Goal: Information Seeking & Learning: Learn about a topic

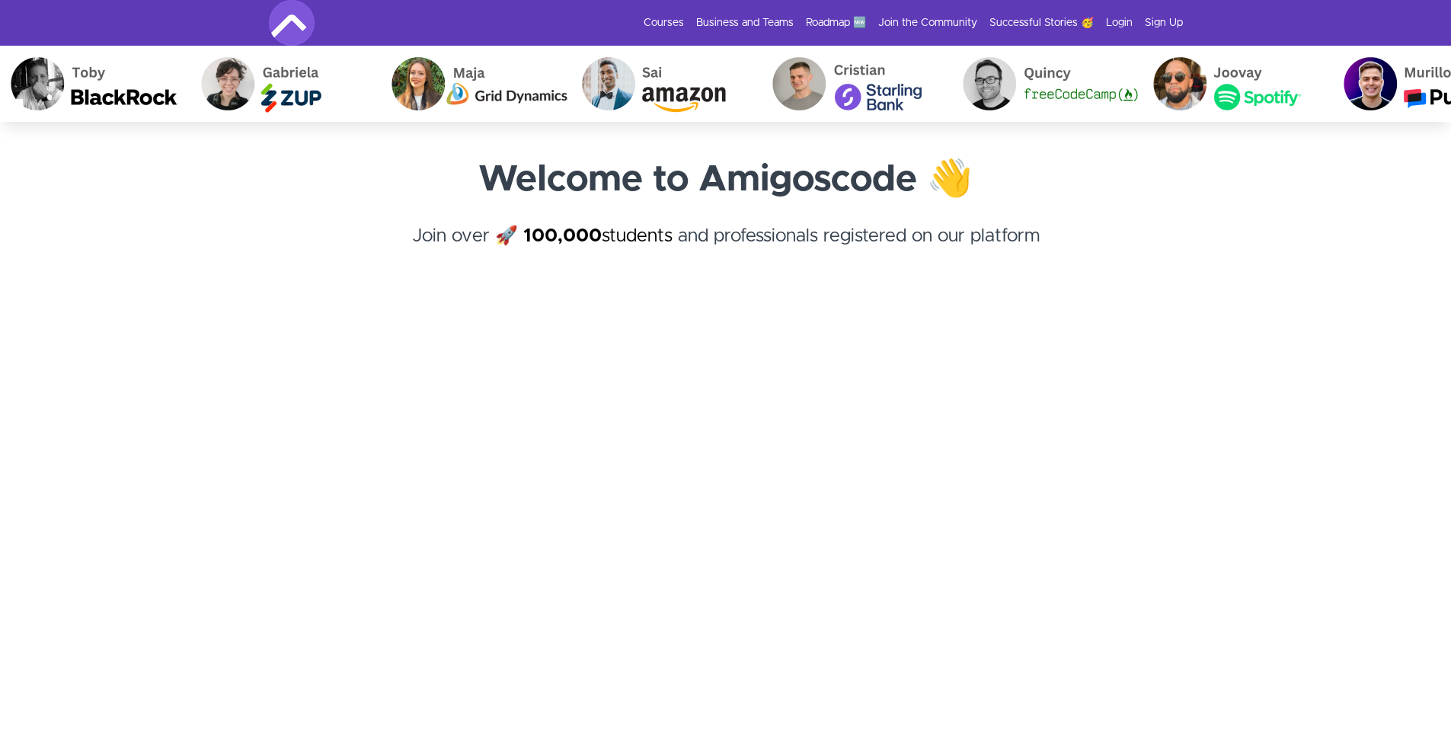
click at [1122, 12] on div "Courses Business and Teams Roadmap 🆕 Join the Community Successful Stories 🥳 Lo…" at bounding box center [726, 23] width 914 height 46
click at [1112, 26] on link "Login" at bounding box center [1119, 22] width 27 height 15
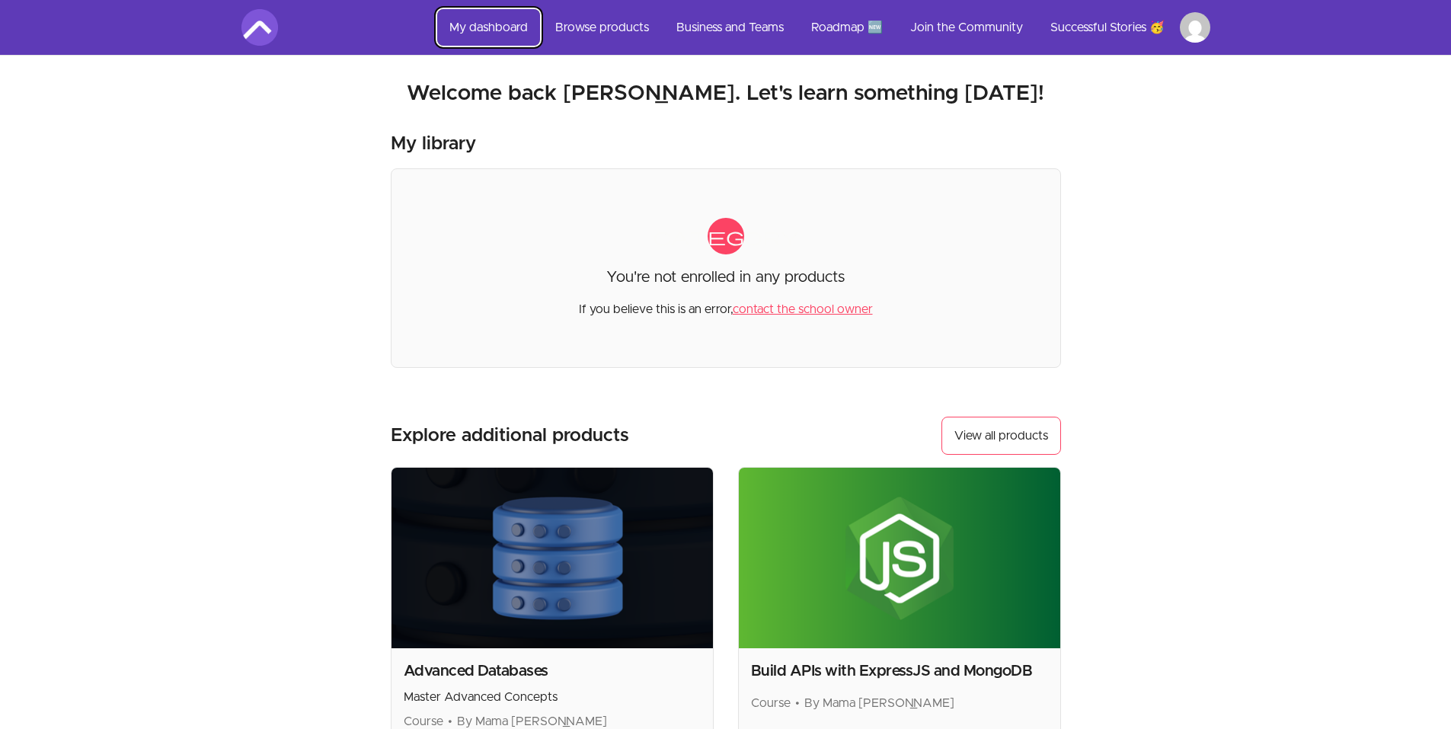
click at [473, 30] on link "My dashboard" at bounding box center [488, 27] width 103 height 37
click at [475, 24] on link "My dashboard" at bounding box center [488, 27] width 103 height 37
click at [1211, 34] on nav "My dashboard Browse products Business and Teams Roadmap 🆕 Join the Community Su…" at bounding box center [725, 27] width 1403 height 55
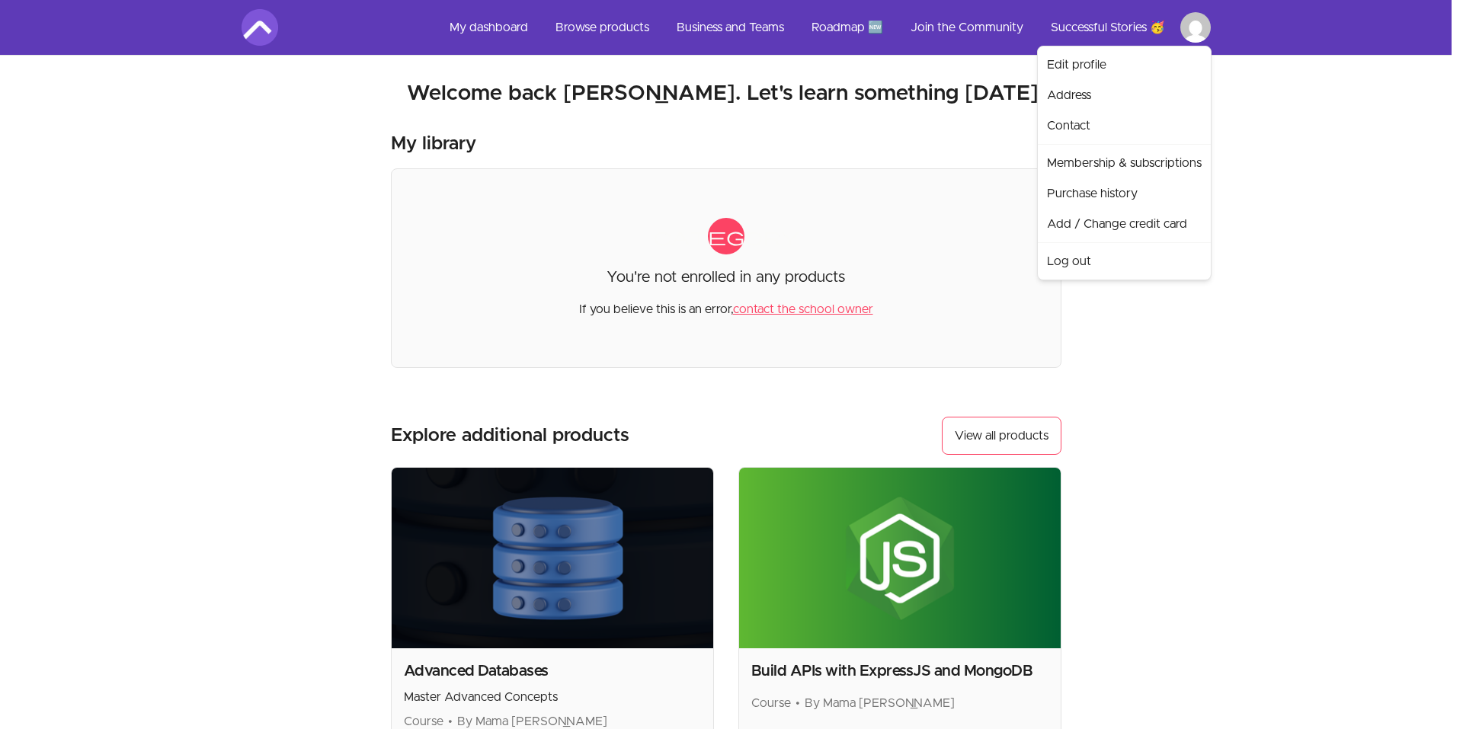
click at [1195, 23] on html "Skip to main content Main menu Includes navigation links and user settings My d…" at bounding box center [731, 516] width 1463 height 1032
click at [1163, 158] on link "Membership & subscriptions" at bounding box center [1124, 163] width 167 height 30
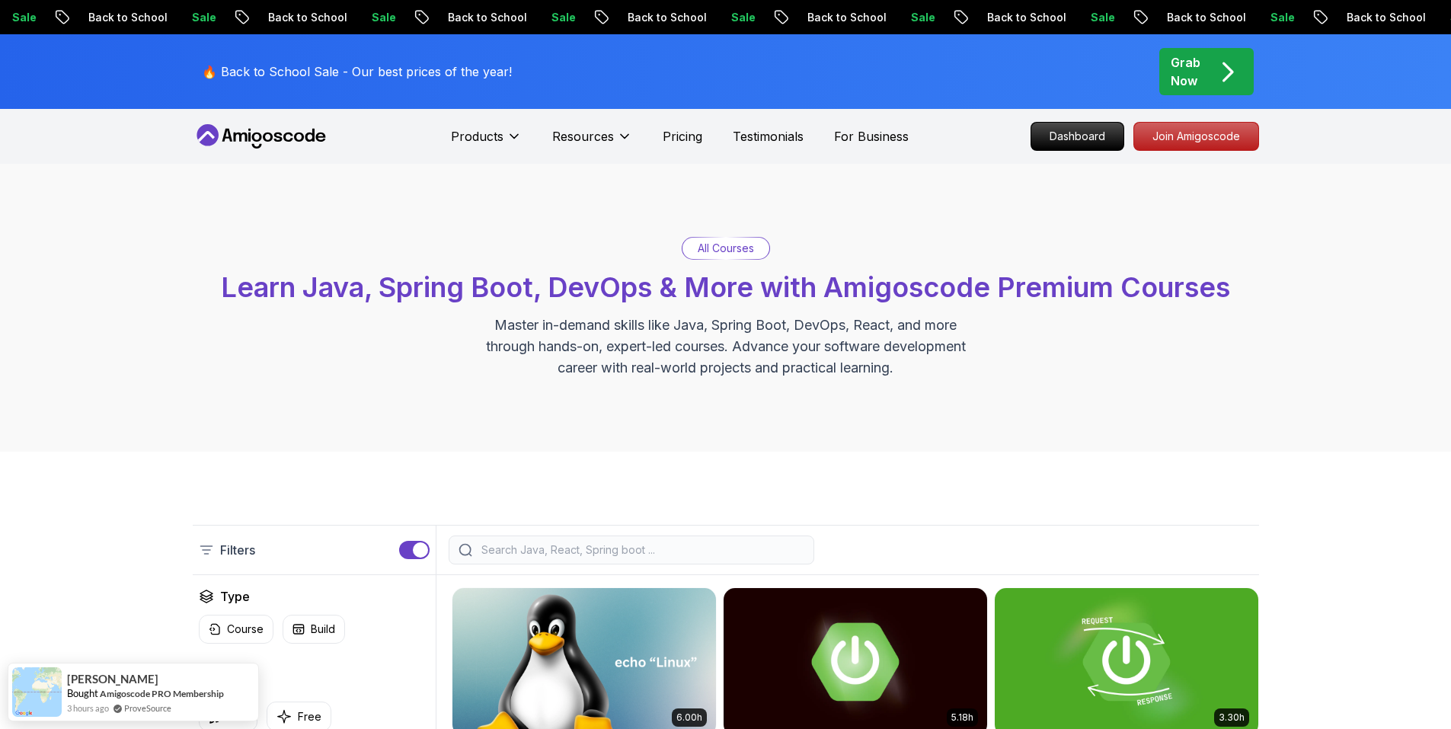
click at [1058, 136] on p "Dashboard" at bounding box center [1078, 136] width 88 height 26
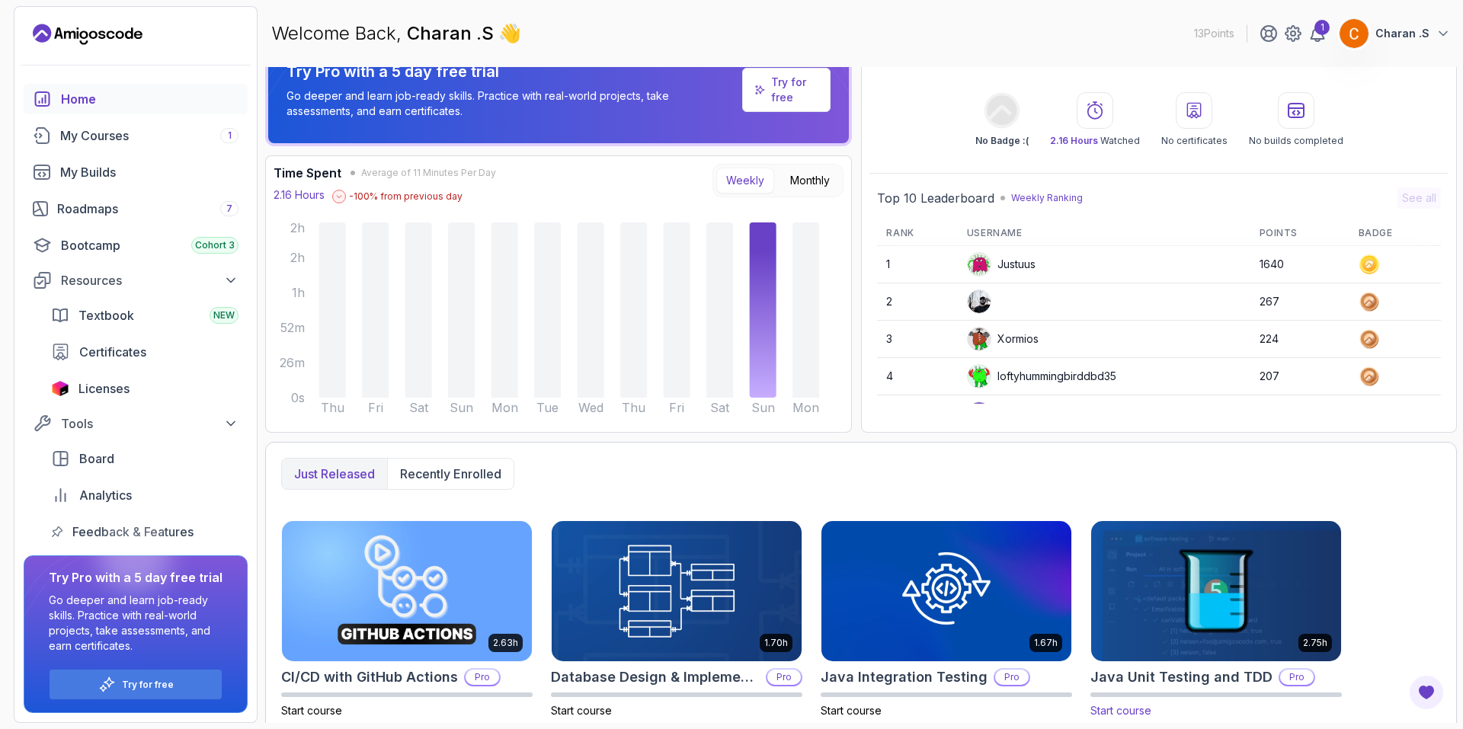
scroll to position [32, 0]
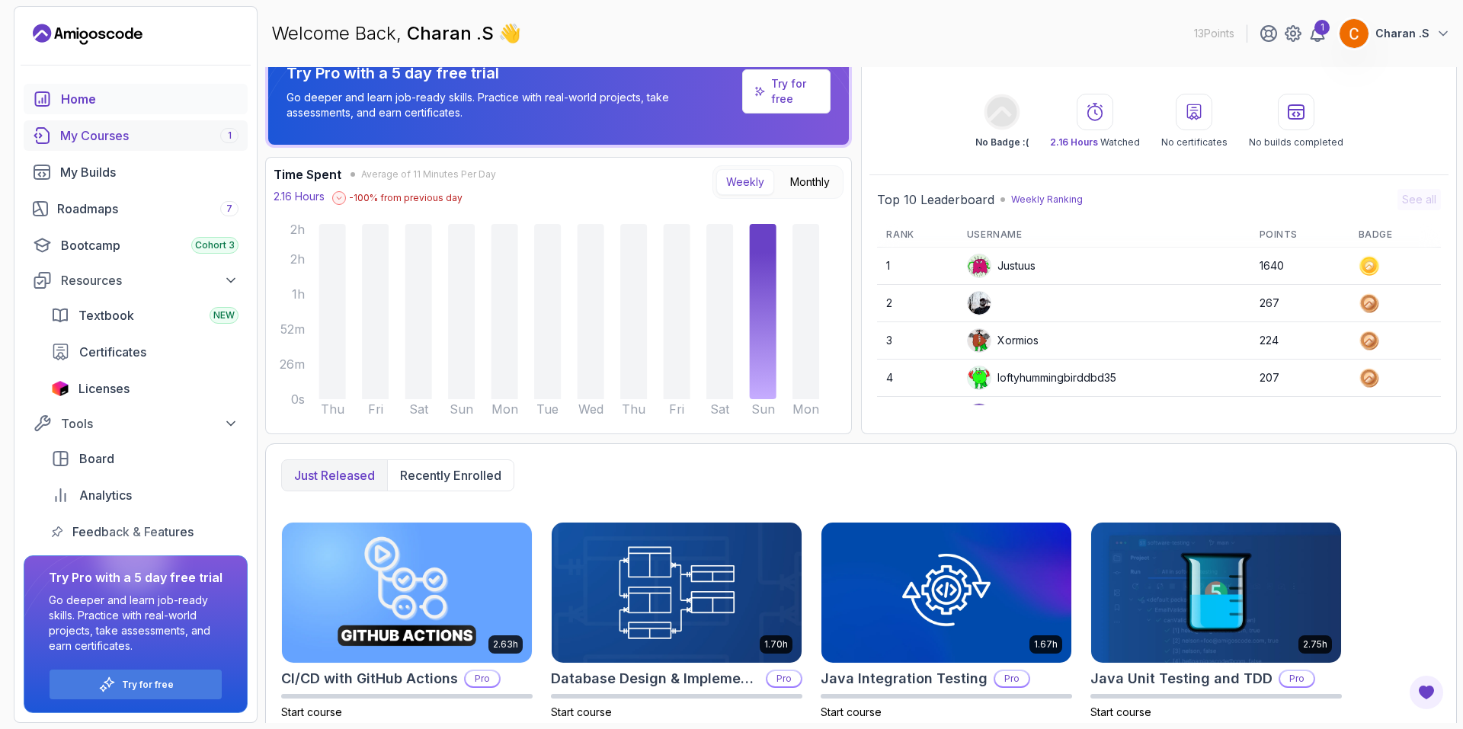
click at [113, 142] on div "My Courses 1" at bounding box center [149, 135] width 178 height 18
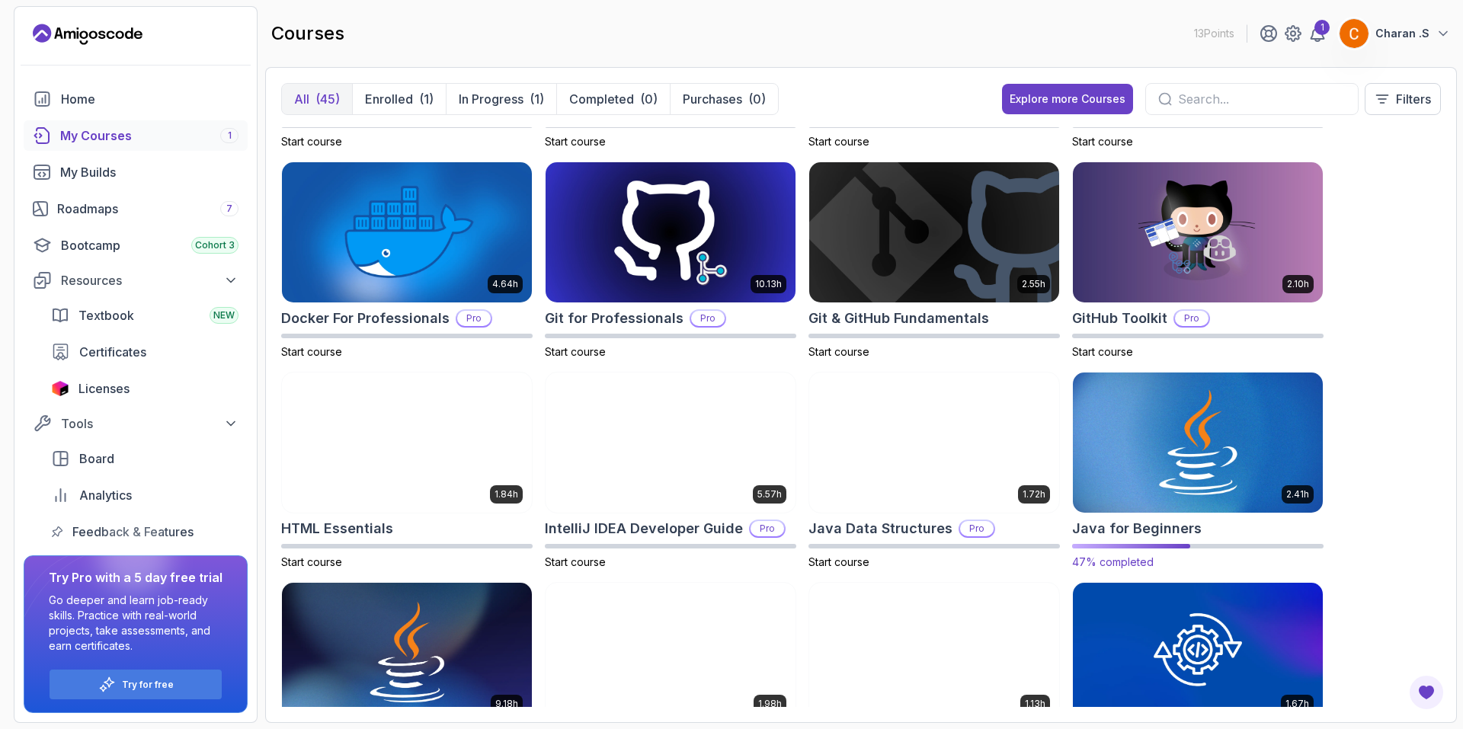
scroll to position [381, 0]
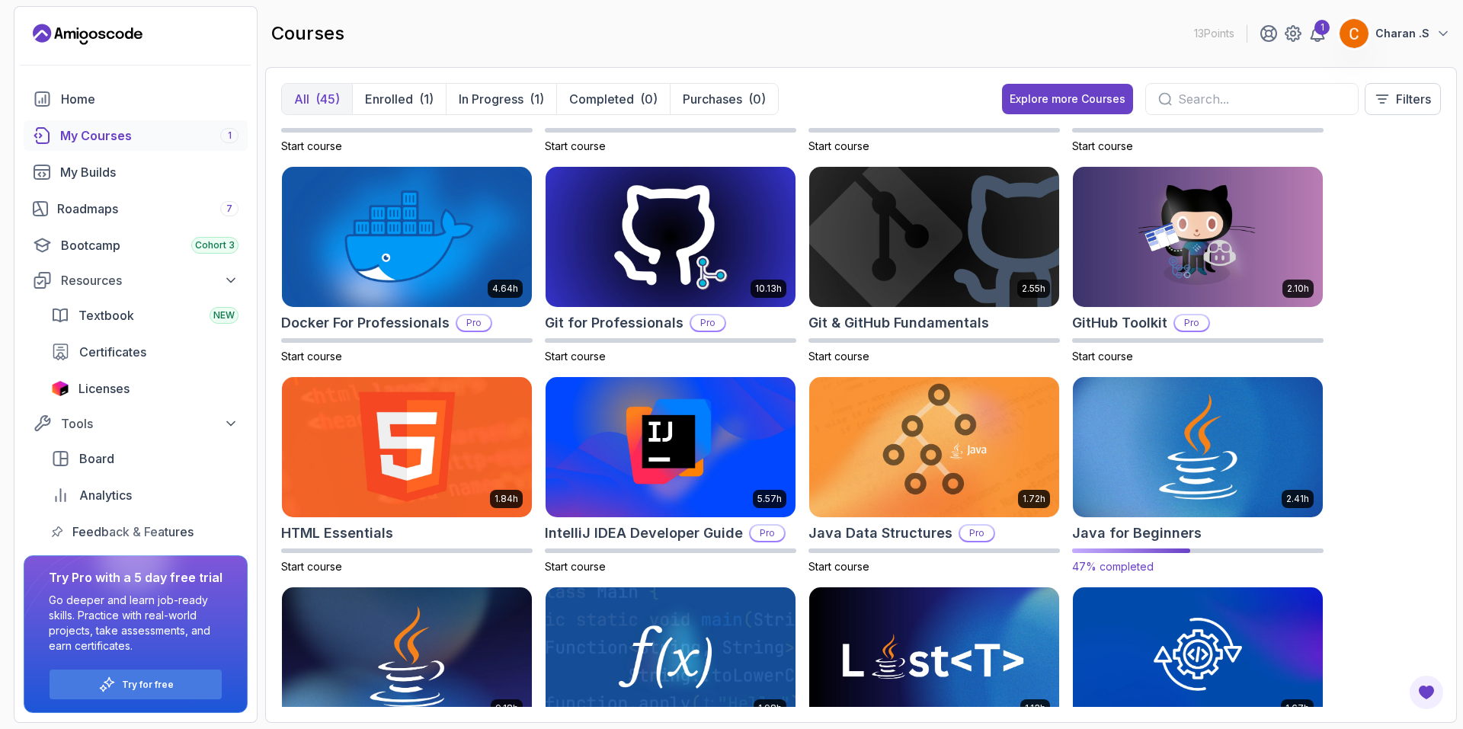
click at [1213, 444] on img at bounding box center [1198, 446] width 262 height 147
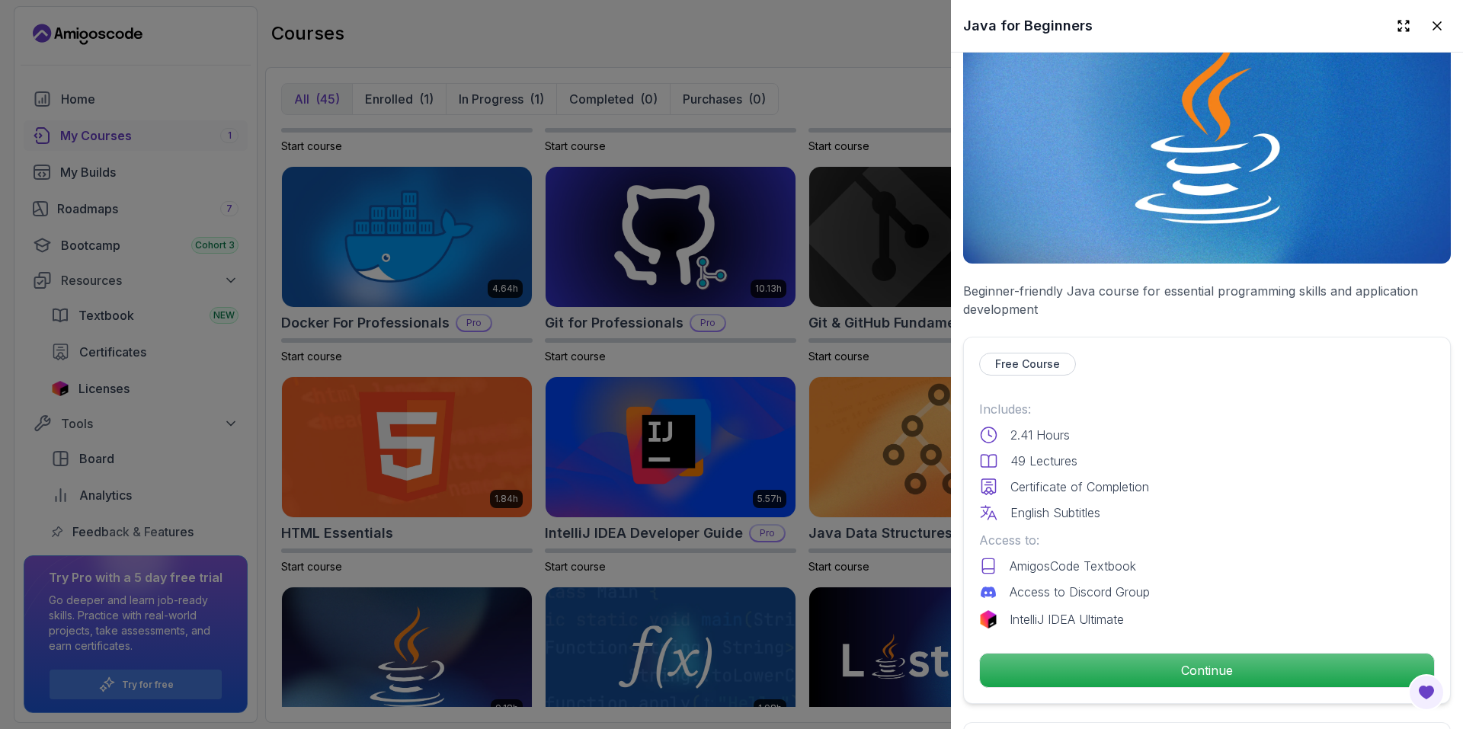
scroll to position [229, 0]
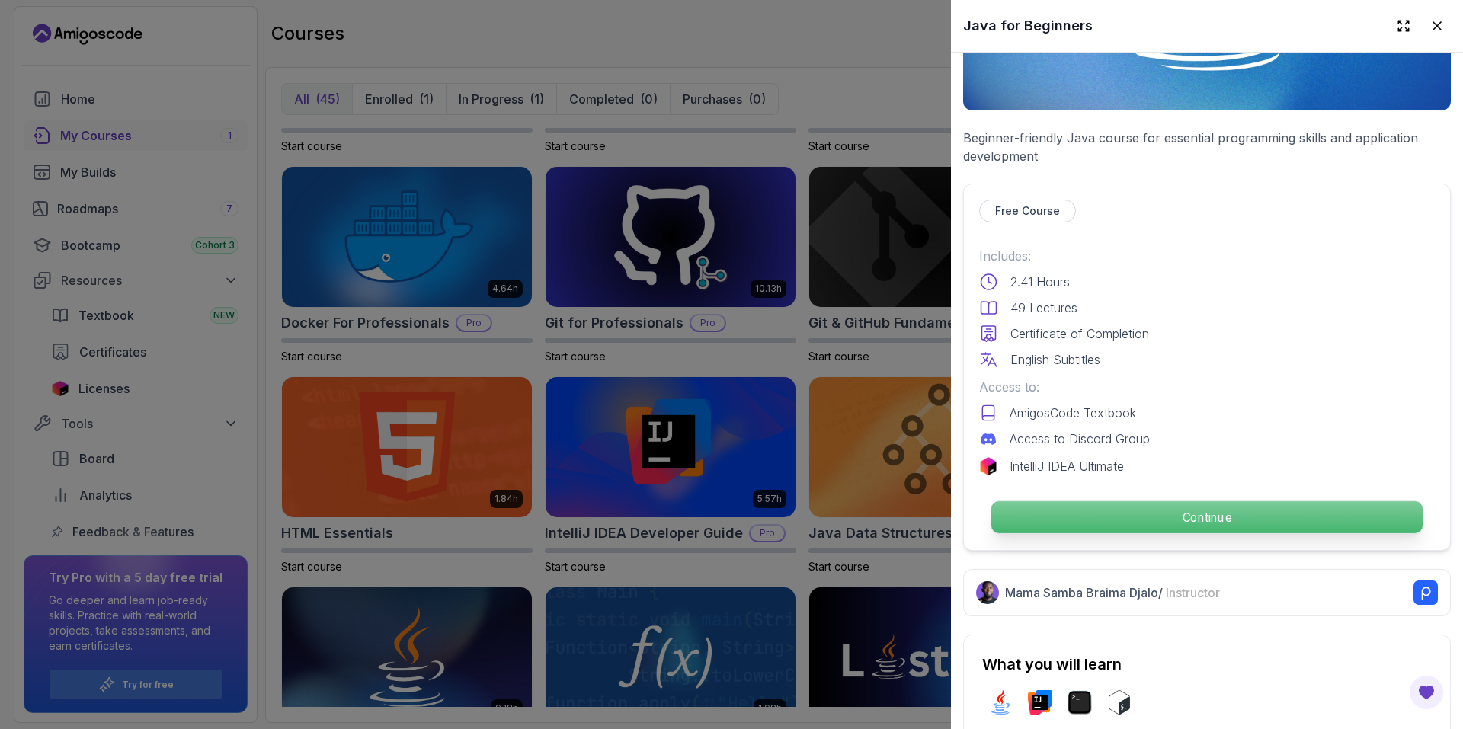
click at [1141, 507] on p "Continue" at bounding box center [1206, 517] width 431 height 32
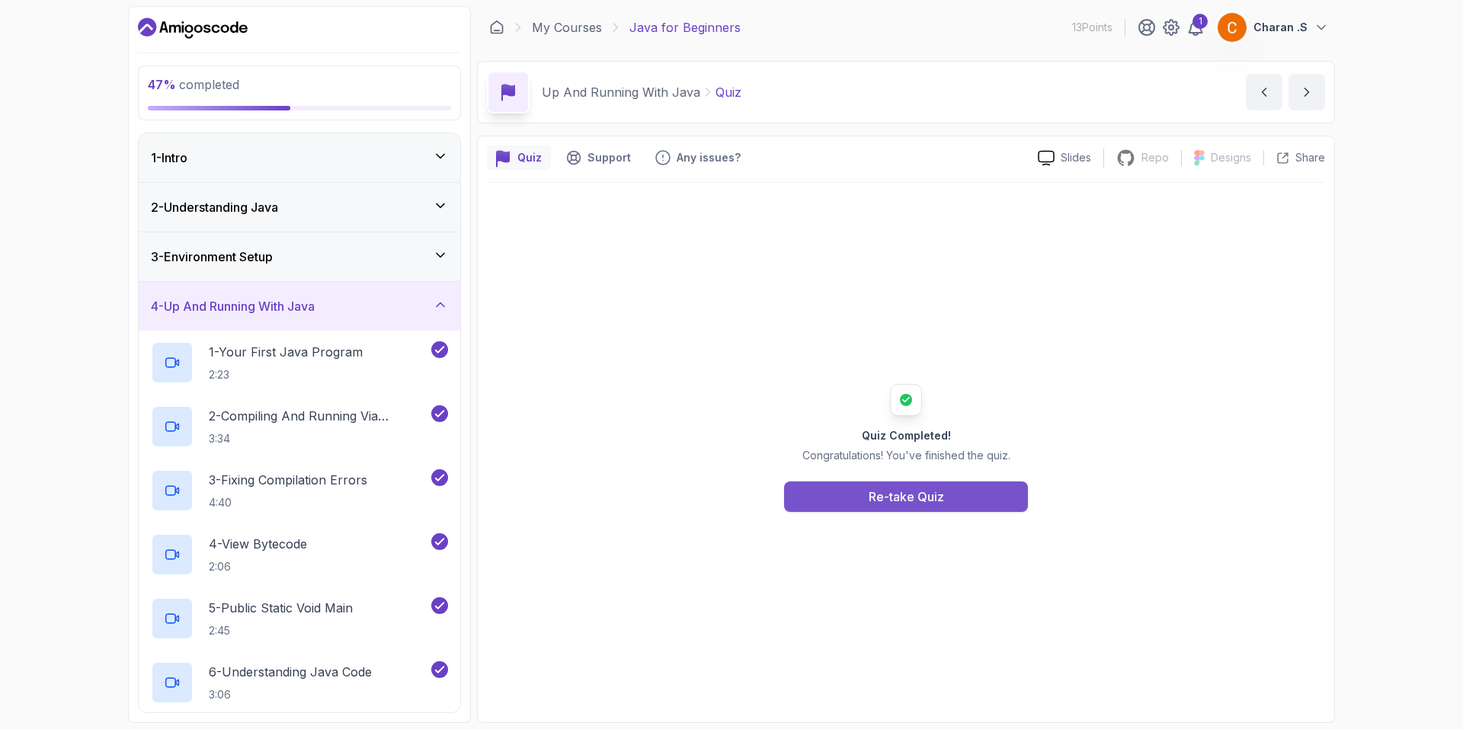
click at [980, 494] on button "Re-take Quiz" at bounding box center [906, 497] width 244 height 30
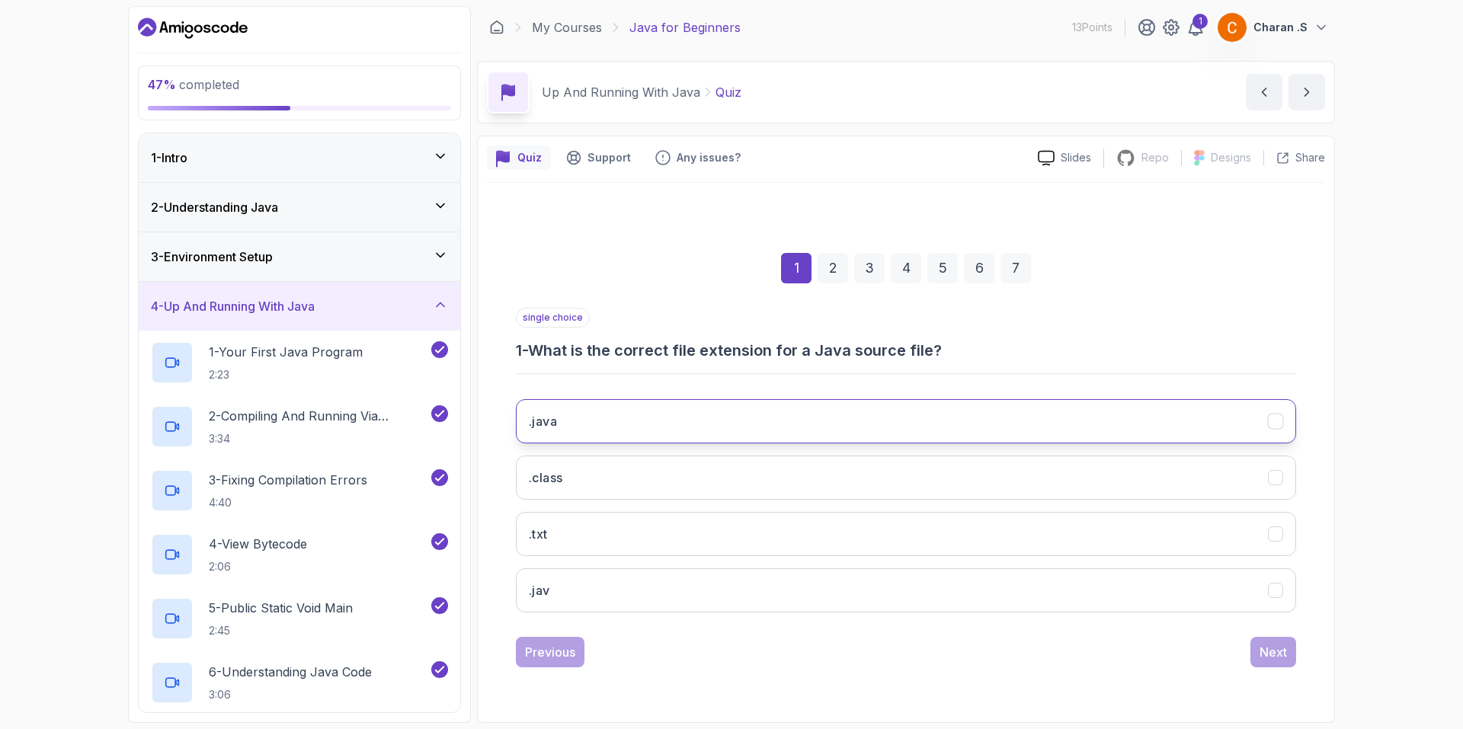
click at [946, 427] on button ".java" at bounding box center [906, 421] width 780 height 44
click at [1258, 648] on button "Next" at bounding box center [1273, 652] width 46 height 30
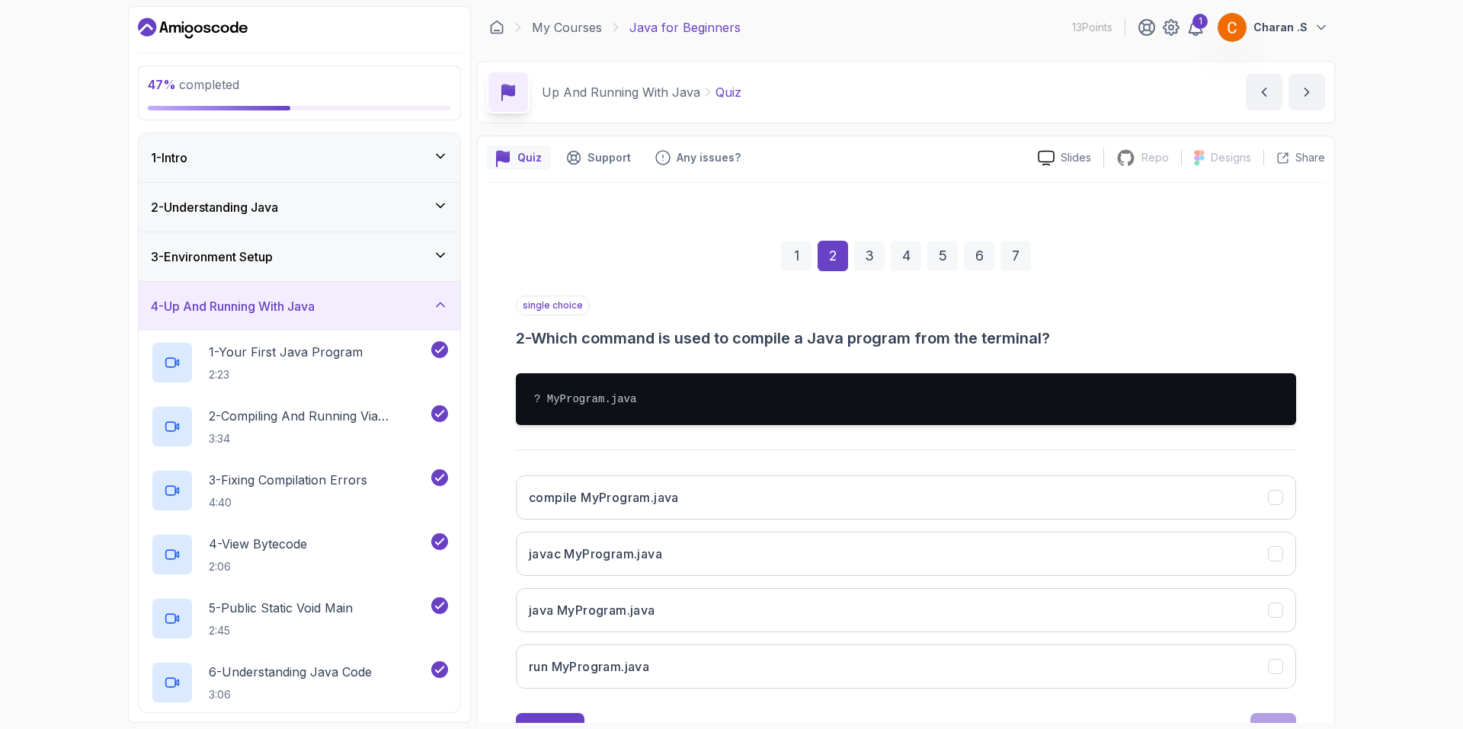
scroll to position [64, 0]
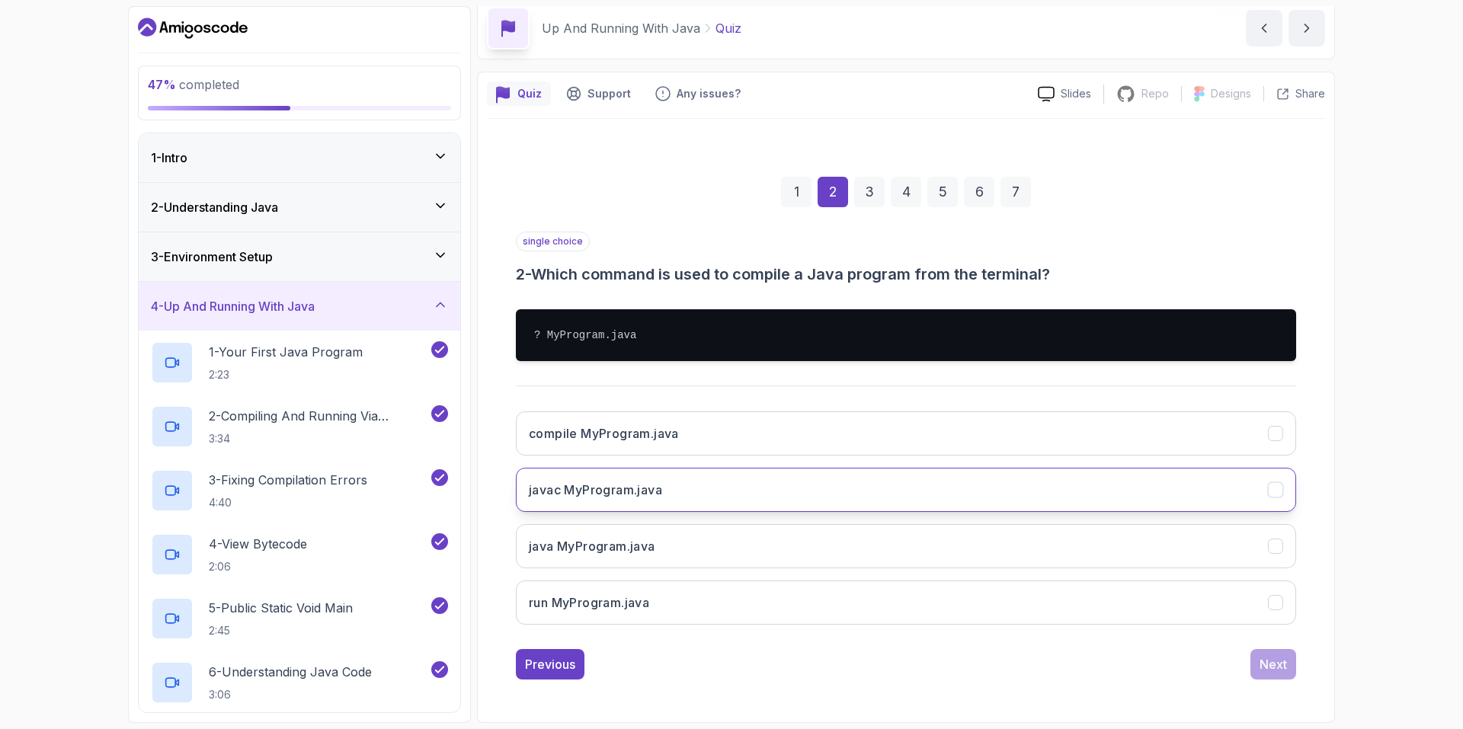
click at [679, 505] on button "javac MyProgram.java" at bounding box center [906, 490] width 780 height 44
click at [1278, 673] on div "Next" at bounding box center [1272, 664] width 27 height 18
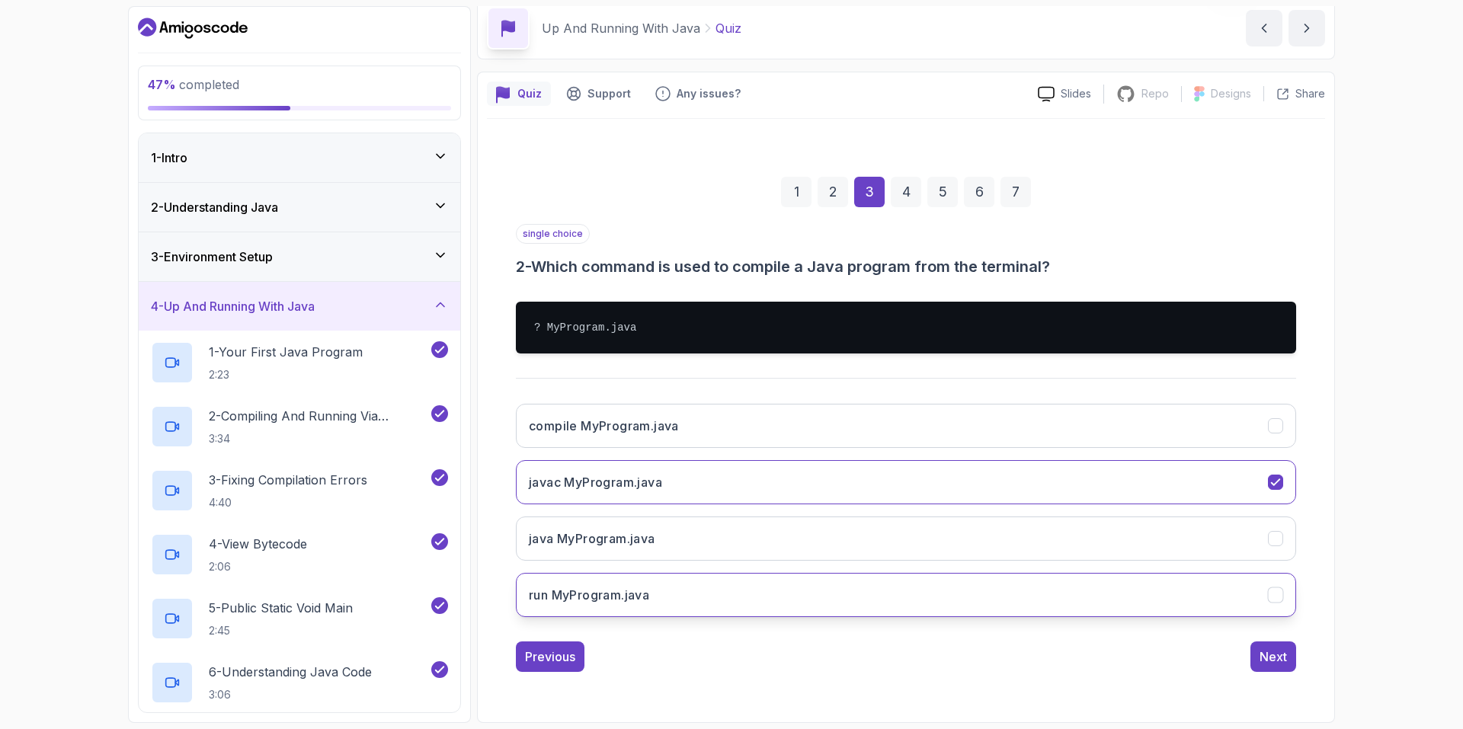
scroll to position [0, 0]
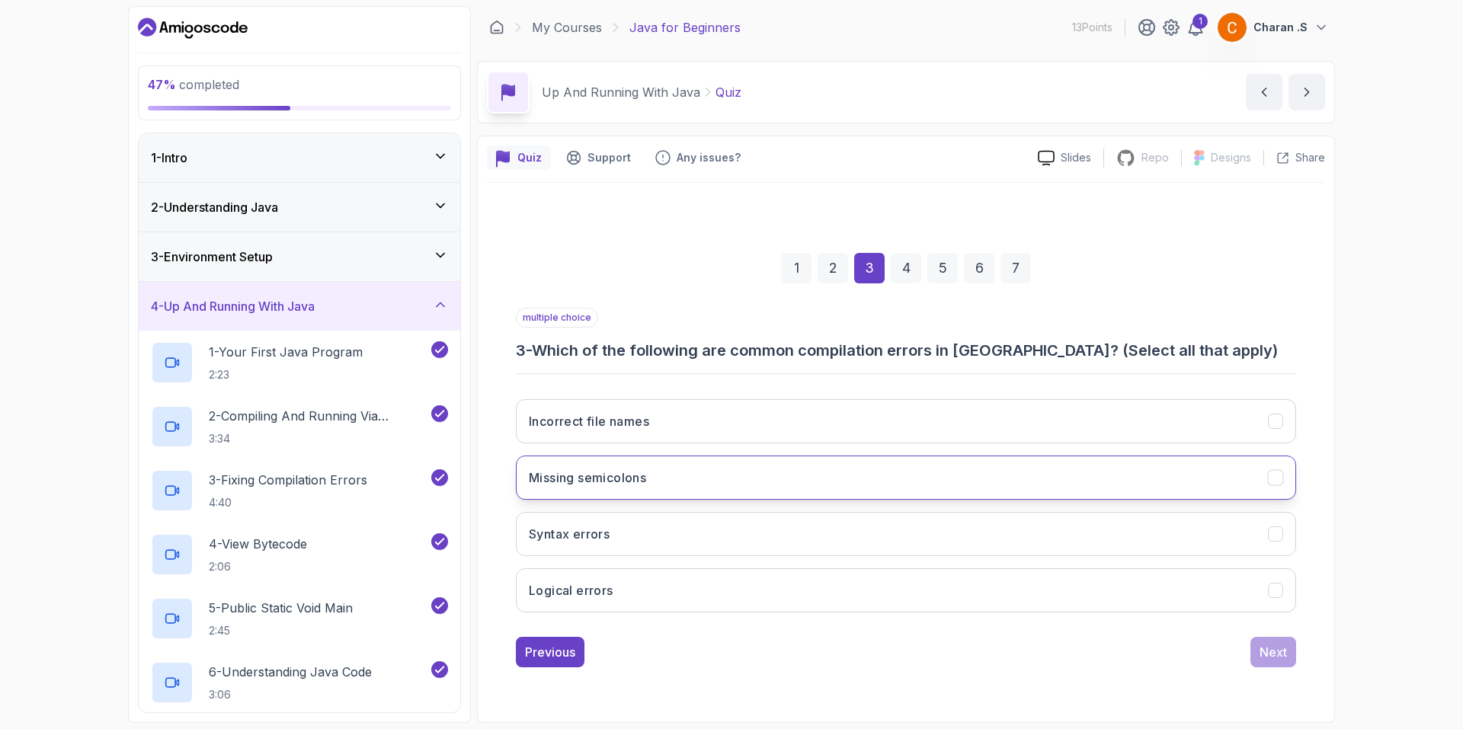
click at [719, 468] on button "Missing semicolons" at bounding box center [906, 478] width 780 height 44
click at [708, 525] on button "Syntax errors" at bounding box center [906, 534] width 780 height 44
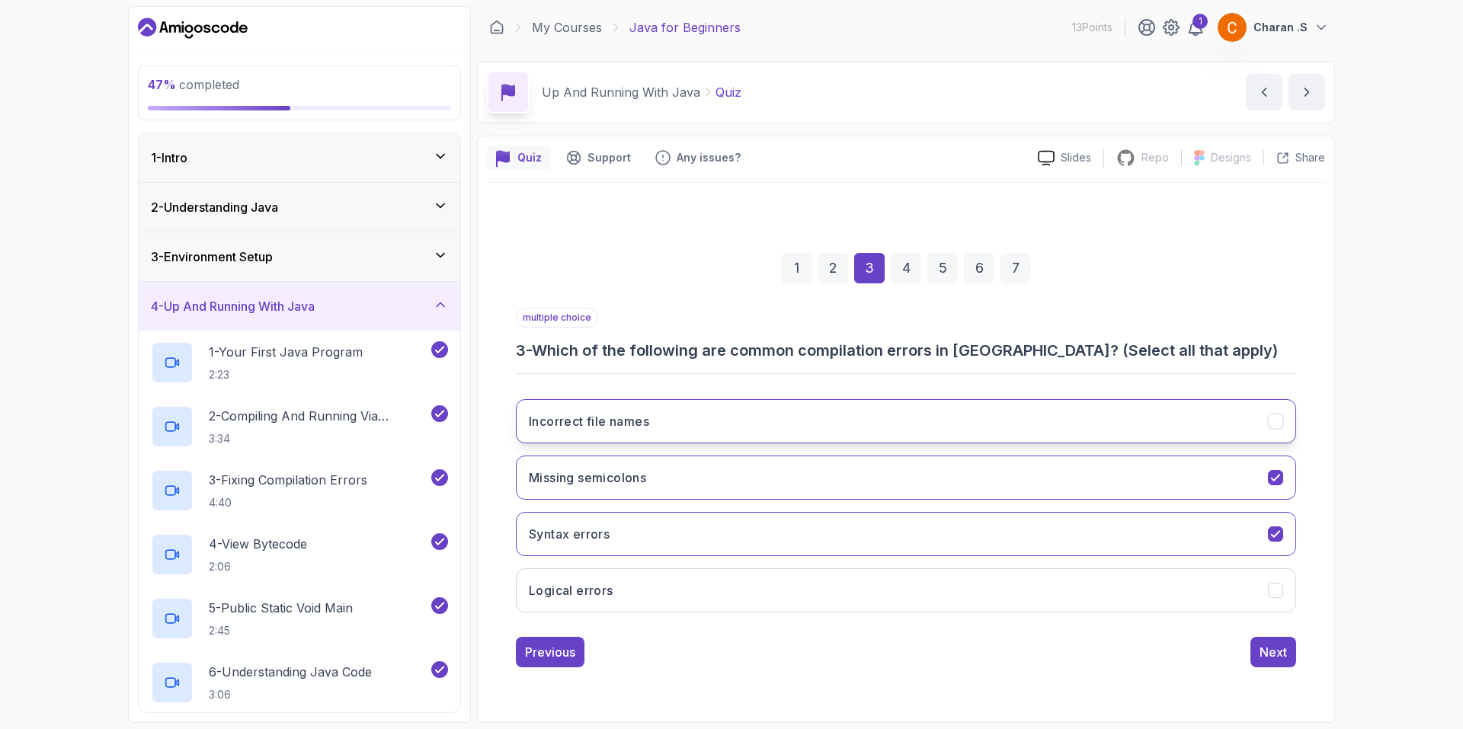
click at [687, 418] on button "Incorrect file names" at bounding box center [906, 421] width 780 height 44
click at [1275, 654] on div "Next" at bounding box center [1272, 652] width 27 height 18
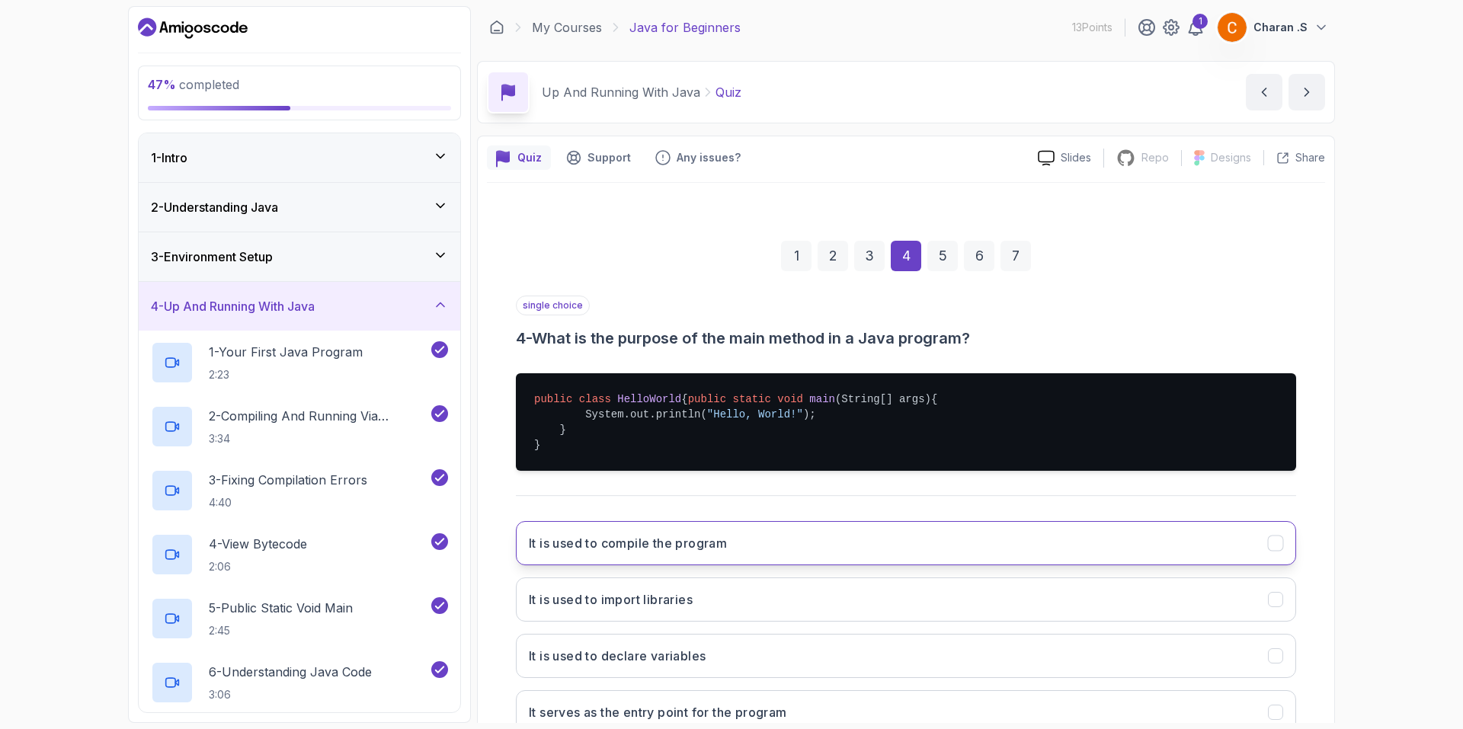
scroll to position [125, 0]
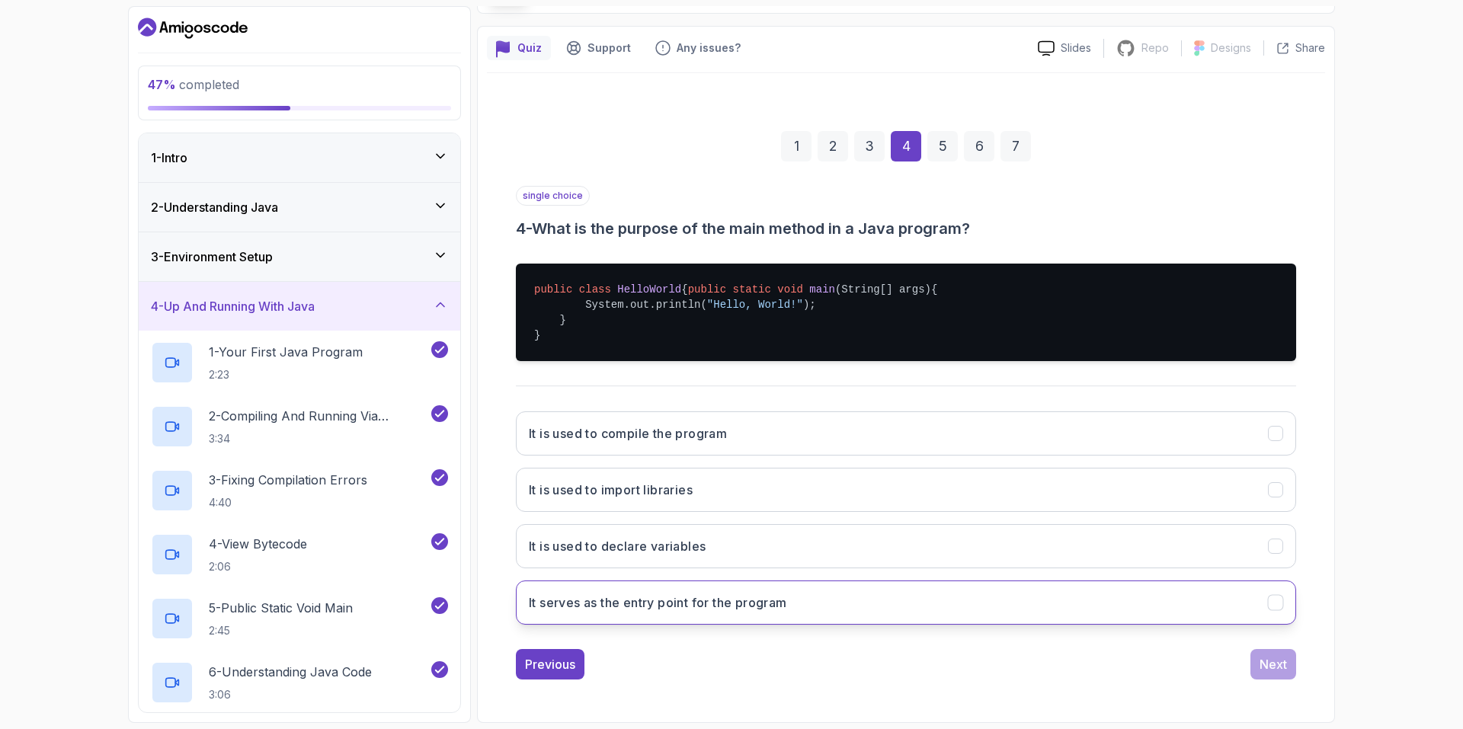
click at [807, 605] on button "It serves as the entry point for the program" at bounding box center [906, 603] width 780 height 44
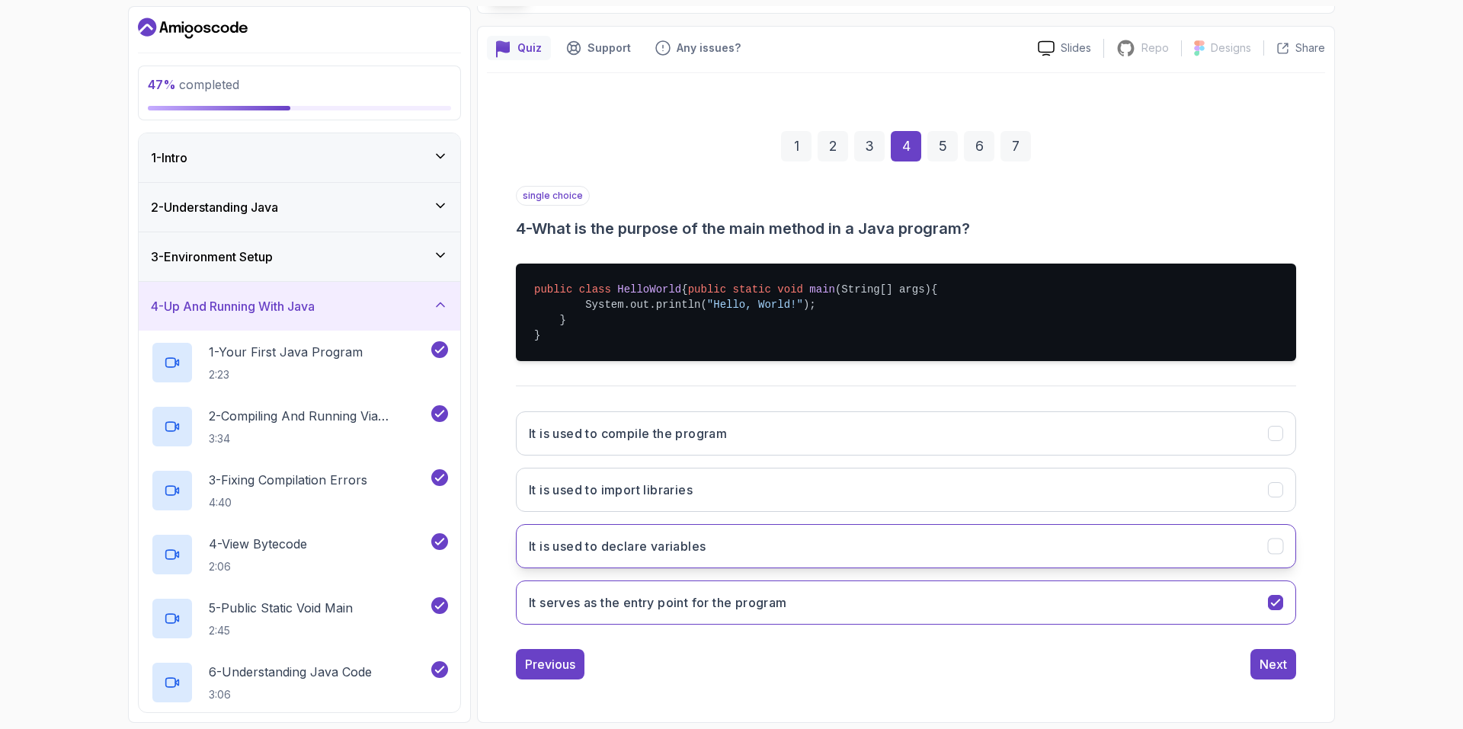
click at [831, 549] on button "It is used to declare variables" at bounding box center [906, 546] width 780 height 44
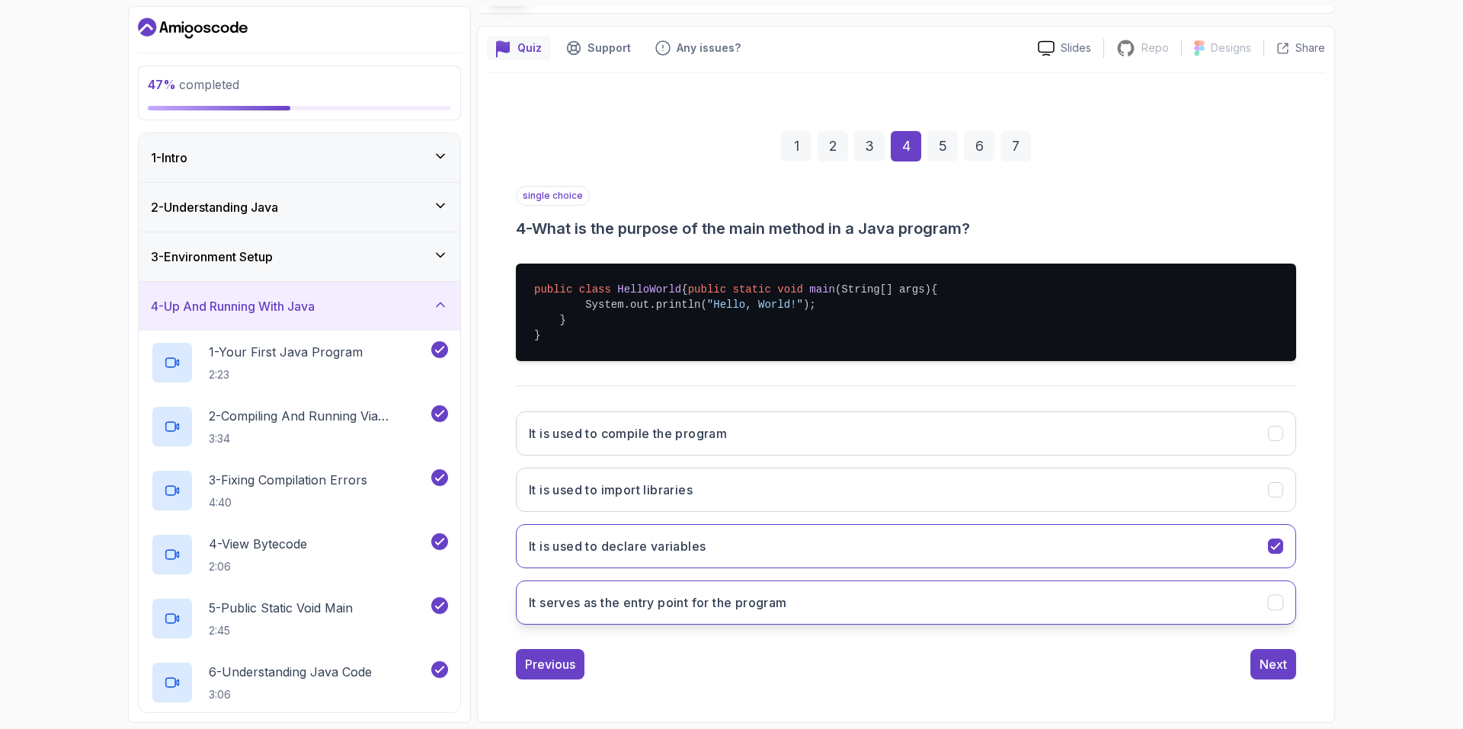
click at [828, 622] on button "It serves as the entry point for the program" at bounding box center [906, 603] width 780 height 44
click at [1275, 667] on div "Next" at bounding box center [1272, 664] width 27 height 18
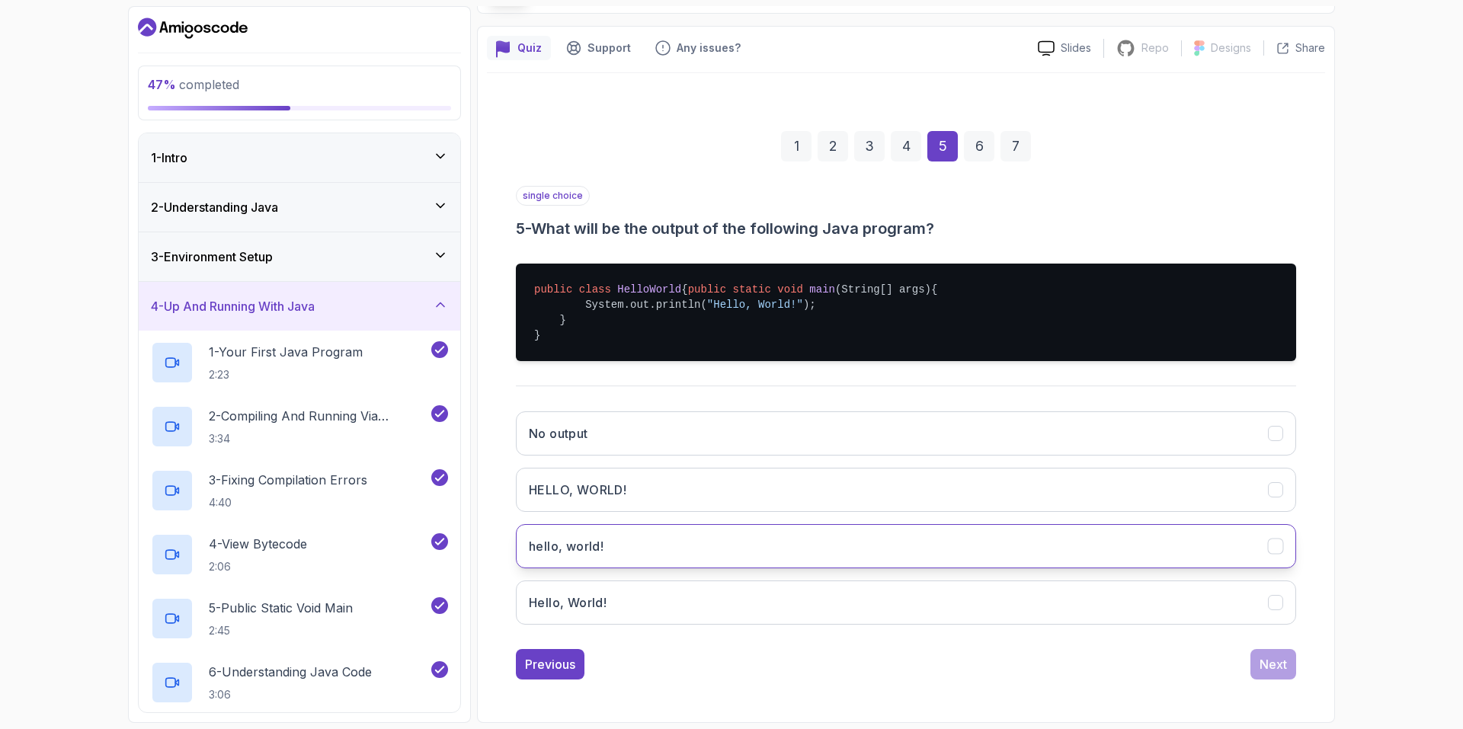
click at [863, 541] on button "hello, world!" at bounding box center [906, 546] width 780 height 44
click at [856, 612] on button "Hello, World!" at bounding box center [906, 603] width 780 height 44
click at [1275, 661] on div "Next" at bounding box center [1272, 664] width 27 height 18
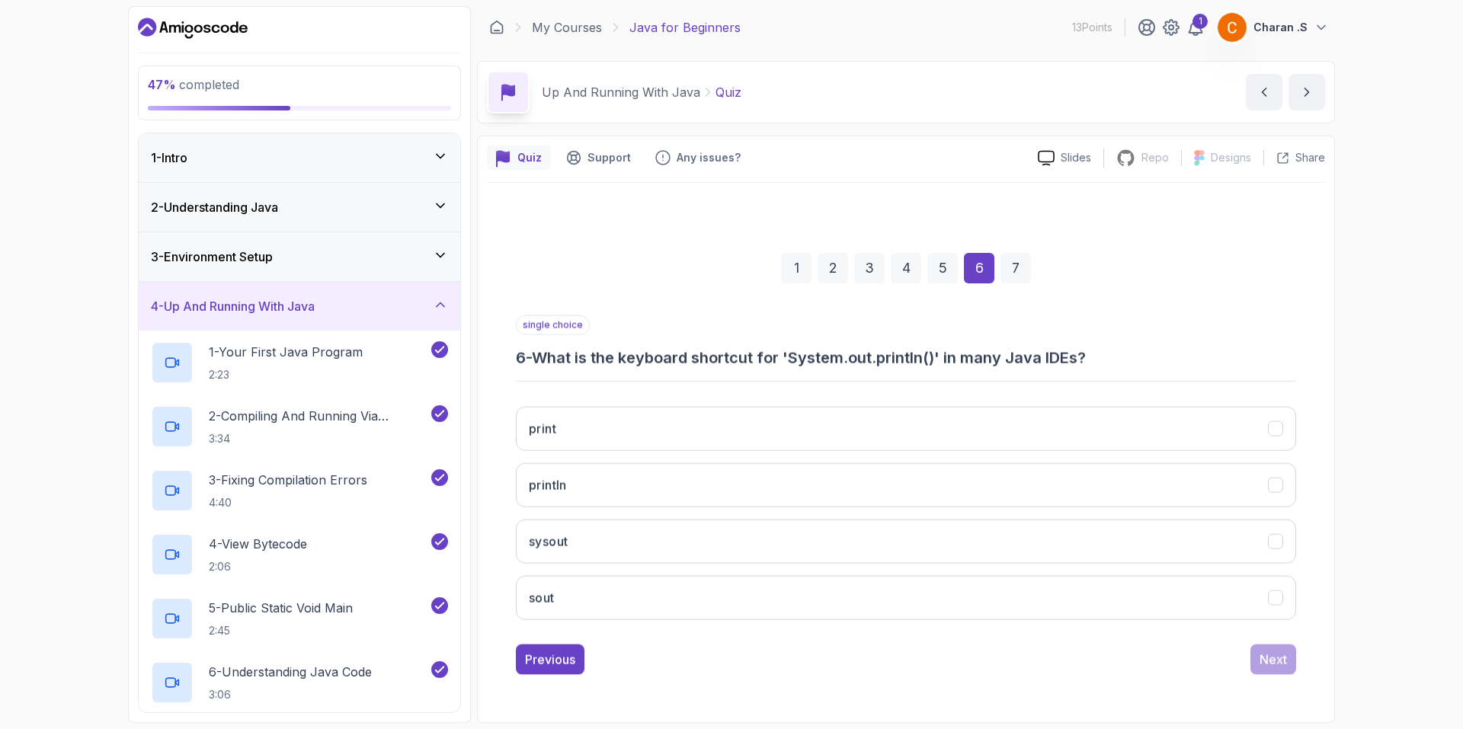
scroll to position [0, 0]
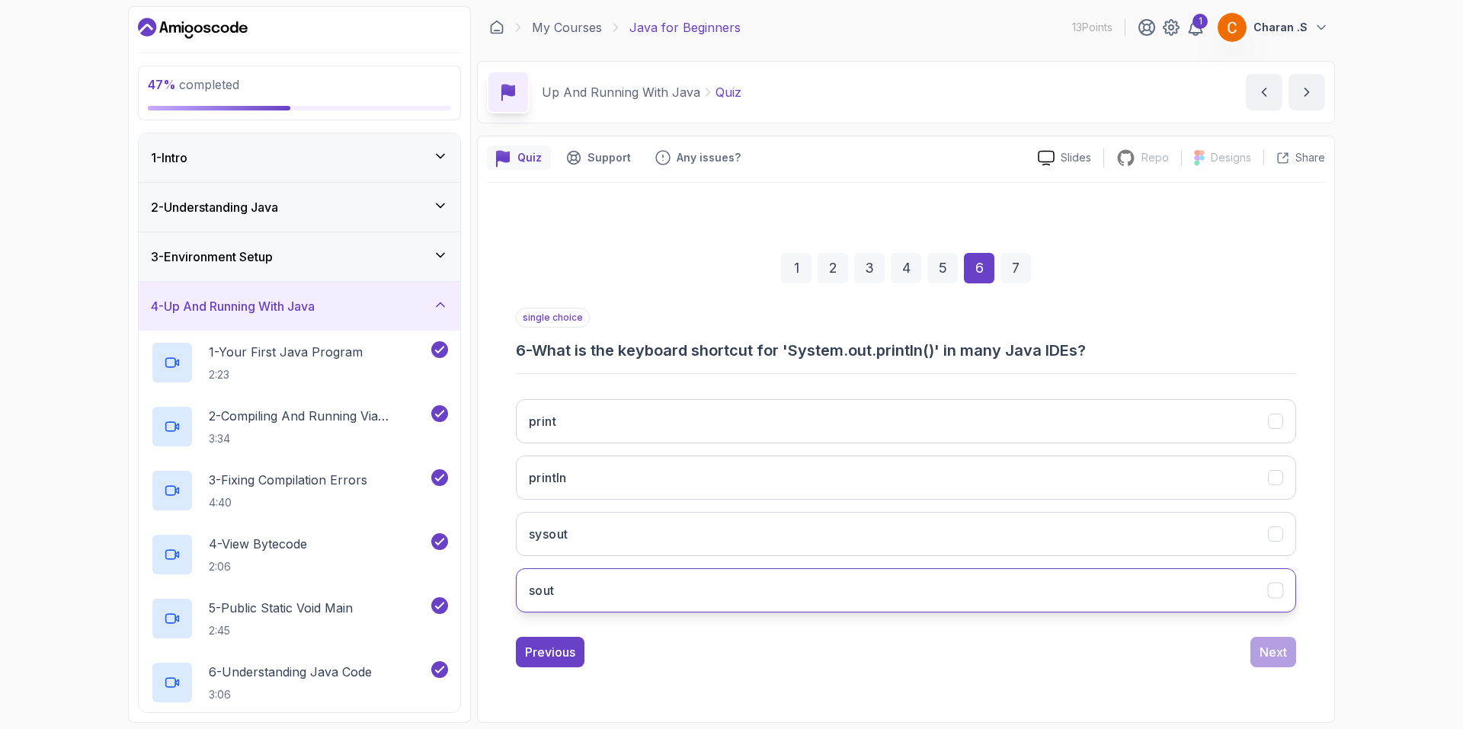
click at [821, 593] on button "sout" at bounding box center [906, 590] width 780 height 44
click at [1277, 658] on div "Next" at bounding box center [1272, 652] width 27 height 18
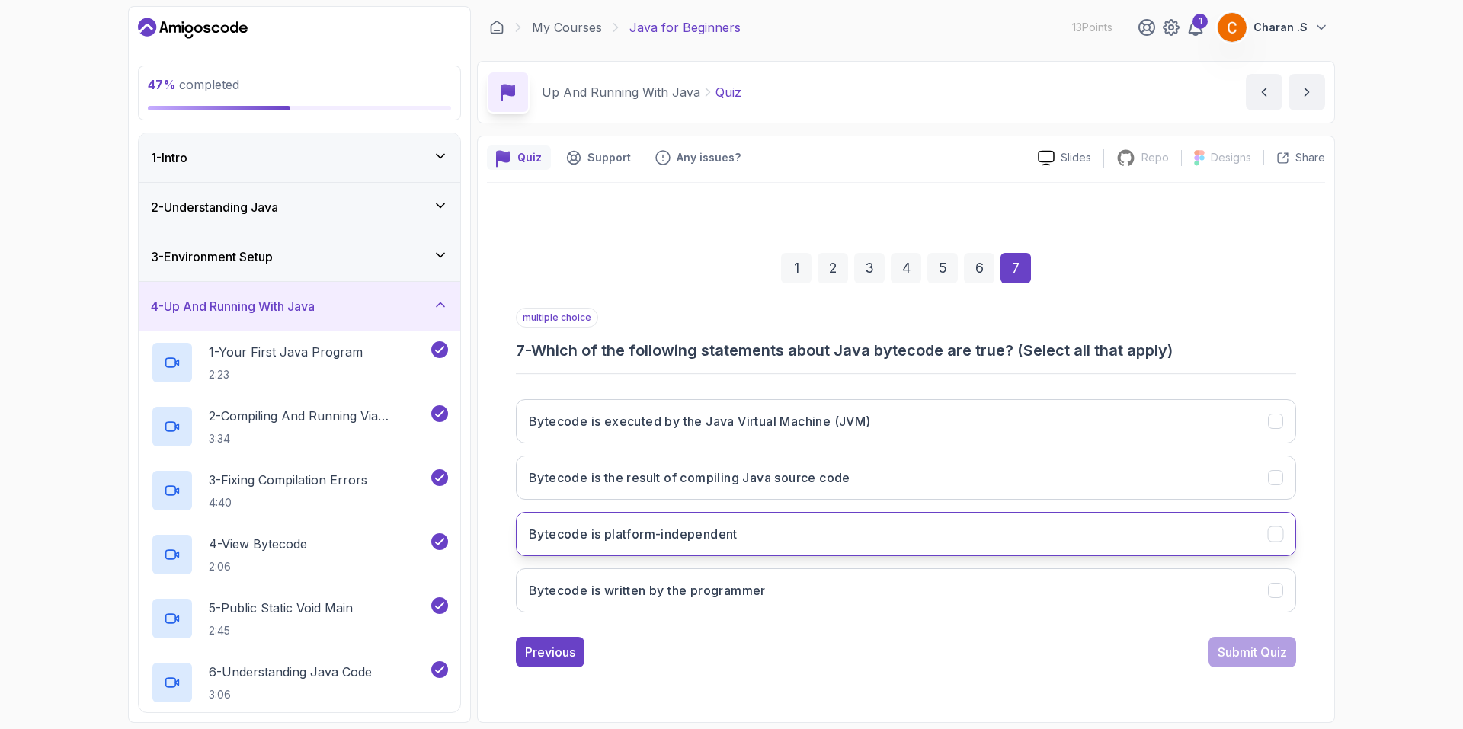
click at [833, 551] on button "Bytecode is platform-independent" at bounding box center [906, 534] width 780 height 44
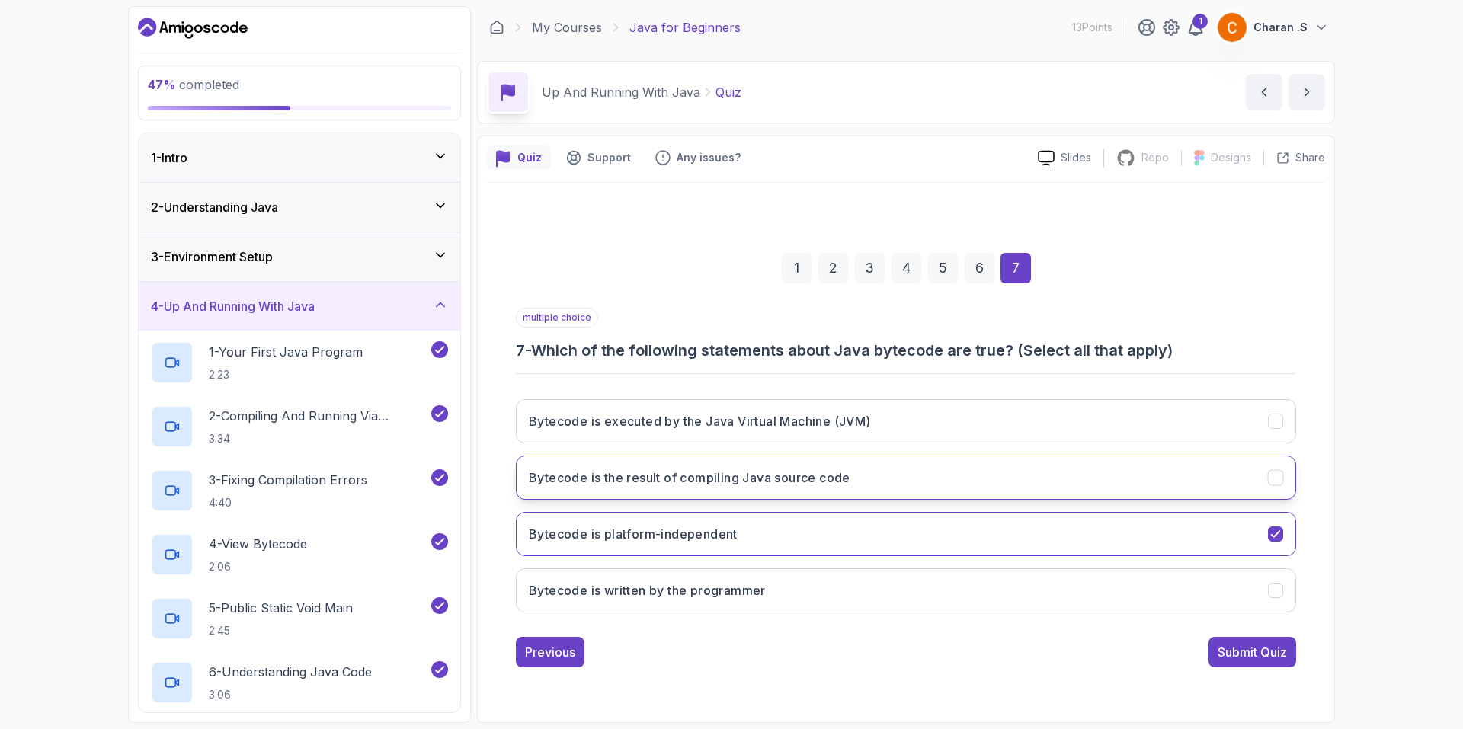
click at [847, 488] on button "Bytecode is the result of compiling Java source code" at bounding box center [906, 478] width 780 height 44
click at [877, 423] on button "Bytecode is executed by the Java Virtual Machine (JVM)" at bounding box center [906, 421] width 780 height 44
click at [1265, 651] on div "Submit Quiz" at bounding box center [1252, 652] width 69 height 18
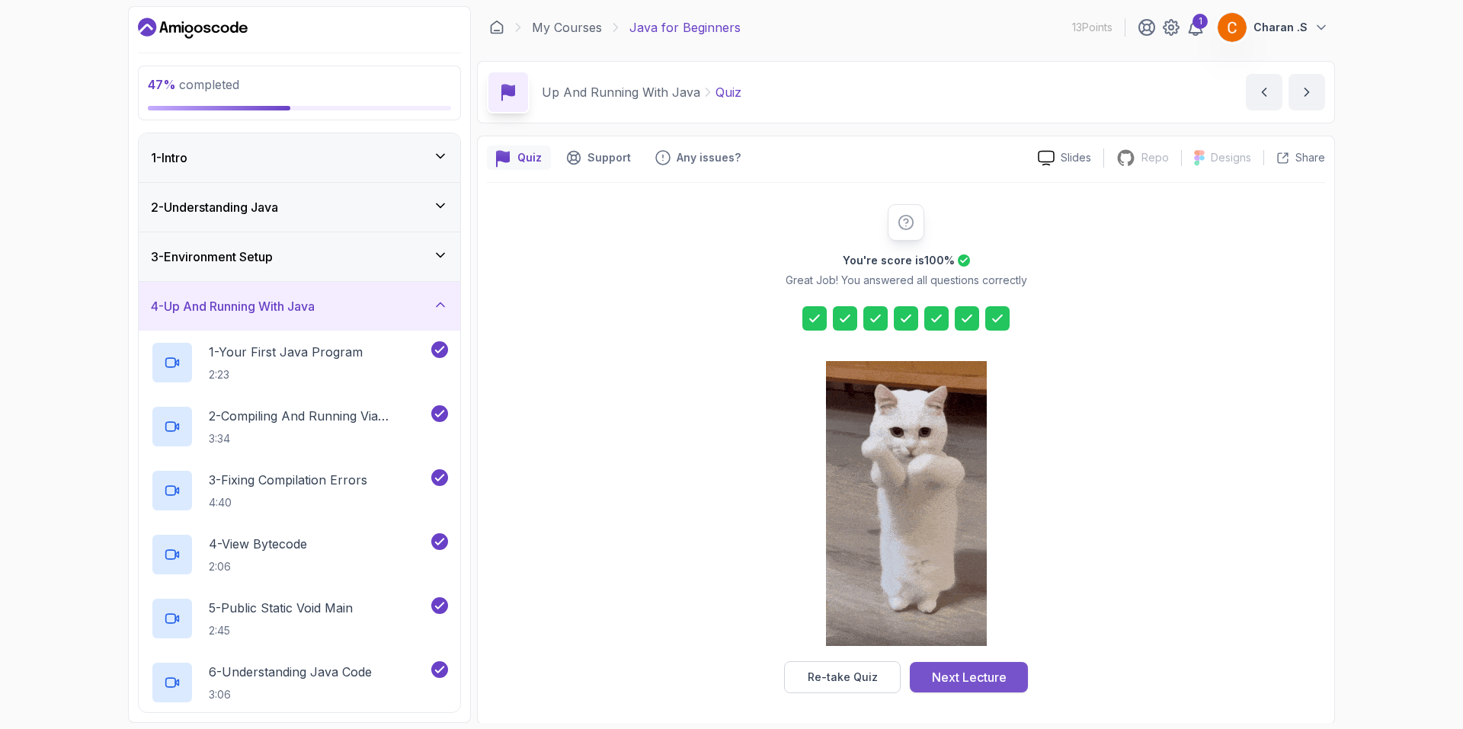
click at [992, 674] on div "Next Lecture" at bounding box center [969, 677] width 75 height 18
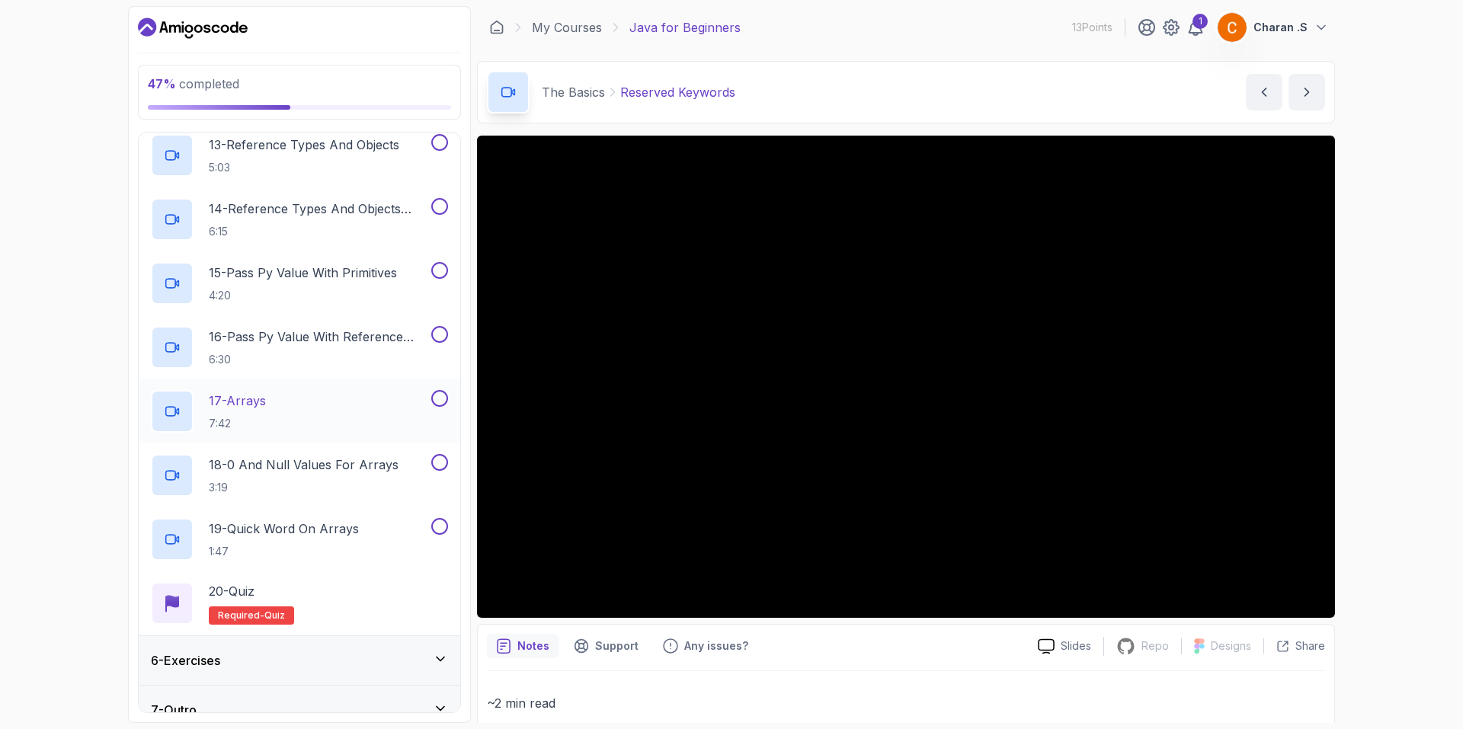
scroll to position [1046, 0]
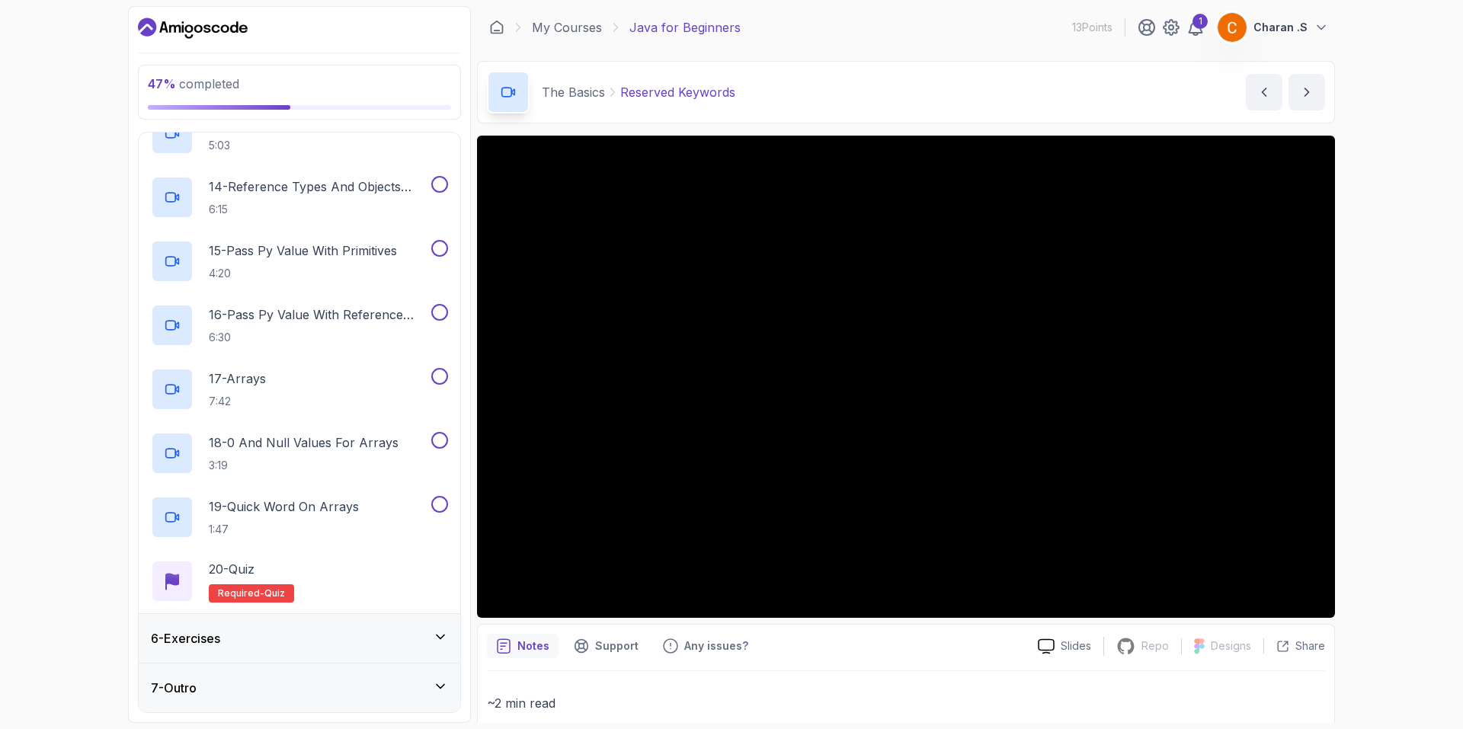
drag, startPoint x: 333, startPoint y: 649, endPoint x: 321, endPoint y: 641, distance: 14.8
click at [330, 648] on div "6 - Exercises" at bounding box center [300, 638] width 322 height 49
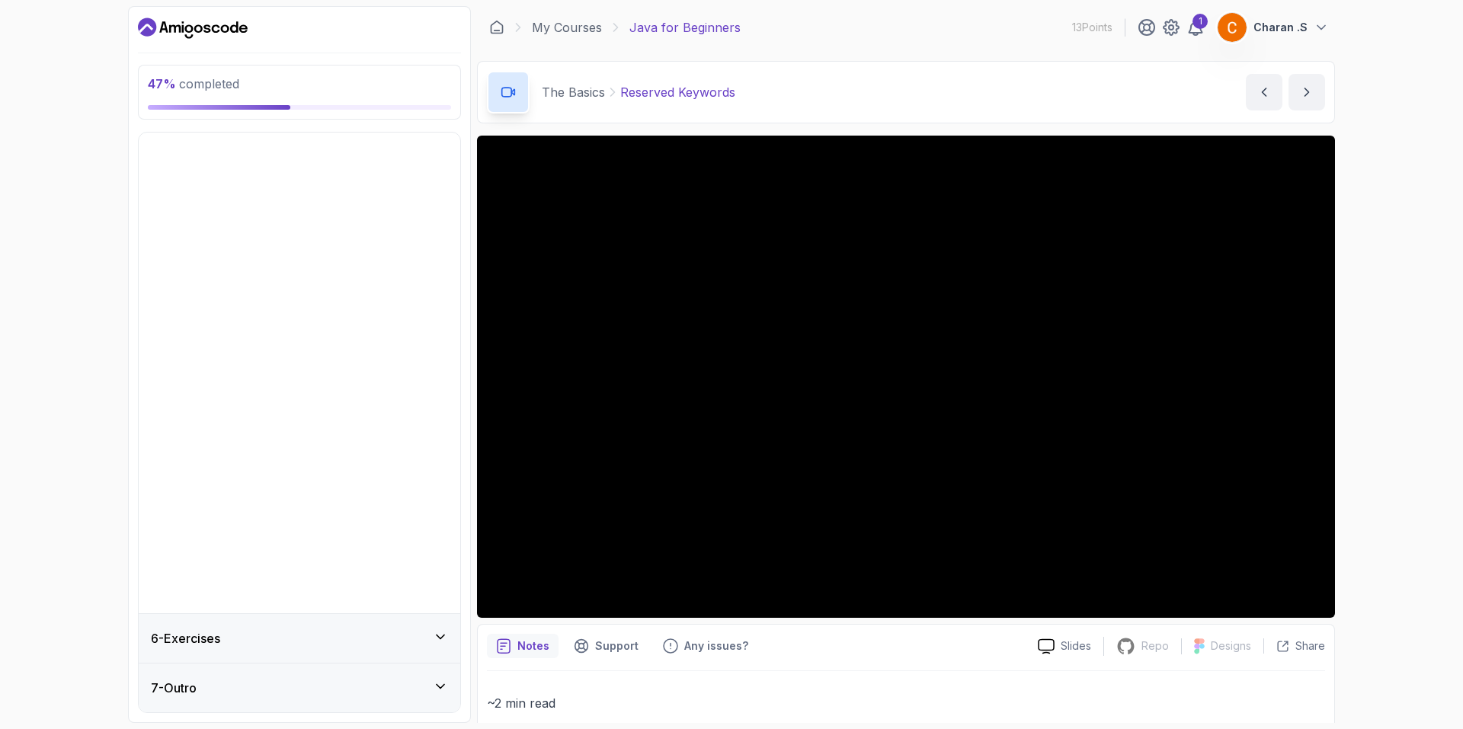
scroll to position [0, 0]
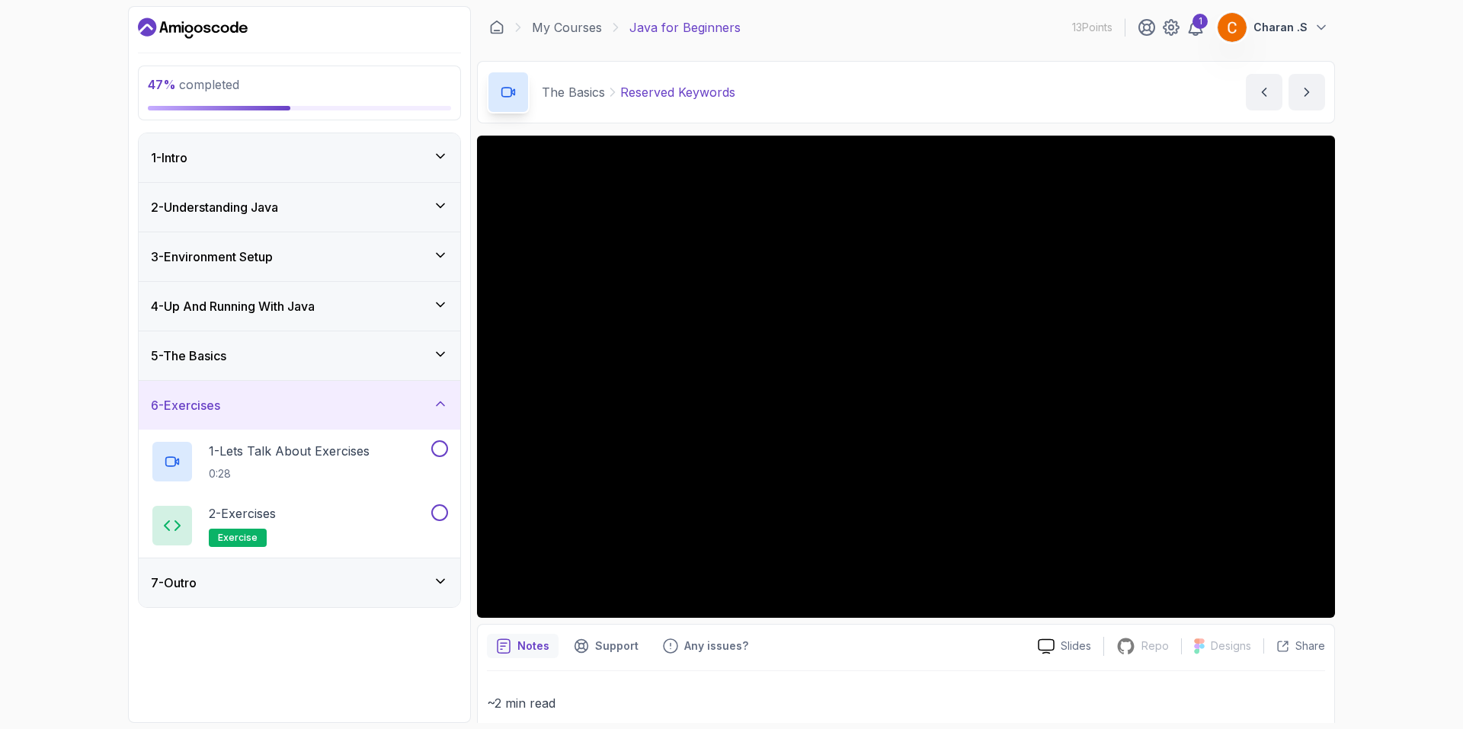
click at [312, 586] on div "7 - Outro" at bounding box center [299, 583] width 297 height 18
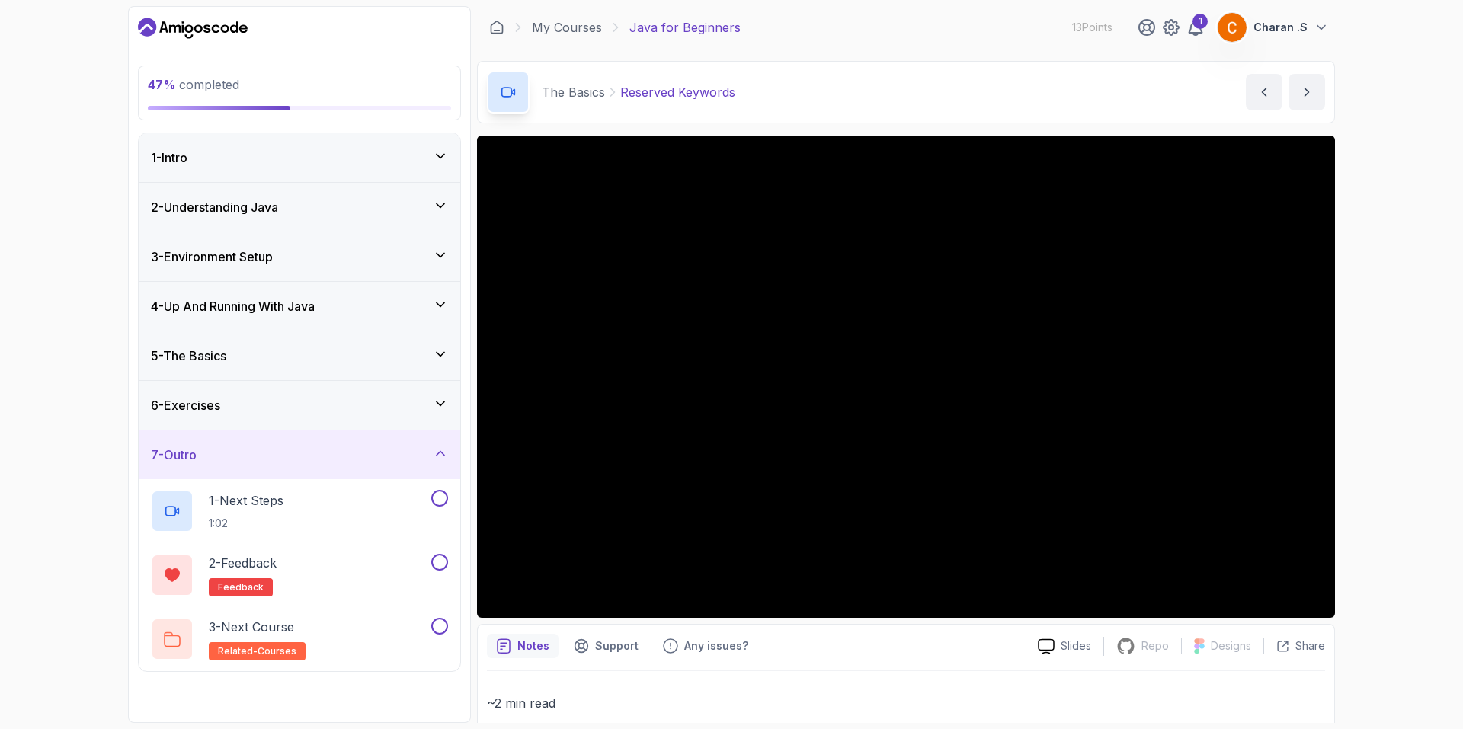
click at [337, 169] on div "1 - Intro" at bounding box center [300, 157] width 322 height 49
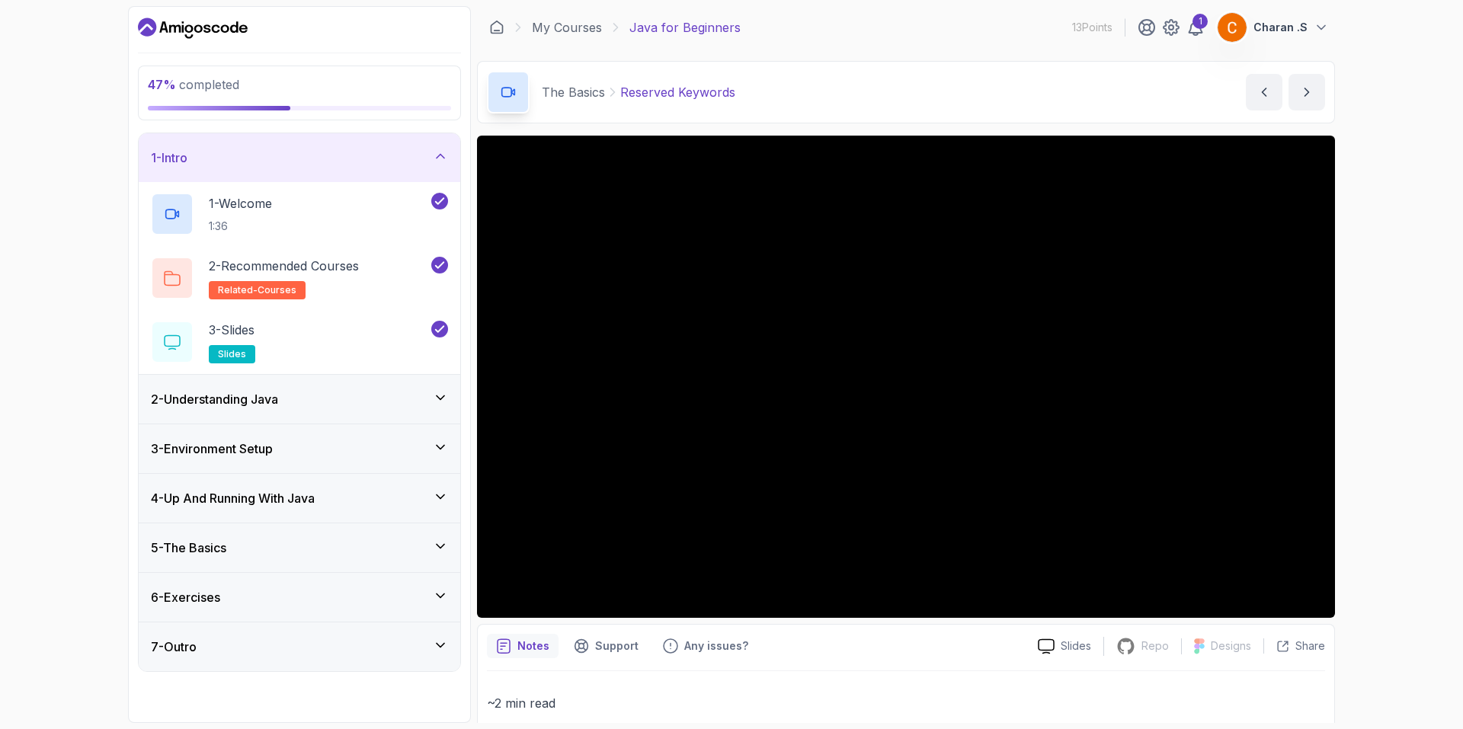
click at [327, 539] on div "5 - The Basics" at bounding box center [299, 548] width 297 height 18
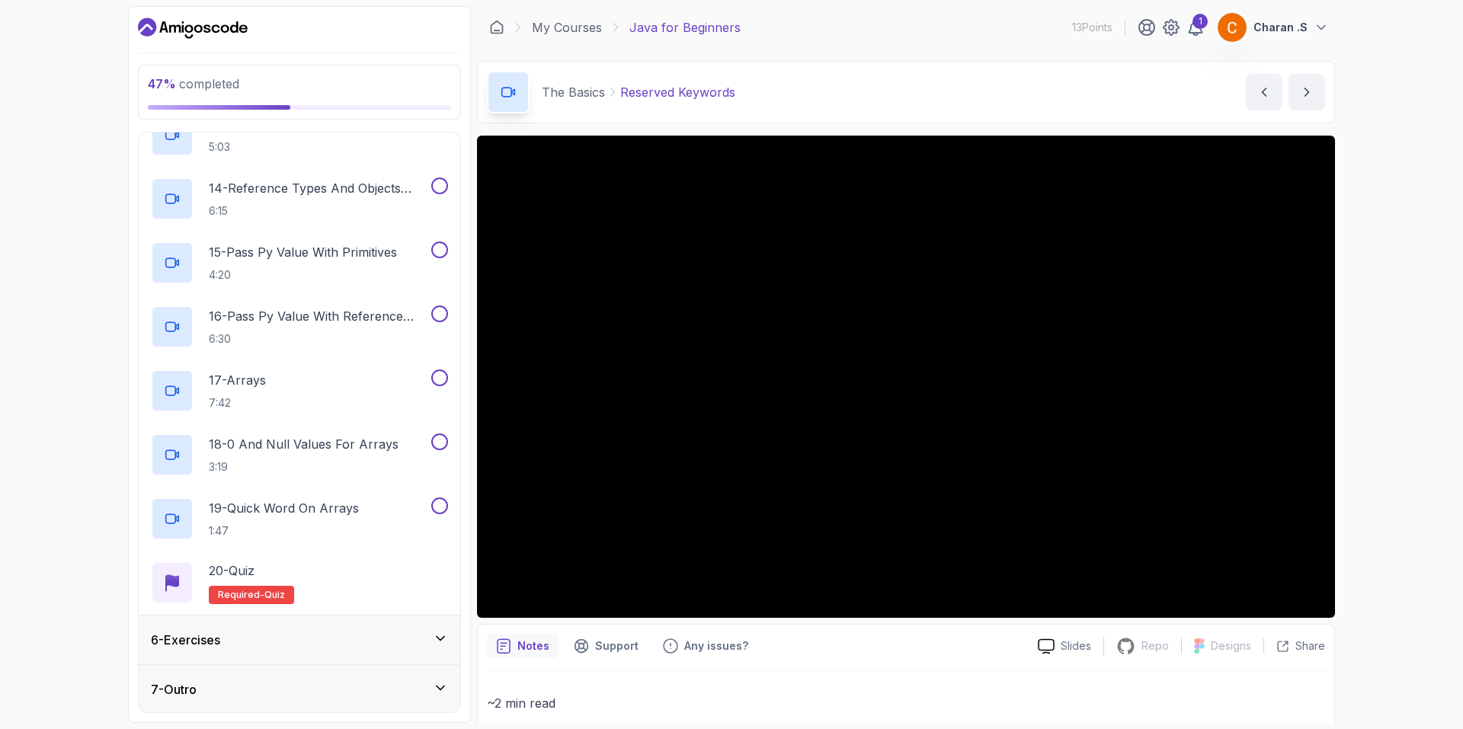
scroll to position [1046, 0]
click at [378, 581] on div "20 - Quiz Required- quiz" at bounding box center [299, 581] width 297 height 43
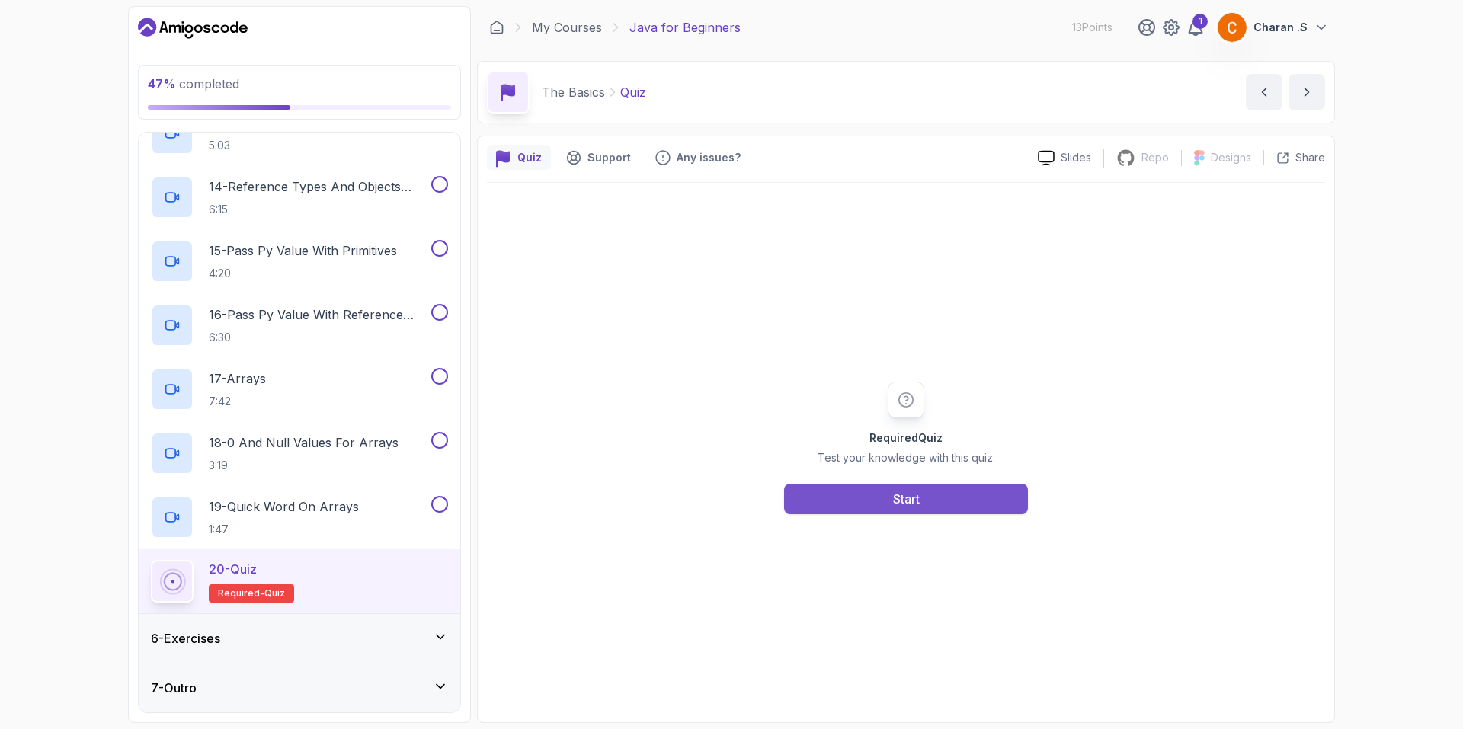
click at [872, 498] on button "Start" at bounding box center [906, 499] width 244 height 30
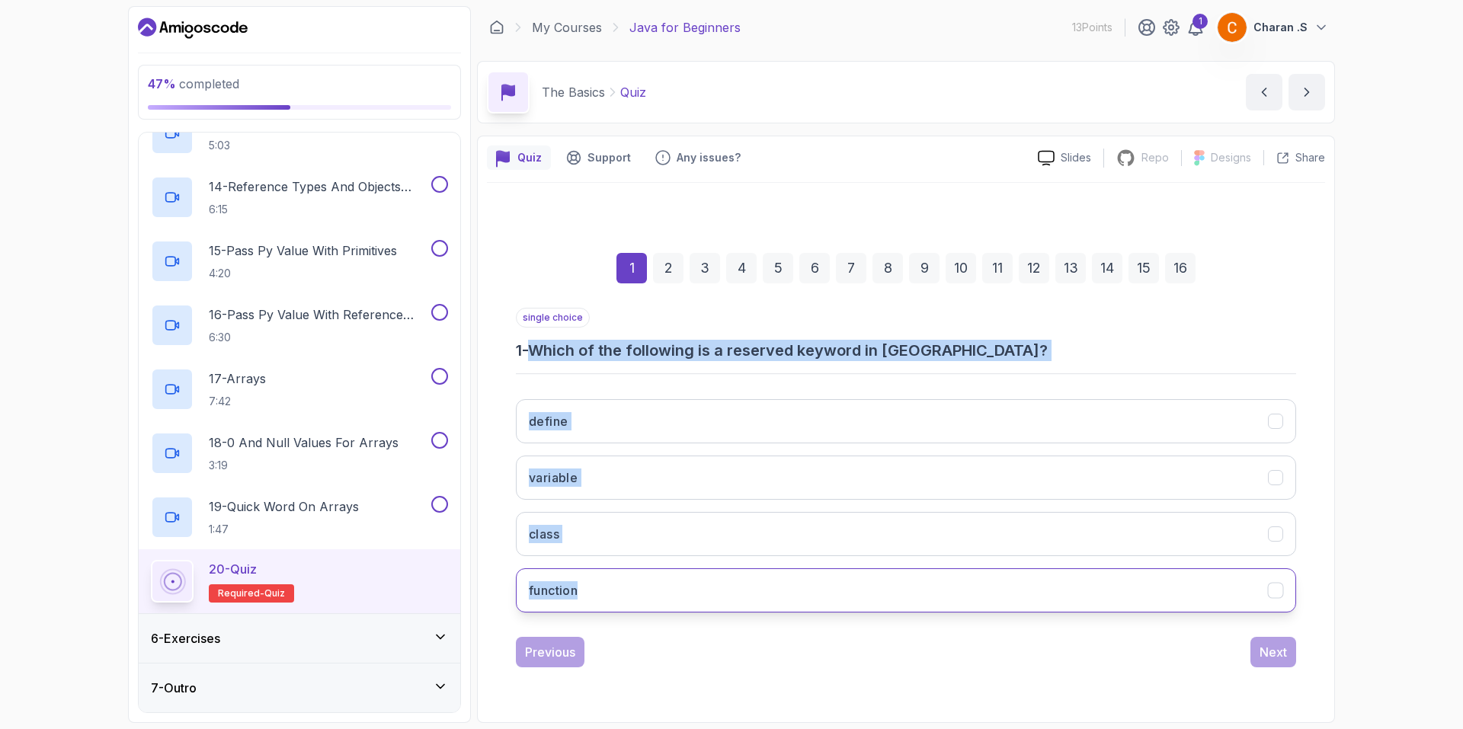
drag, startPoint x: 536, startPoint y: 347, endPoint x: 593, endPoint y: 605, distance: 263.6
click at [593, 605] on div "single choice 1 - Which of the following is a reserved keyword in [GEOGRAPHIC_D…" at bounding box center [906, 466] width 780 height 317
copy div "Which of the following is a reserved keyword in [GEOGRAPHIC_DATA]? define varia…"
click at [613, 368] on div "single choice 1 - Which of the following is a reserved keyword in [GEOGRAPHIC_D…" at bounding box center [906, 466] width 780 height 317
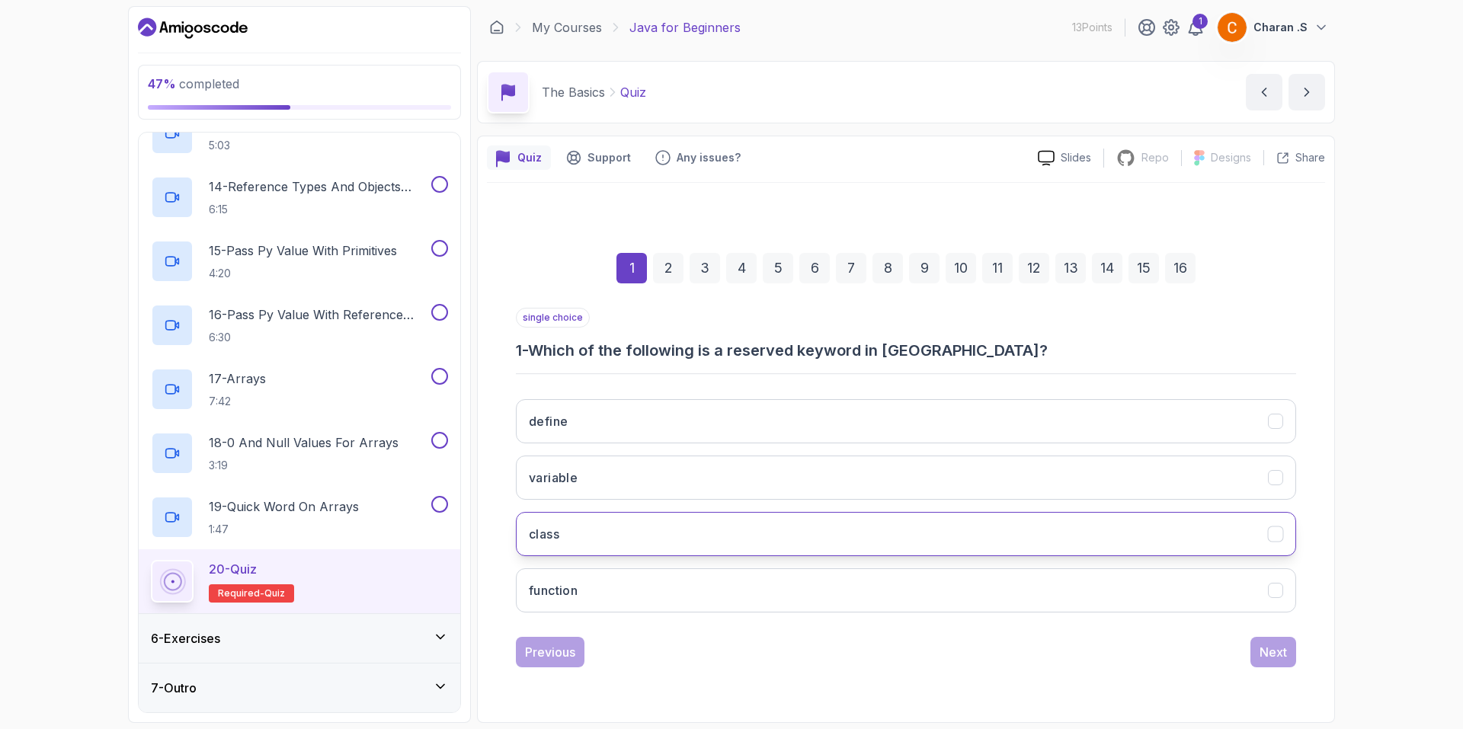
drag, startPoint x: 622, startPoint y: 531, endPoint x: 680, endPoint y: 552, distance: 60.7
click at [623, 533] on button "class" at bounding box center [906, 534] width 780 height 44
click at [1285, 654] on div "Next" at bounding box center [1272, 652] width 27 height 18
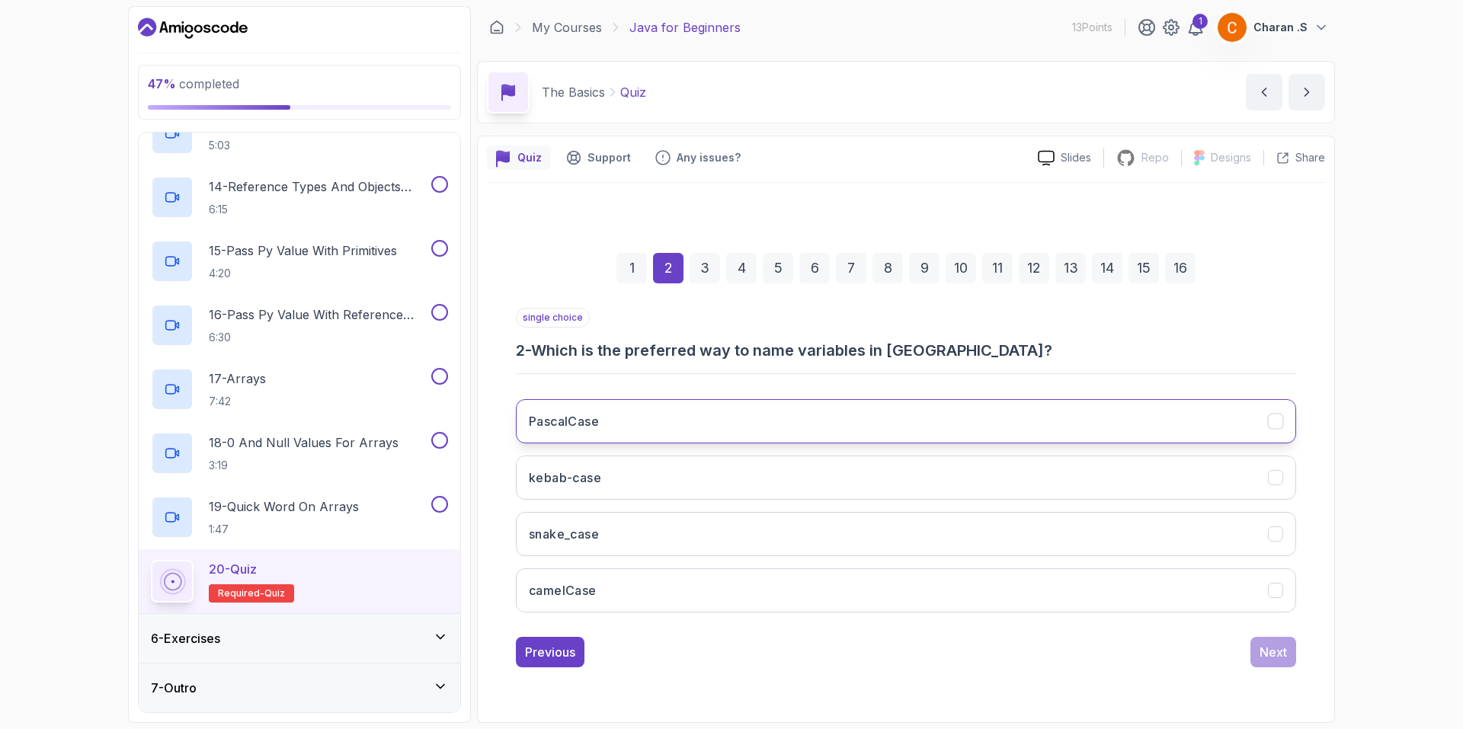
click at [631, 430] on button "PascalCase" at bounding box center [906, 421] width 780 height 44
click at [1263, 663] on button "Next" at bounding box center [1273, 652] width 46 height 30
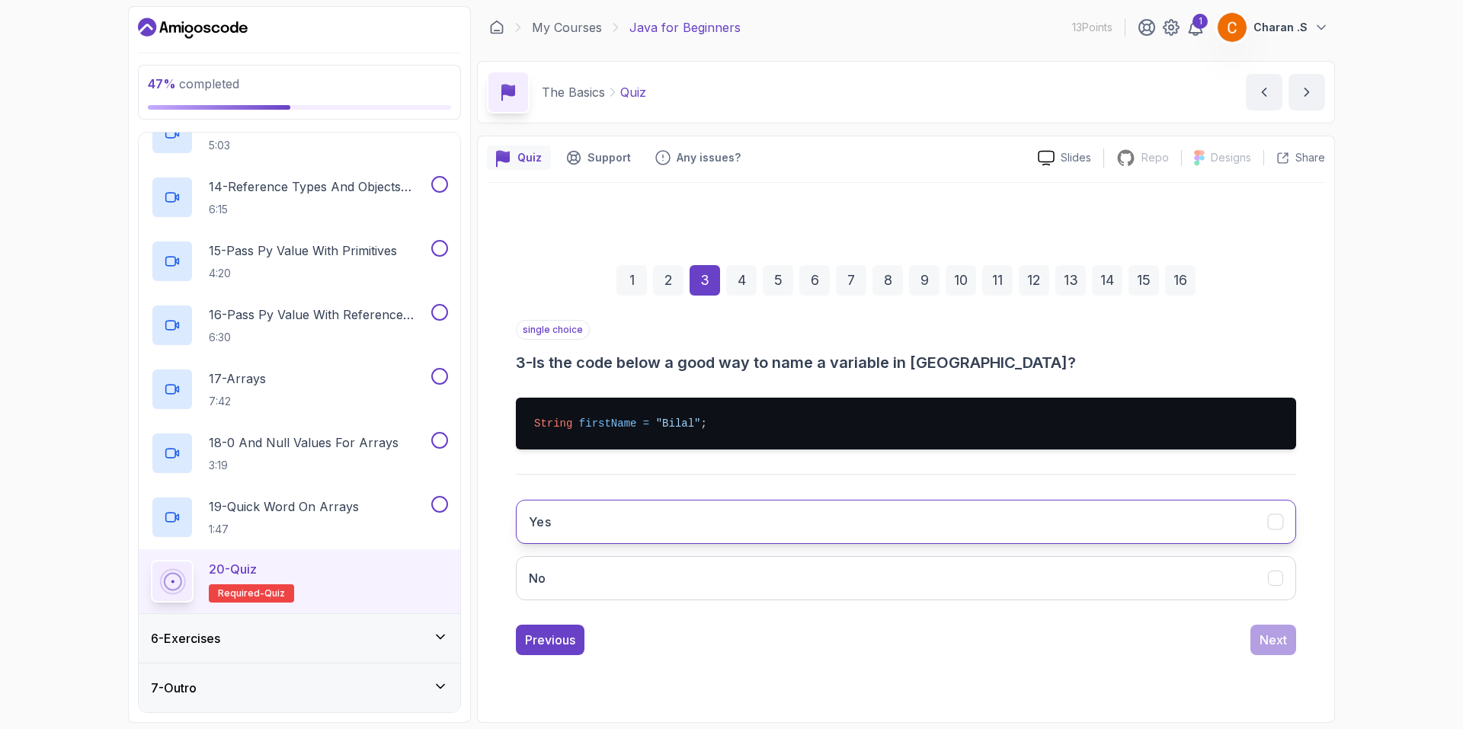
click at [783, 525] on button "Yes" at bounding box center [906, 522] width 780 height 44
click at [1271, 651] on button "Next" at bounding box center [1273, 640] width 46 height 30
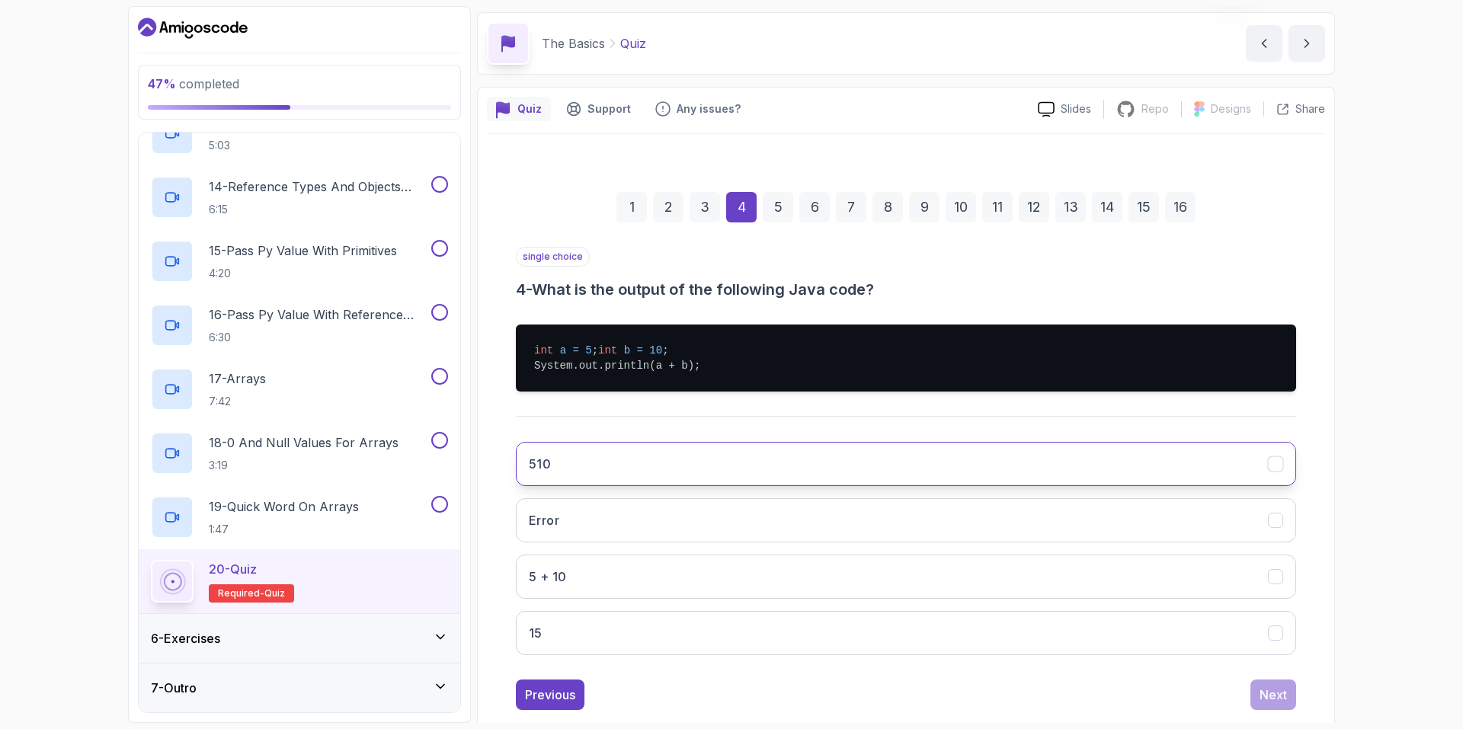
scroll to position [76, 0]
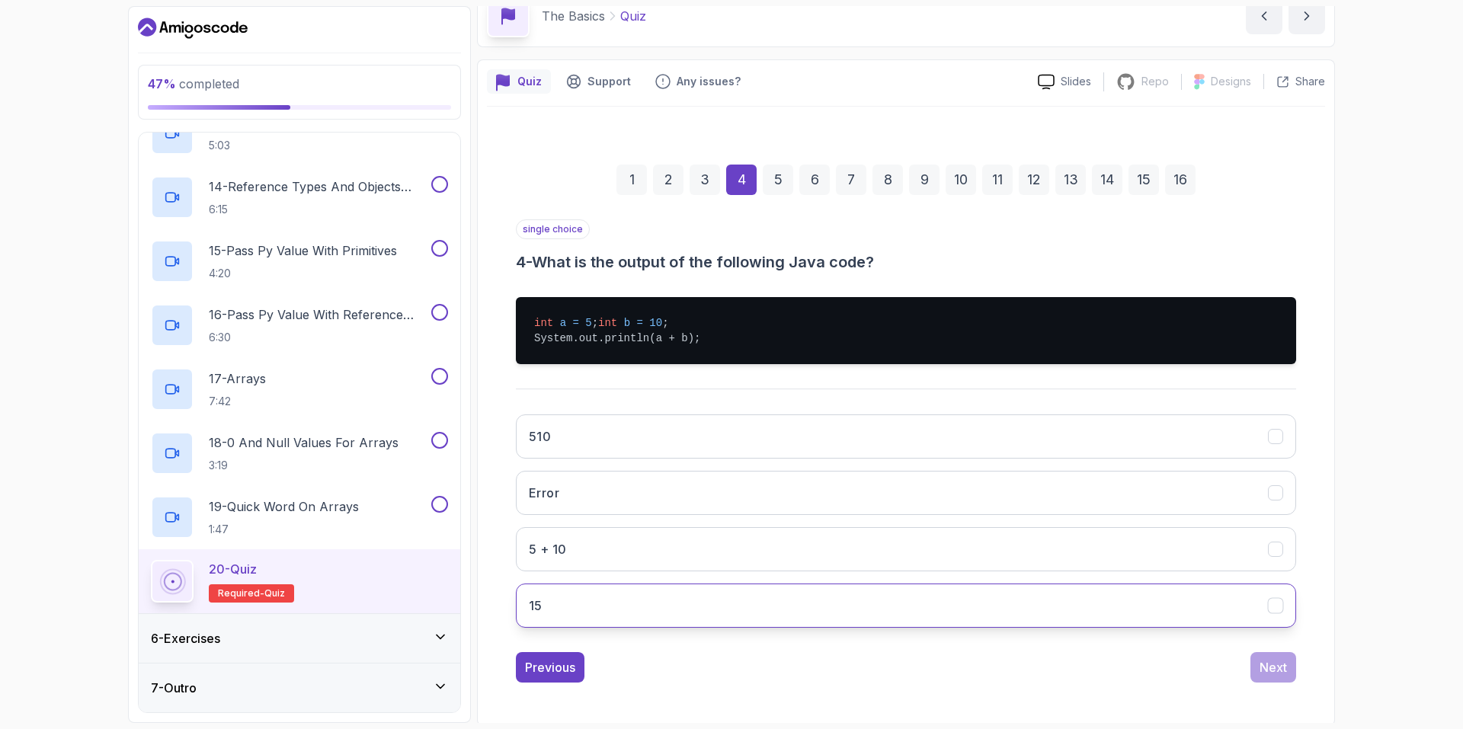
click at [708, 624] on button "15" at bounding box center [906, 606] width 780 height 44
click at [1285, 677] on div "Next" at bounding box center [1272, 667] width 27 height 18
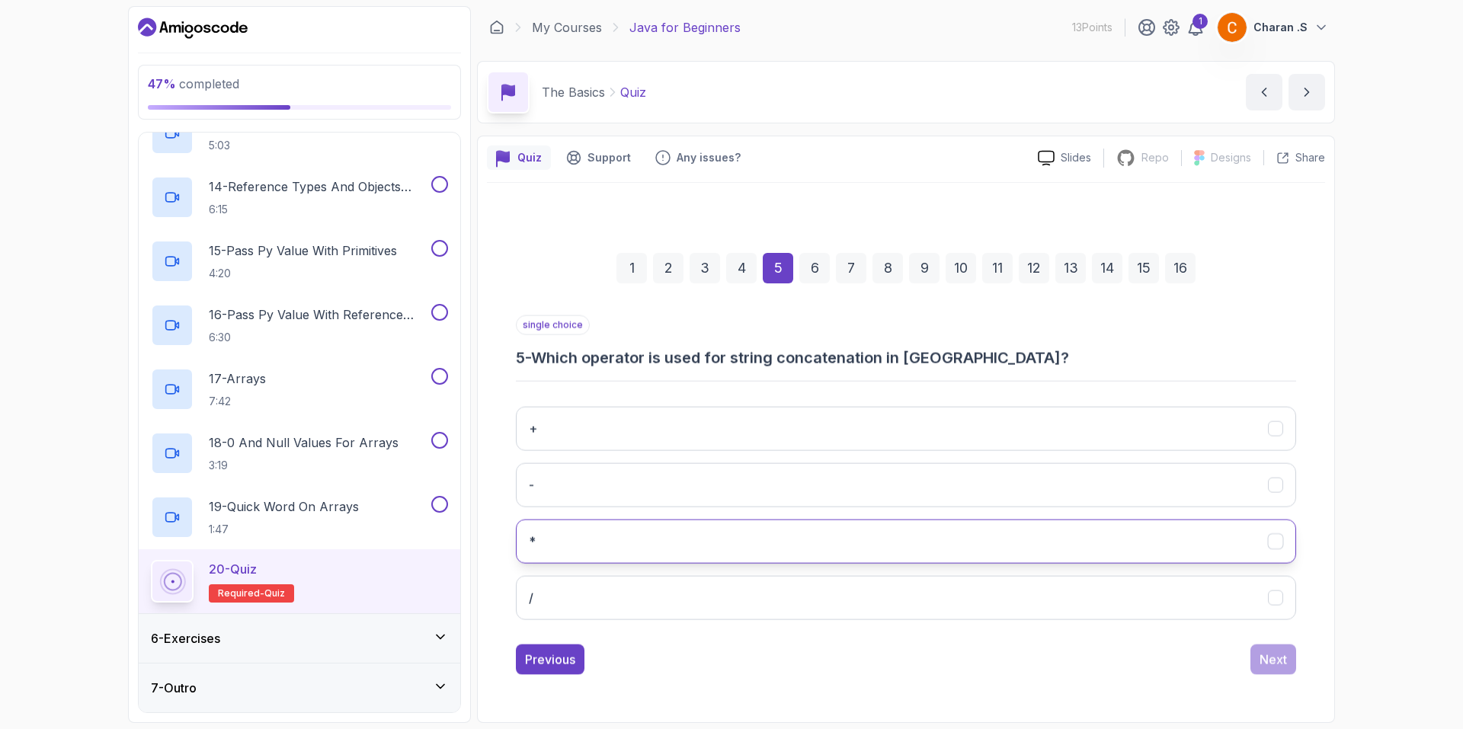
scroll to position [0, 0]
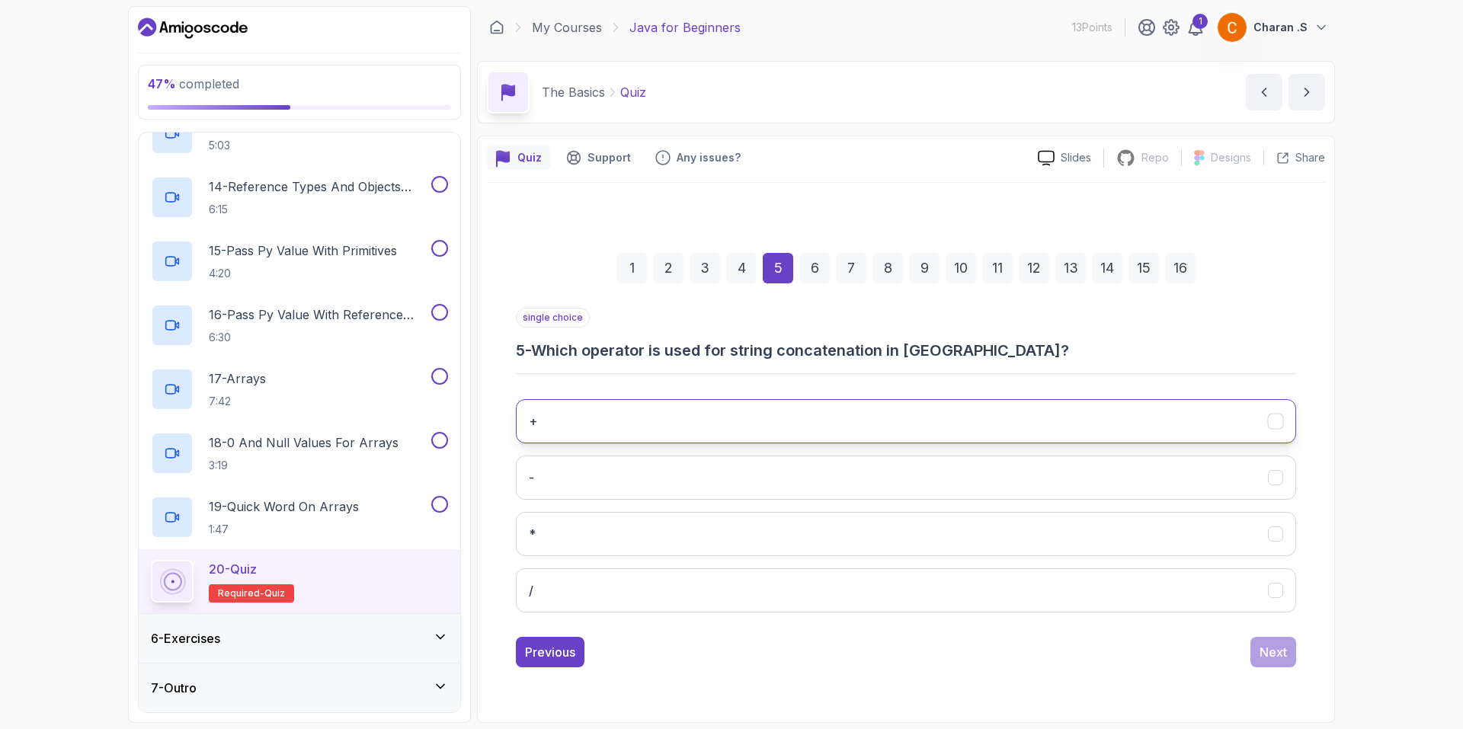
click at [664, 408] on button "+" at bounding box center [906, 421] width 780 height 44
click at [1288, 651] on button "Next" at bounding box center [1273, 652] width 46 height 30
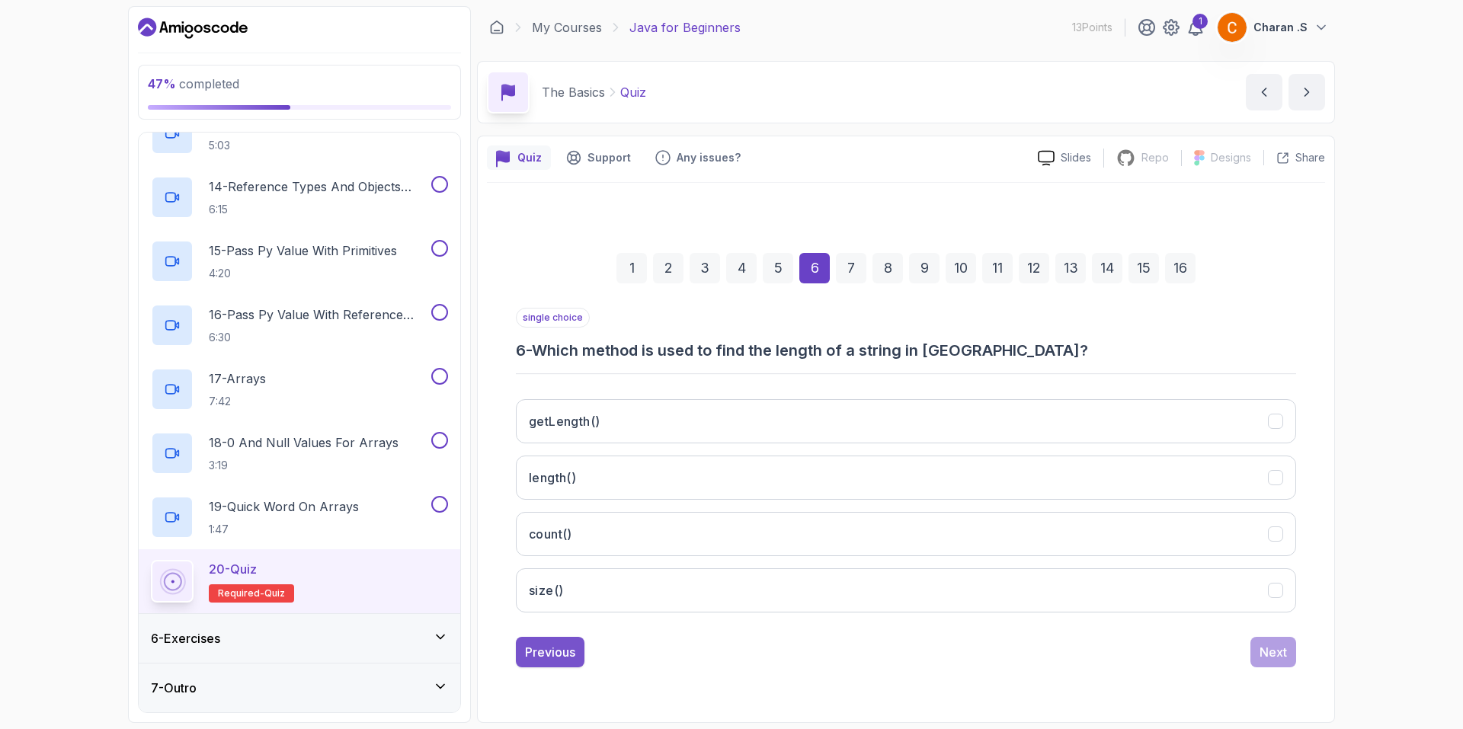
click at [570, 663] on button "Previous" at bounding box center [550, 652] width 69 height 30
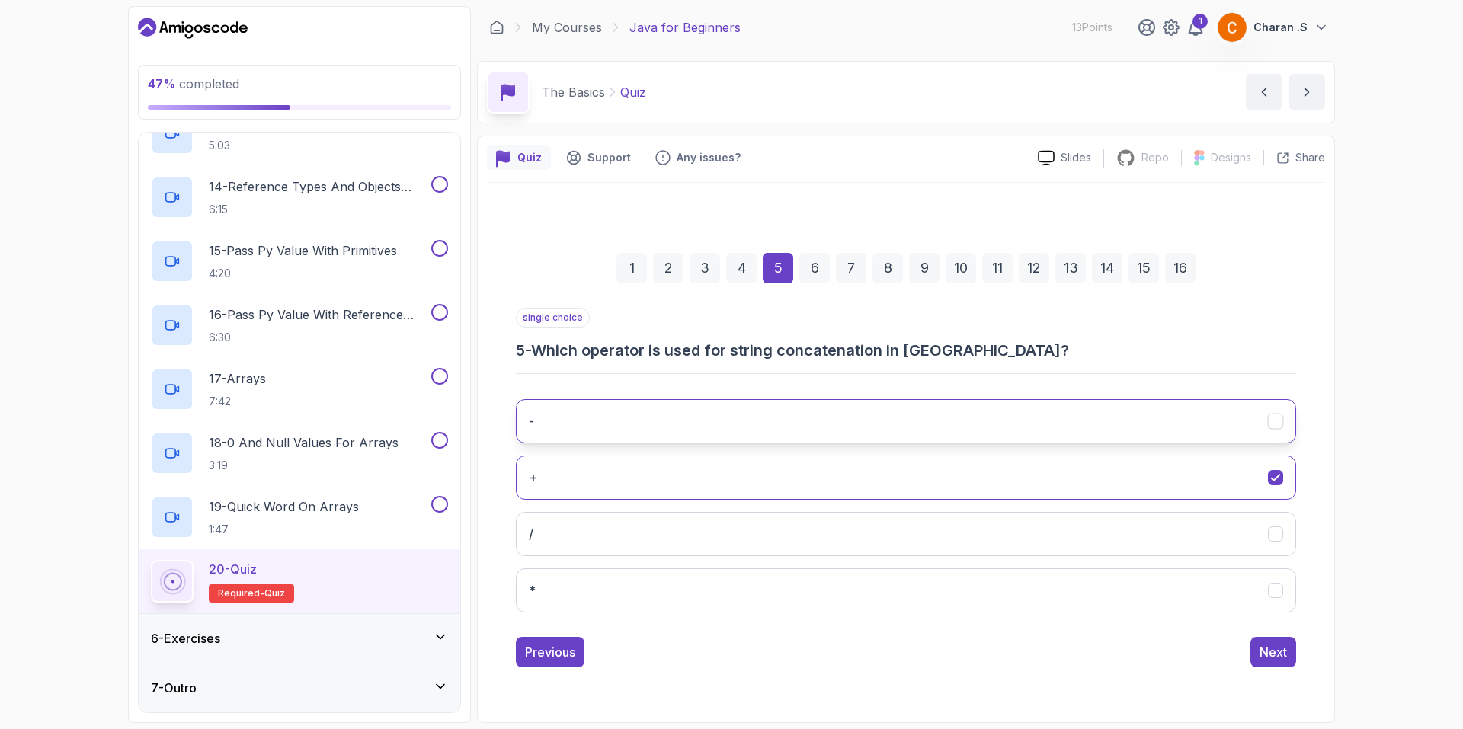
click at [655, 420] on button "-" at bounding box center [906, 421] width 780 height 44
click at [661, 451] on div "- + / *" at bounding box center [906, 506] width 780 height 238
click at [822, 492] on button "+" at bounding box center [906, 478] width 780 height 44
click at [1284, 664] on button "Next" at bounding box center [1273, 652] width 46 height 30
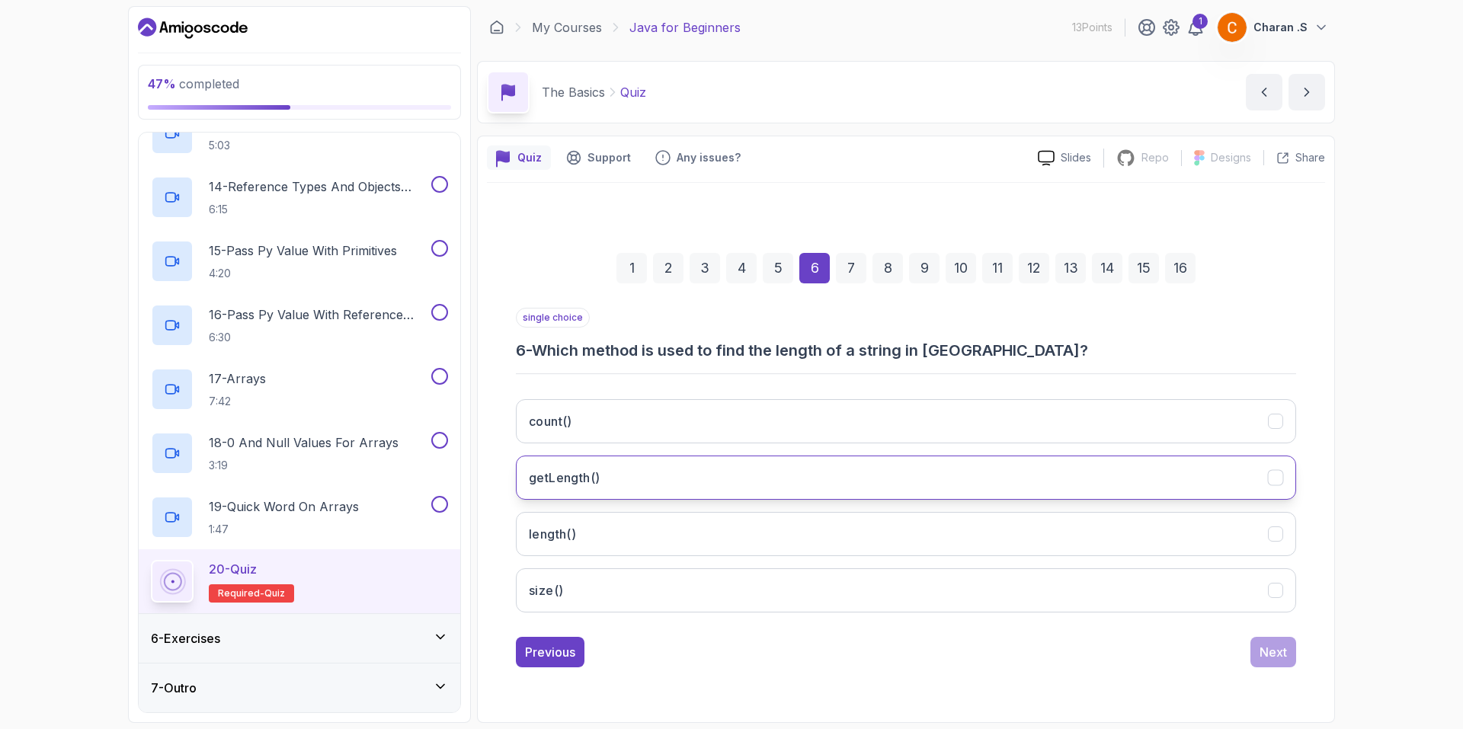
click at [620, 479] on button "getLength()" at bounding box center [906, 478] width 780 height 44
click at [1287, 661] on button "Next" at bounding box center [1273, 652] width 46 height 30
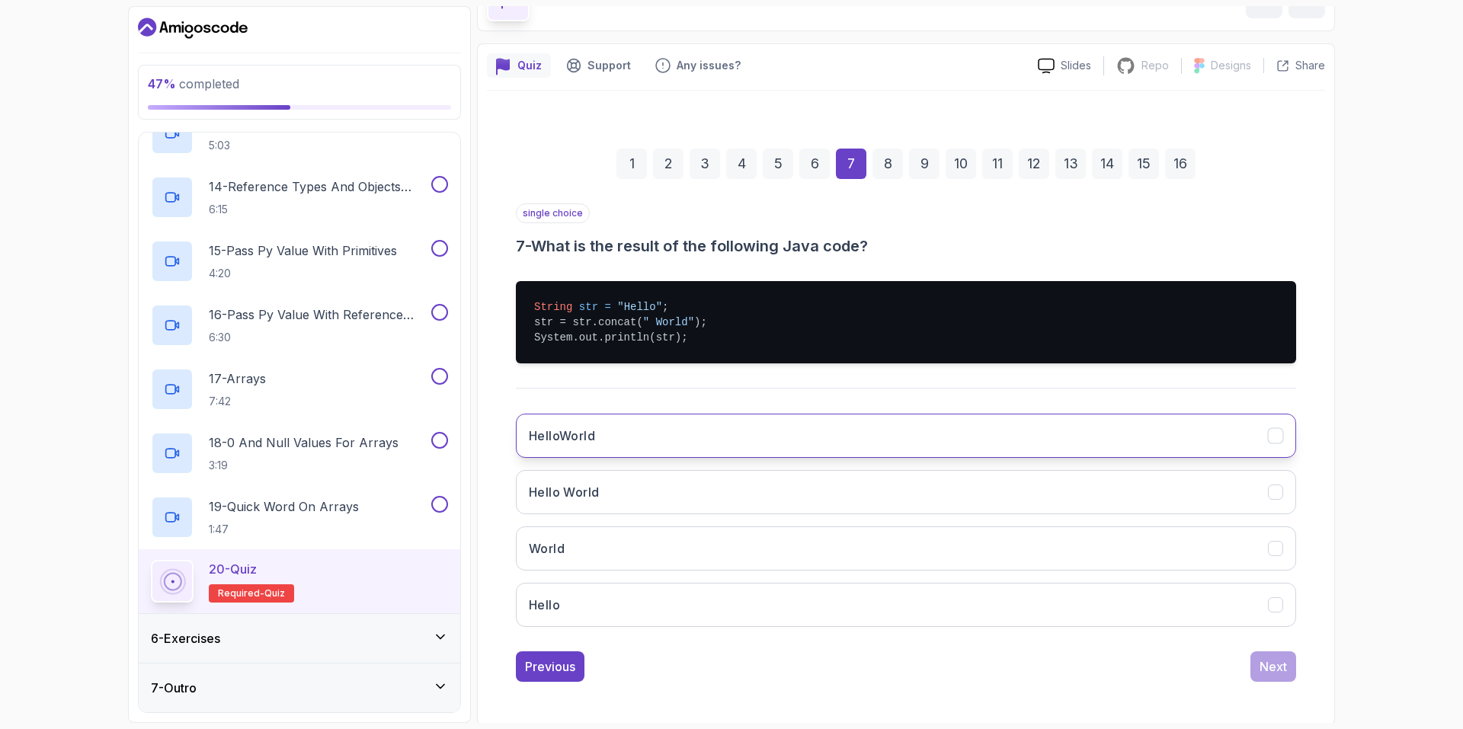
scroll to position [94, 0]
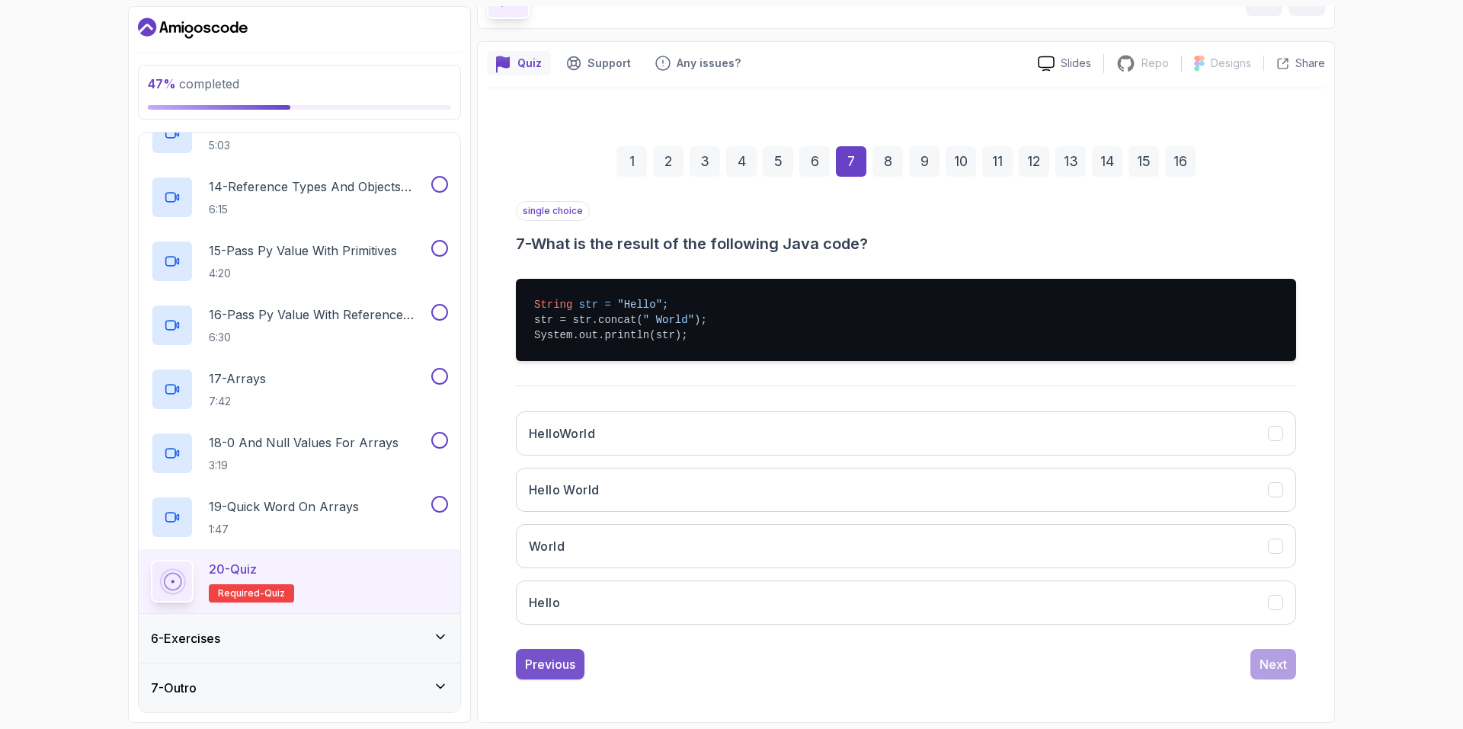
click at [552, 655] on div "Previous" at bounding box center [550, 664] width 50 height 18
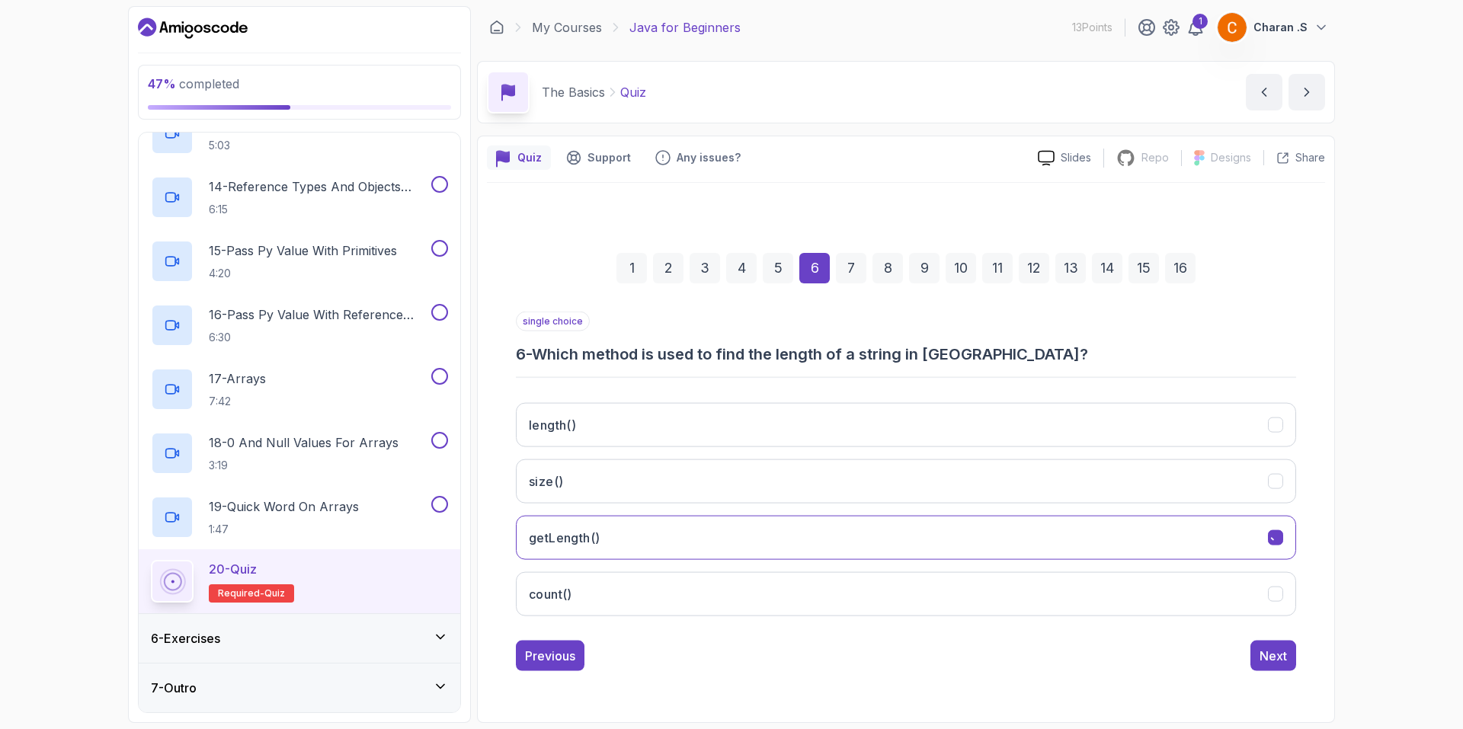
scroll to position [0, 0]
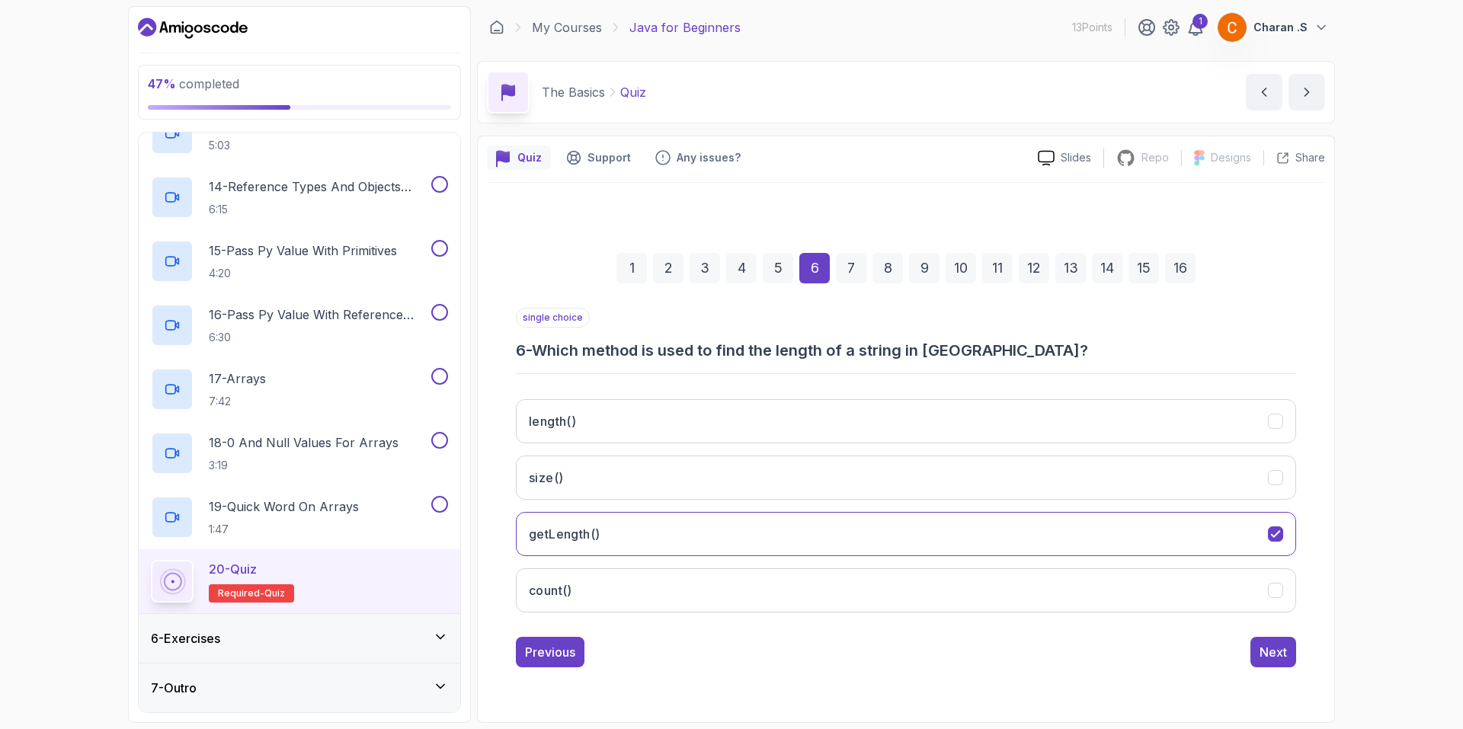
click at [558, 669] on div "1 2 3 4 5 6 7 8 9 10 11 12 13 14 15 16 single choice 6 - Which method is used t…" at bounding box center [906, 447] width 838 height 463
click at [565, 658] on div "Previous" at bounding box center [550, 652] width 50 height 18
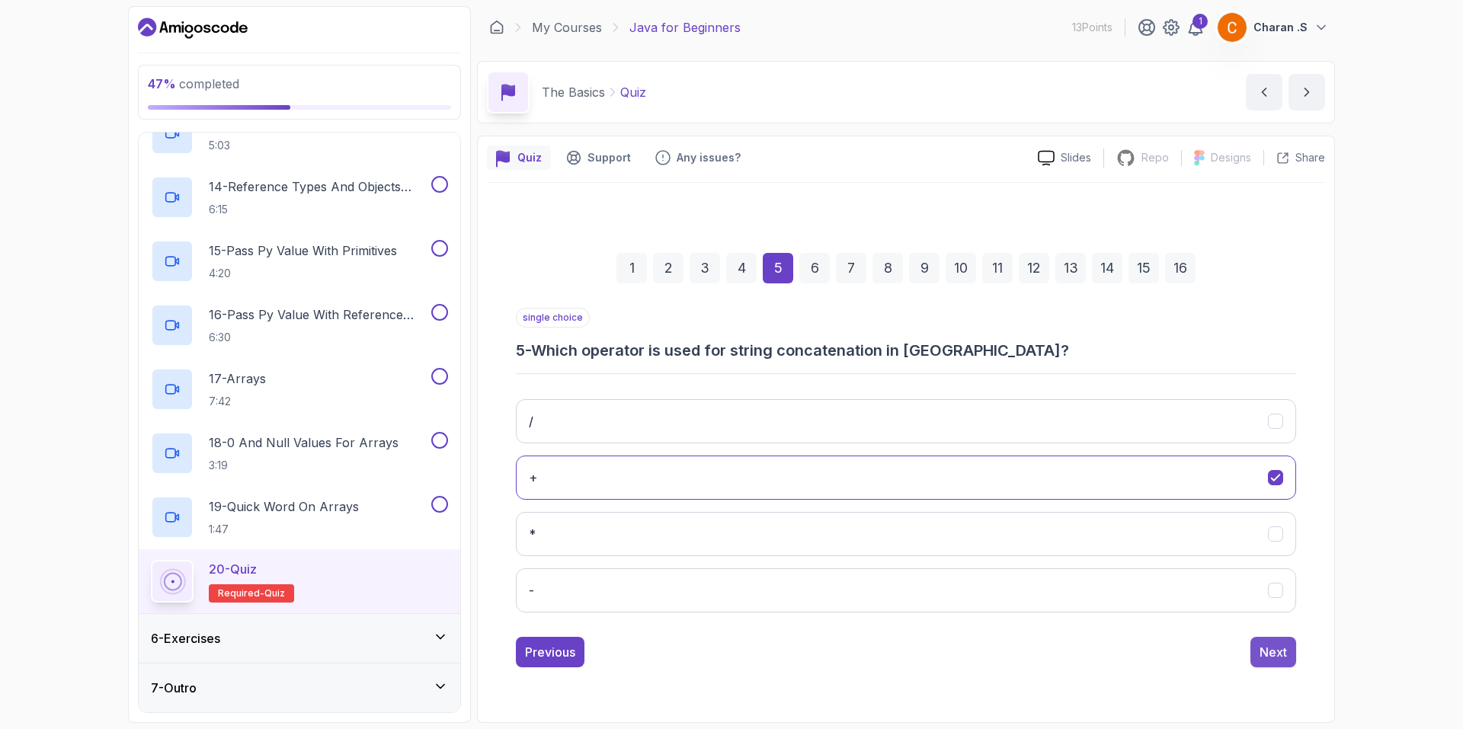
click at [1275, 653] on div "Next" at bounding box center [1272, 652] width 27 height 18
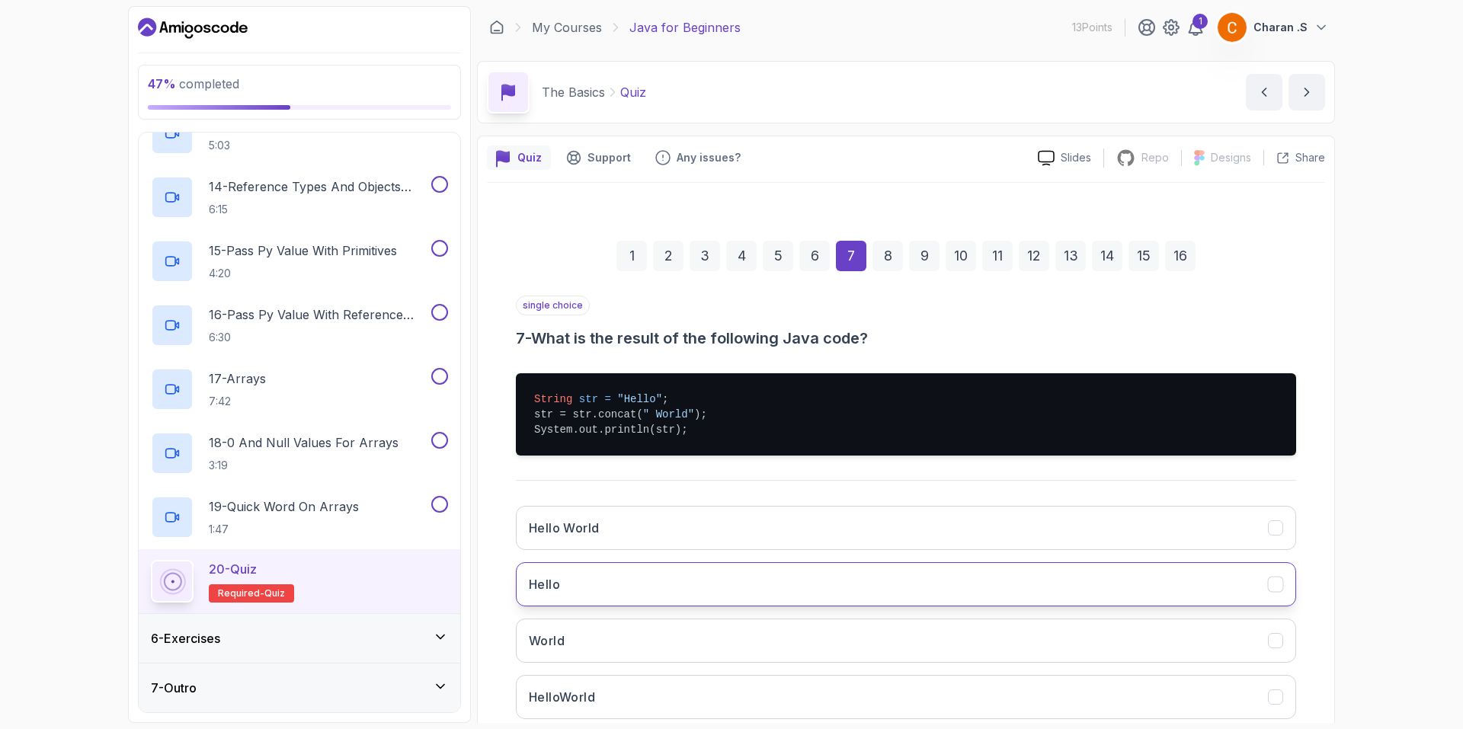
scroll to position [94, 0]
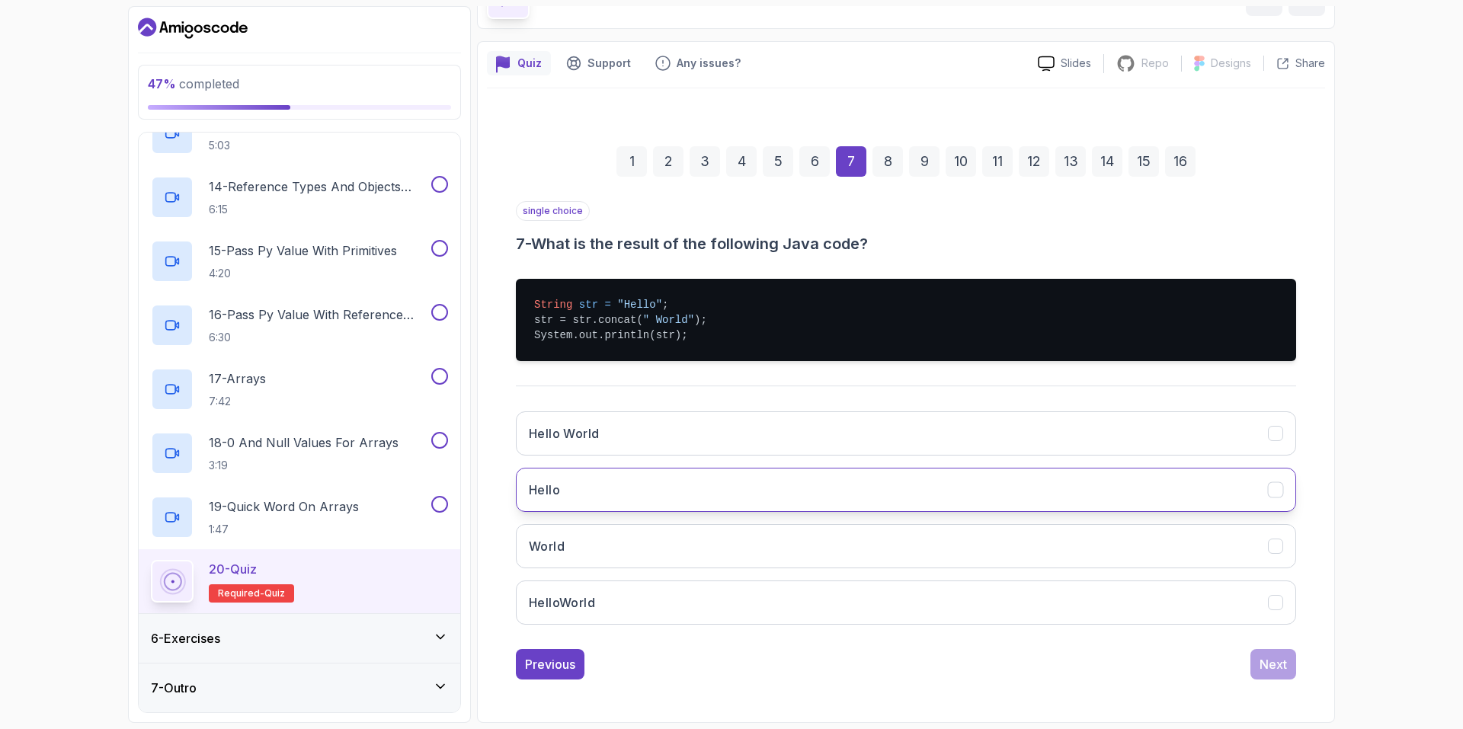
click at [649, 478] on button "Hello" at bounding box center [906, 490] width 780 height 44
click at [1272, 670] on div "Next" at bounding box center [1272, 664] width 27 height 18
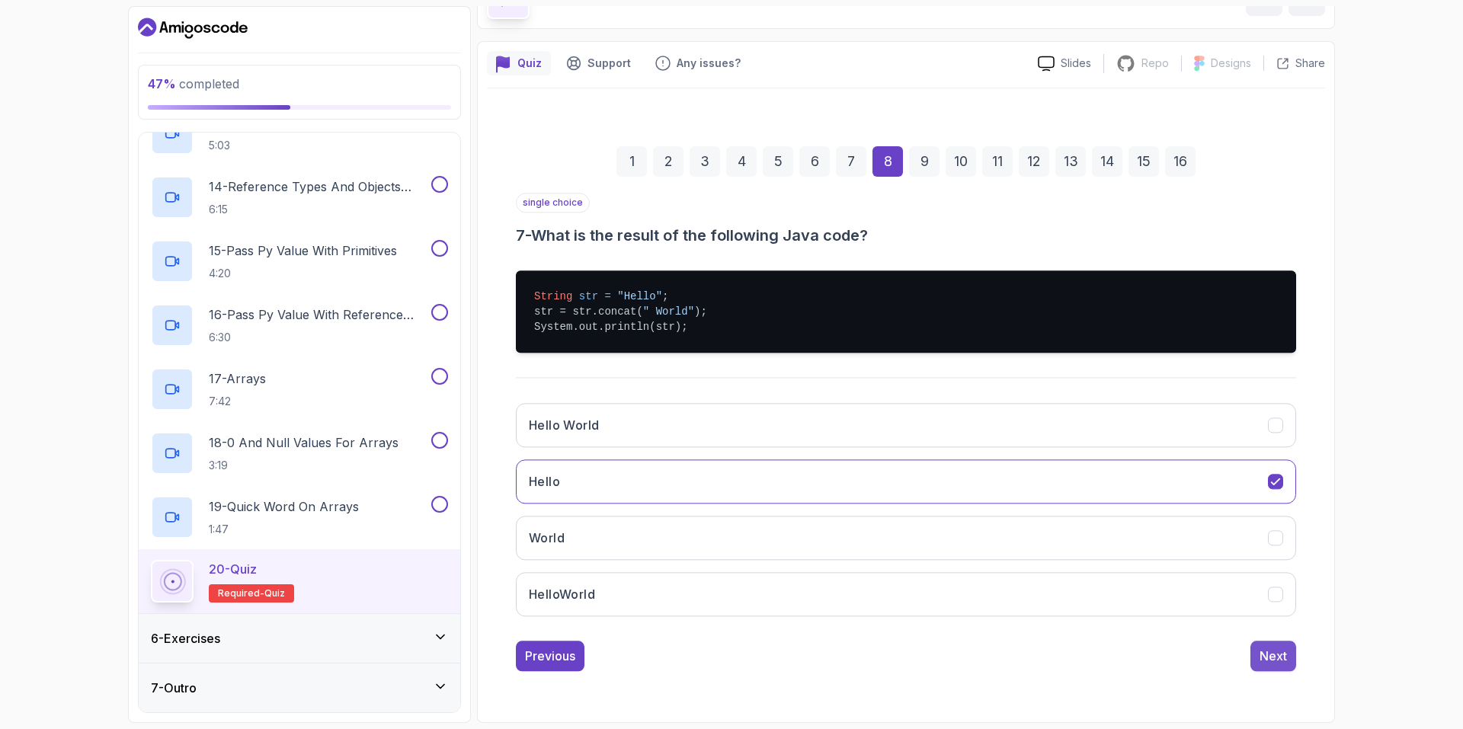
scroll to position [0, 0]
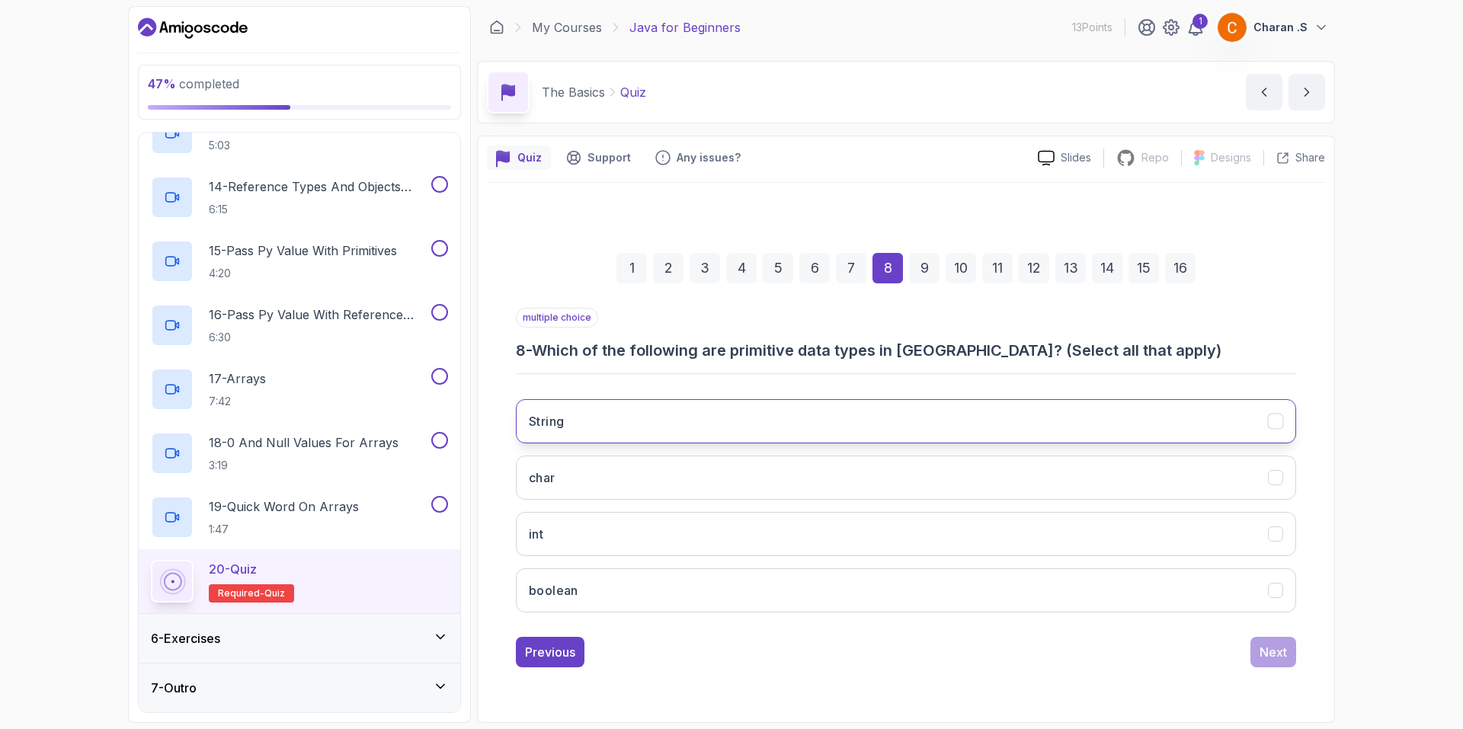
click at [662, 436] on button "String" at bounding box center [906, 421] width 780 height 44
click at [651, 542] on button "int" at bounding box center [906, 534] width 780 height 44
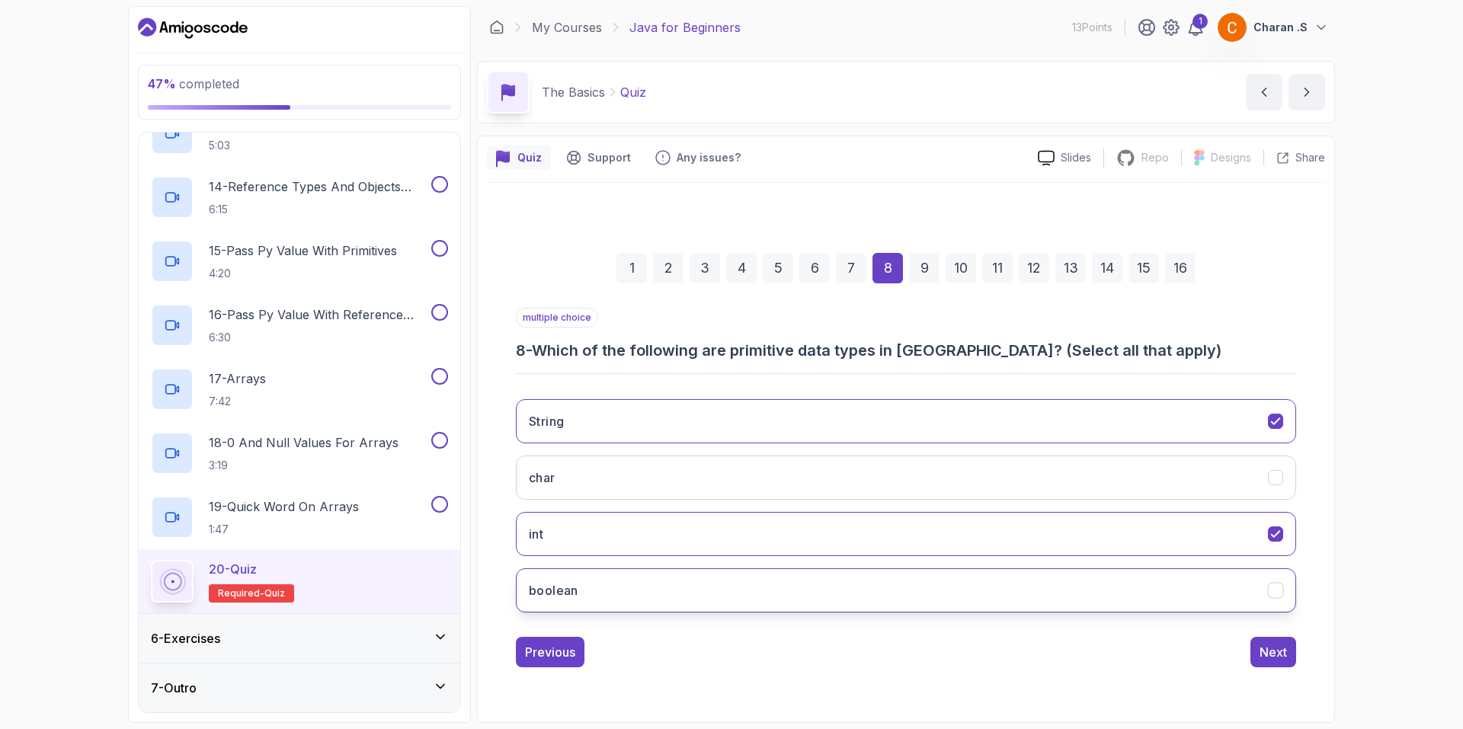
click at [656, 590] on button "boolean" at bounding box center [906, 590] width 780 height 44
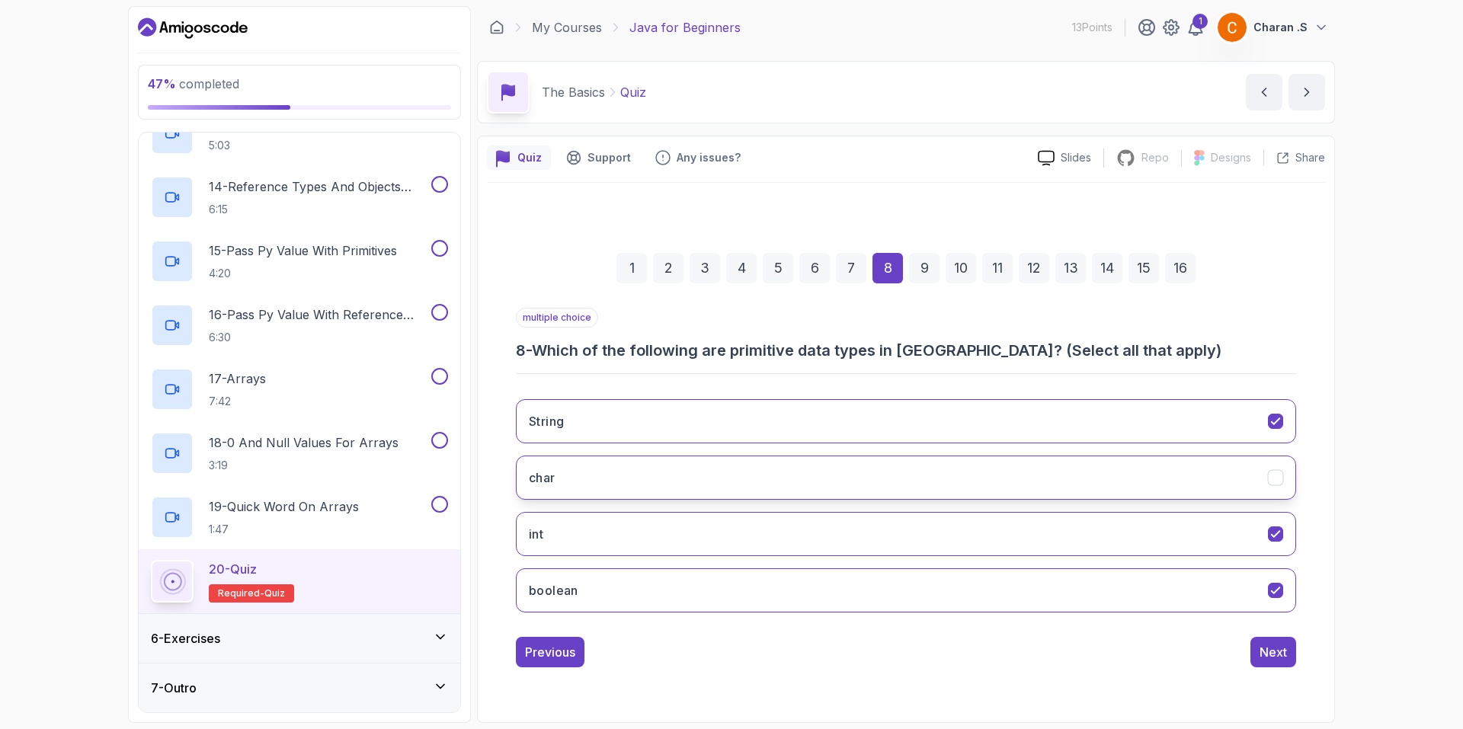
click at [727, 457] on button "char" at bounding box center [906, 478] width 780 height 44
click at [727, 459] on button "char" at bounding box center [906, 478] width 780 height 44
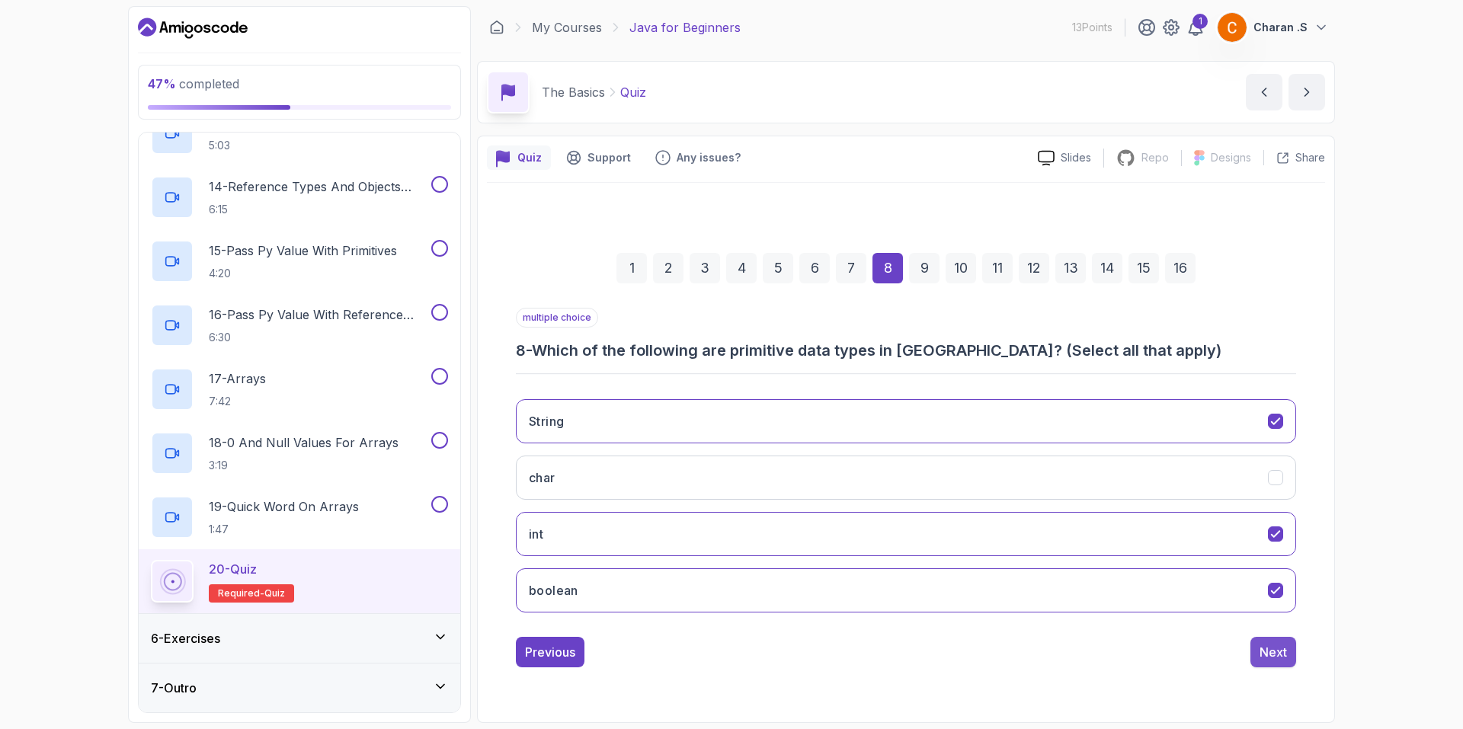
click at [1288, 660] on button "Next" at bounding box center [1273, 652] width 46 height 30
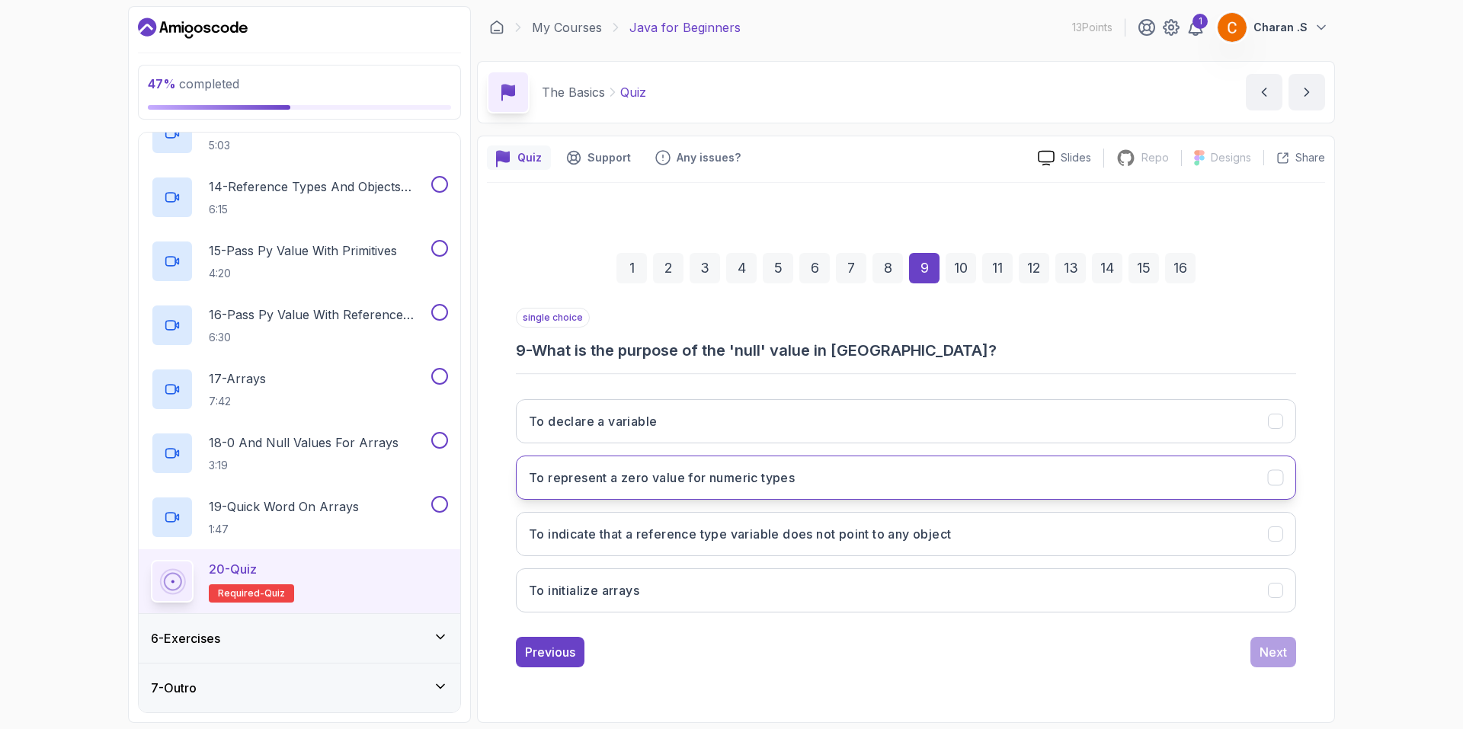
click at [645, 485] on h3 "To represent a zero value for numeric types" at bounding box center [662, 478] width 266 height 18
click at [1283, 654] on div "Next" at bounding box center [1272, 652] width 27 height 18
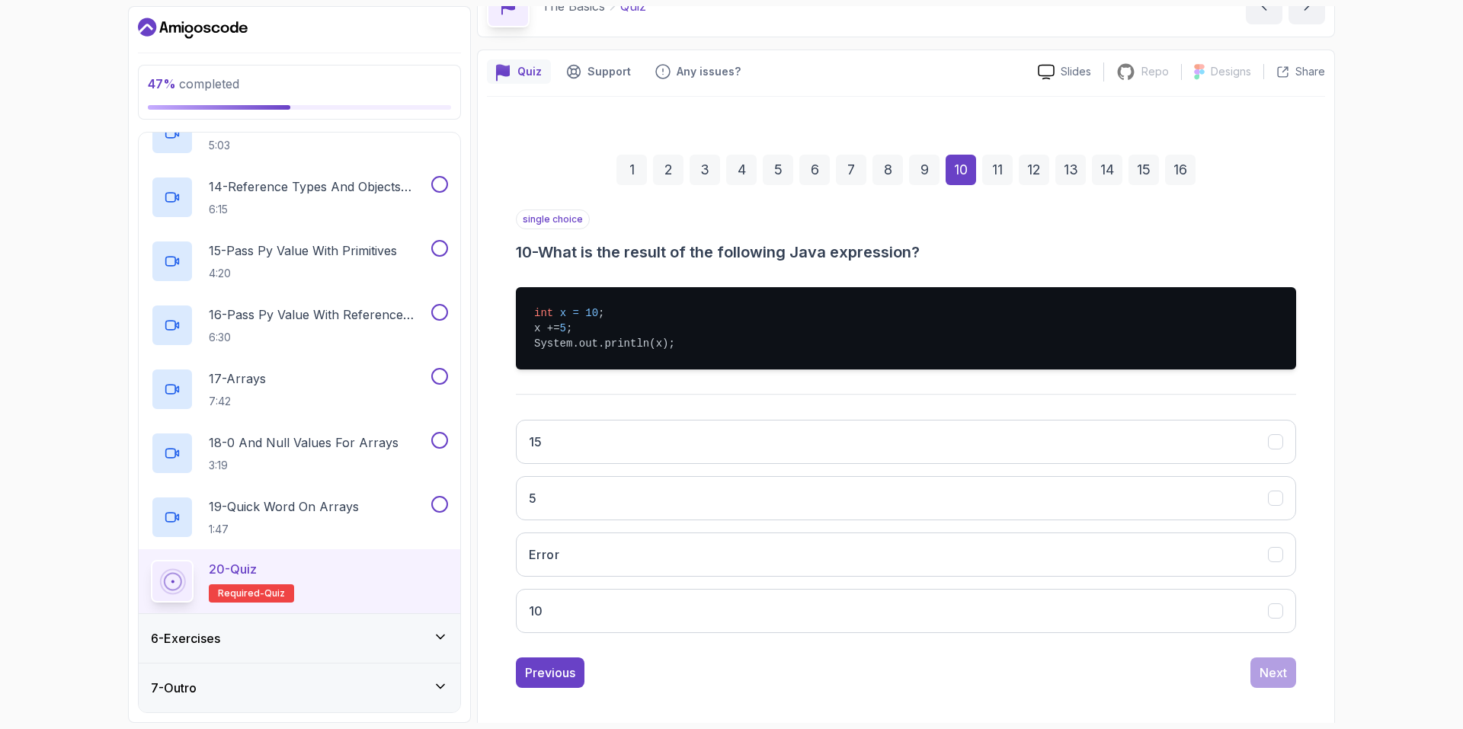
scroll to position [94, 0]
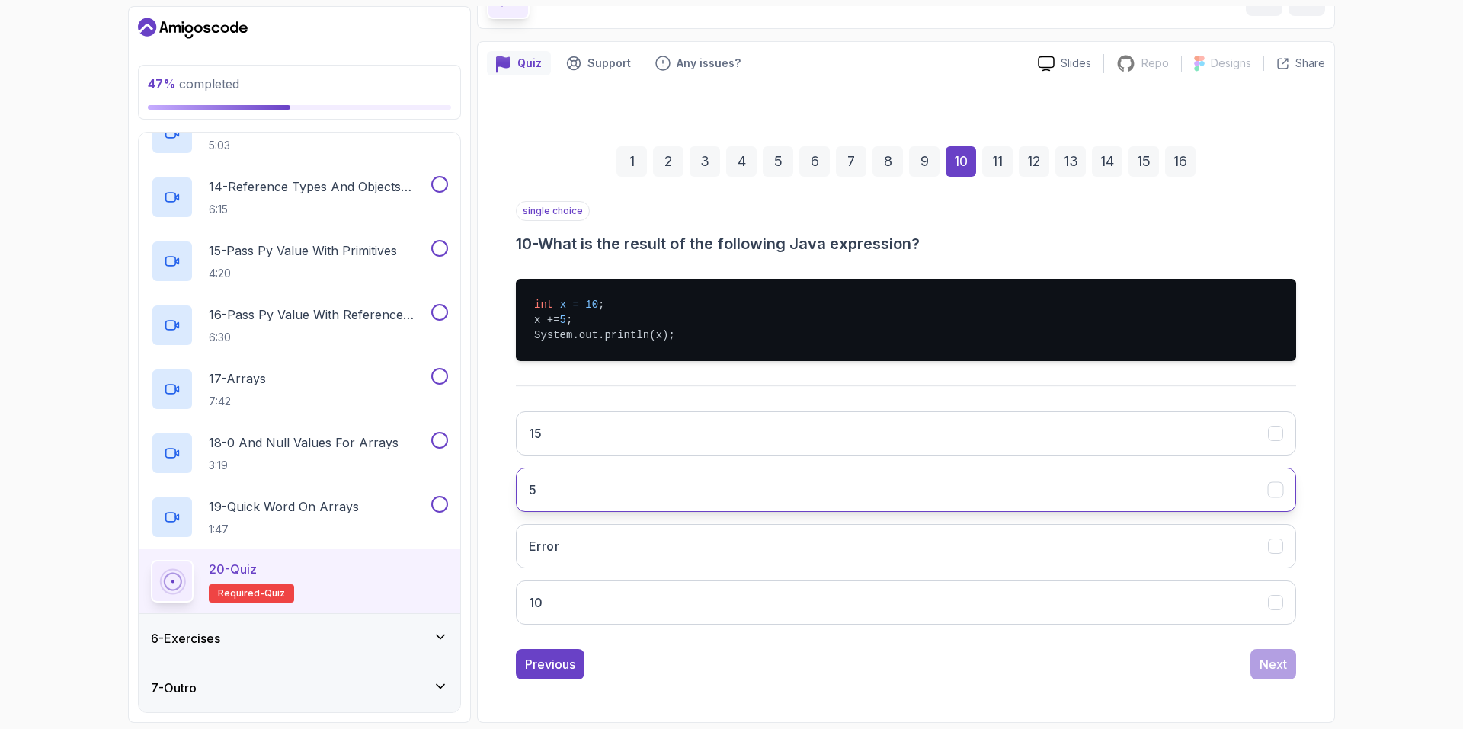
click at [628, 488] on button "5" at bounding box center [906, 490] width 780 height 44
click at [648, 444] on button "15" at bounding box center [906, 433] width 780 height 44
drag, startPoint x: 1247, startPoint y: 652, endPoint x: 1259, endPoint y: 667, distance: 18.9
click at [1248, 656] on div "Previous Next" at bounding box center [906, 664] width 780 height 30
click at [1261, 667] on div "Next" at bounding box center [1272, 664] width 27 height 18
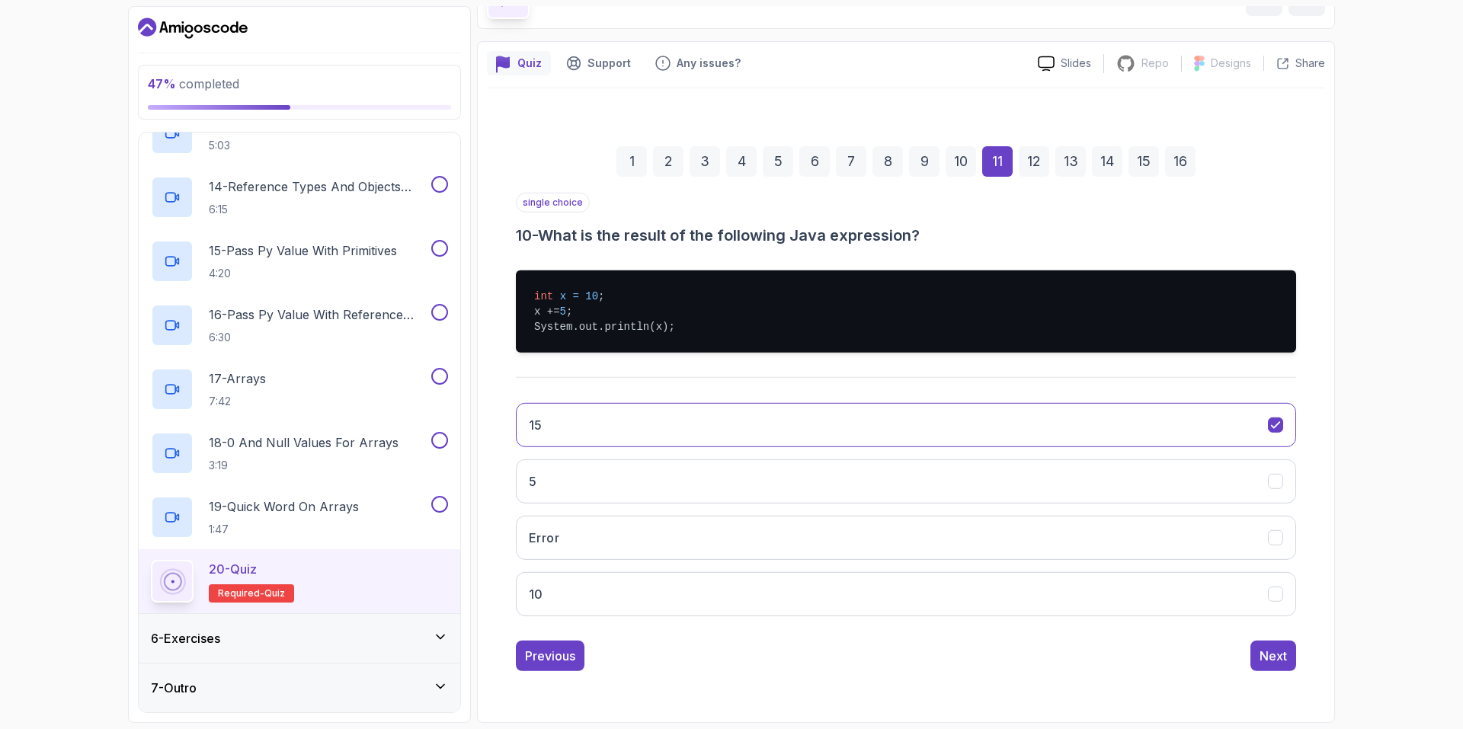
scroll to position [32, 0]
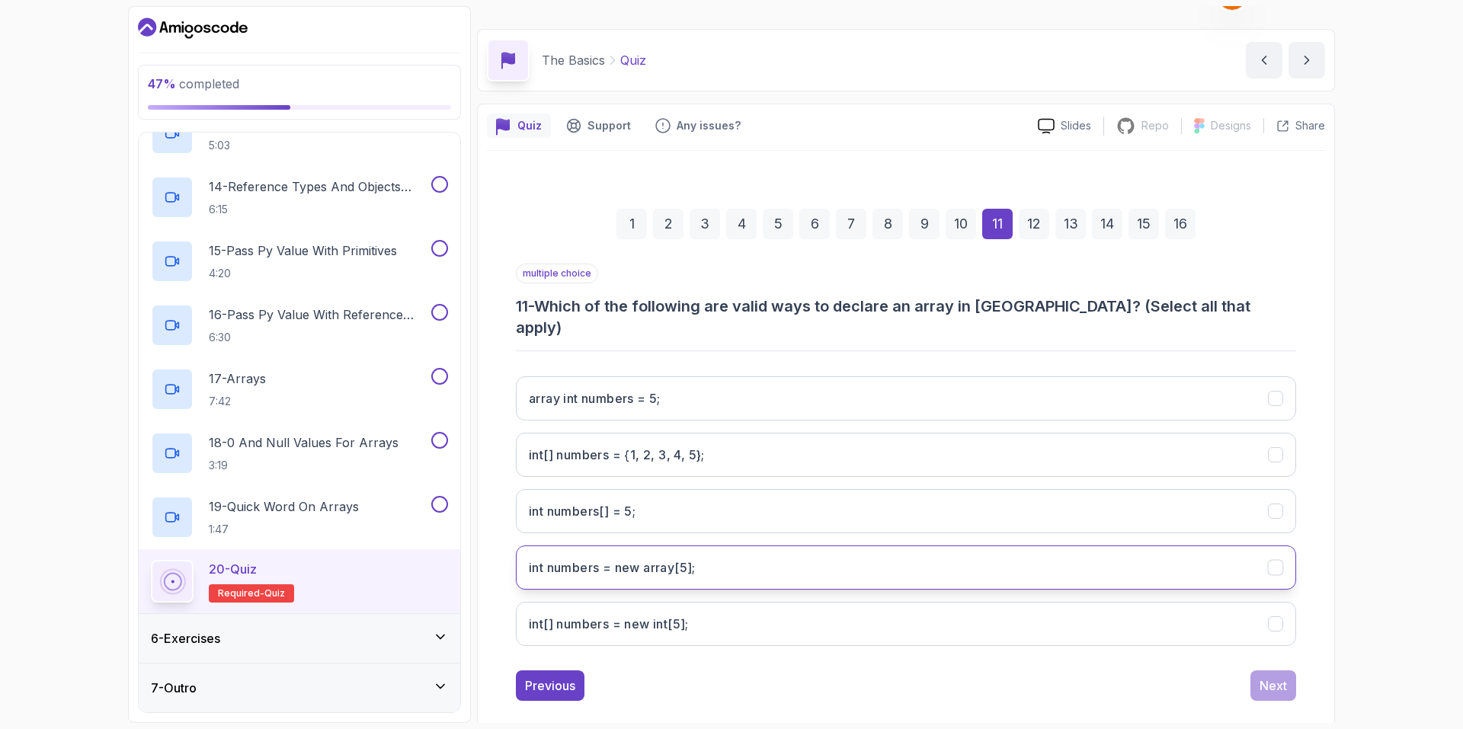
click at [807, 546] on button "int numbers = new array[5];" at bounding box center [906, 568] width 780 height 44
click at [1266, 677] on div "Next" at bounding box center [1272, 686] width 27 height 18
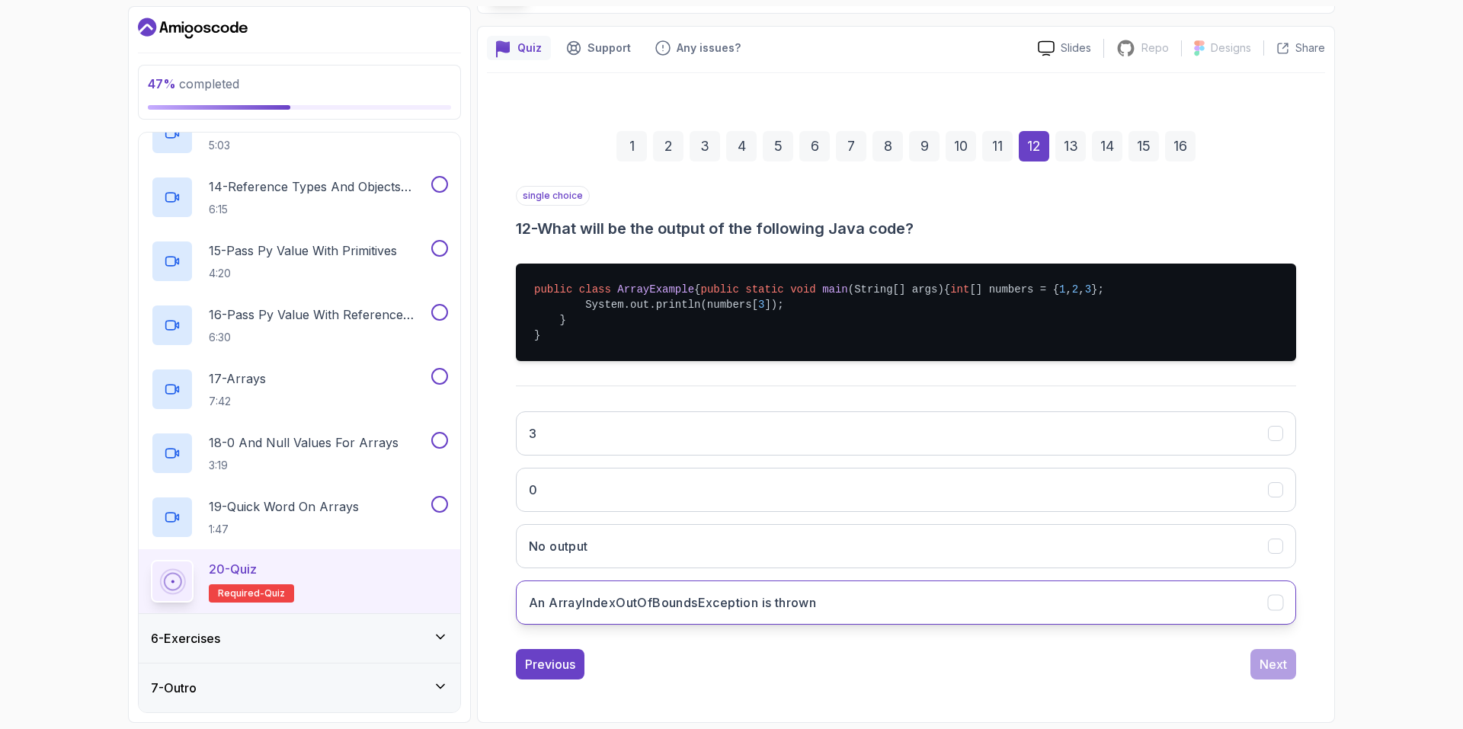
scroll to position [140, 0]
drag, startPoint x: 517, startPoint y: 253, endPoint x: 709, endPoint y: 254, distance: 192.0
click at [709, 264] on pre "public class ArrayExample { public static void main (String[] args) { int [] nu…" at bounding box center [906, 313] width 780 height 98
click at [716, 264] on pre "public class ArrayExample { public static void main (String[] args) { int [] nu…" at bounding box center [906, 313] width 780 height 98
drag, startPoint x: 541, startPoint y: 273, endPoint x: 772, endPoint y: 276, distance: 230.9
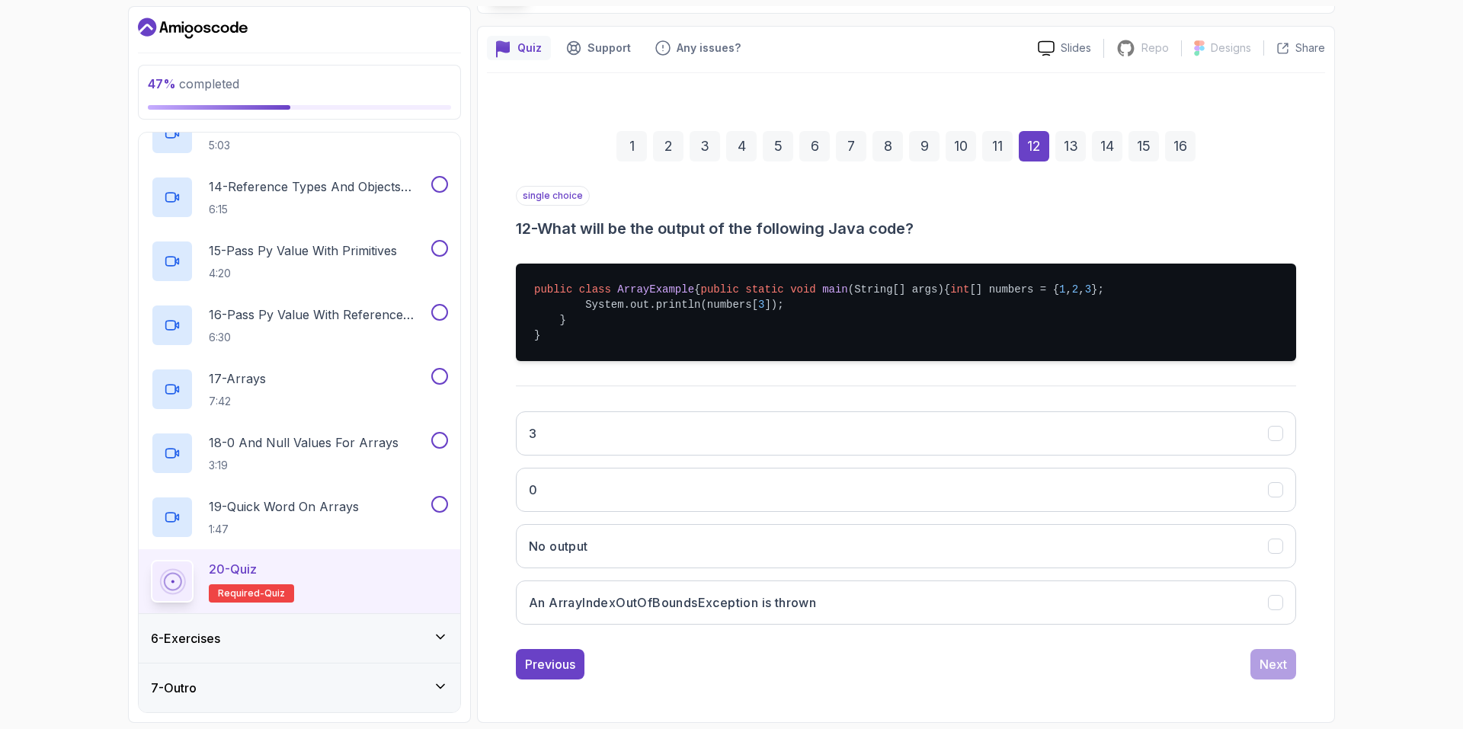
click at [772, 276] on pre "public class ArrayExample { public static void main (String[] args) { int [] nu…" at bounding box center [906, 313] width 780 height 98
click at [795, 286] on pre "public class ArrayExample { public static void main (String[] args) { int [] nu…" at bounding box center [906, 313] width 780 height 98
drag, startPoint x: 573, startPoint y: 293, endPoint x: 745, endPoint y: 292, distance: 172.2
click at [743, 292] on pre "public class ArrayExample { public static void main (String[] args) { int [] nu…" at bounding box center [906, 313] width 780 height 98
click at [763, 293] on pre "public class ArrayExample { public static void main (String[] args) { int [] nu…" at bounding box center [906, 313] width 780 height 98
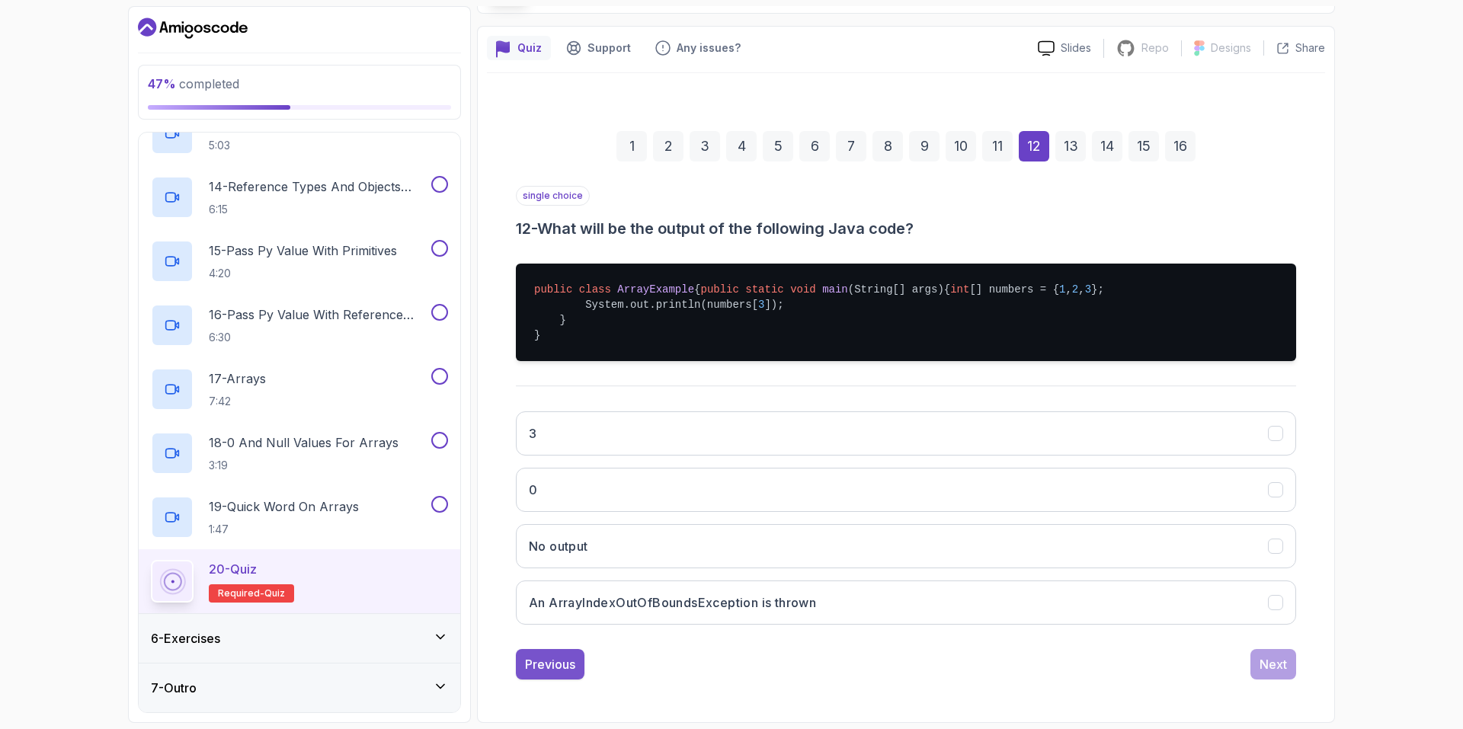
click at [581, 664] on button "Previous" at bounding box center [550, 664] width 69 height 30
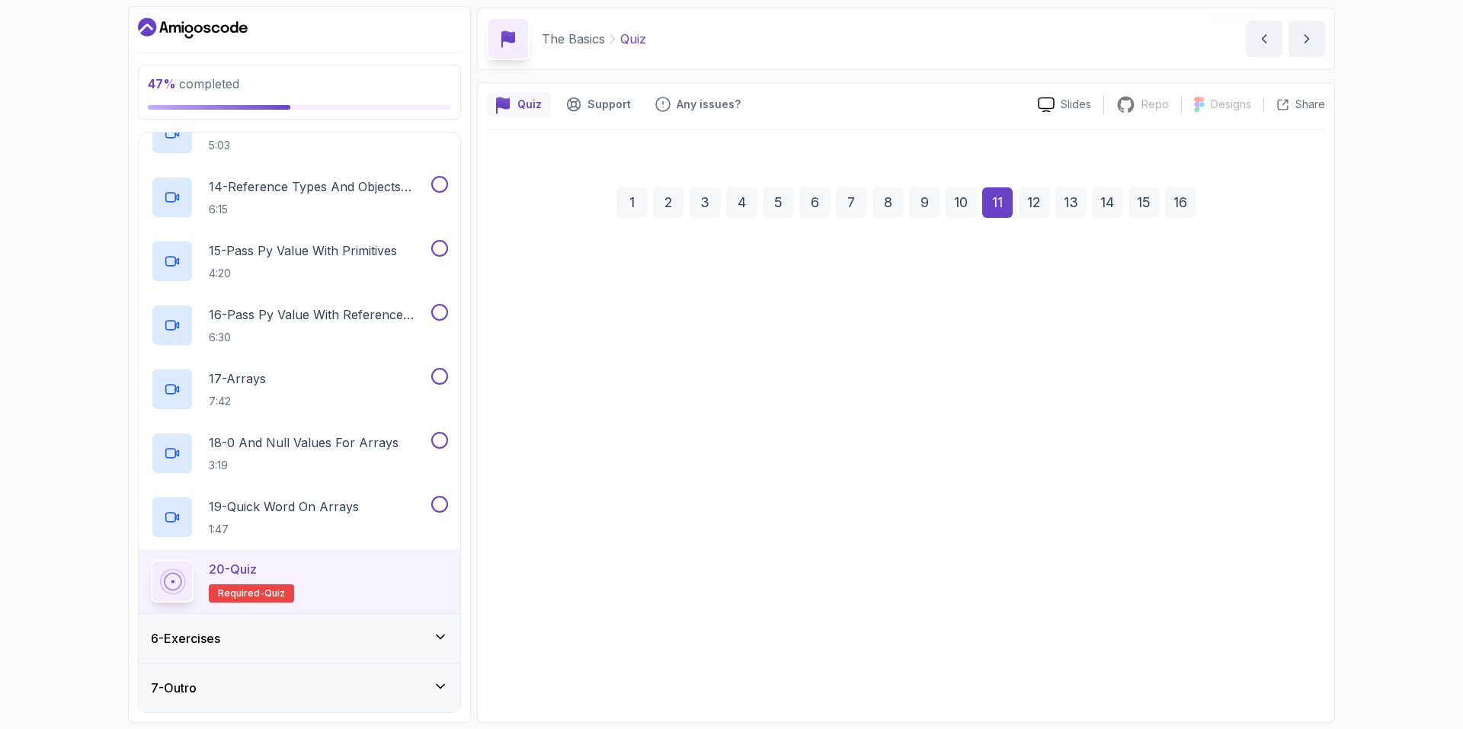
scroll to position [32, 0]
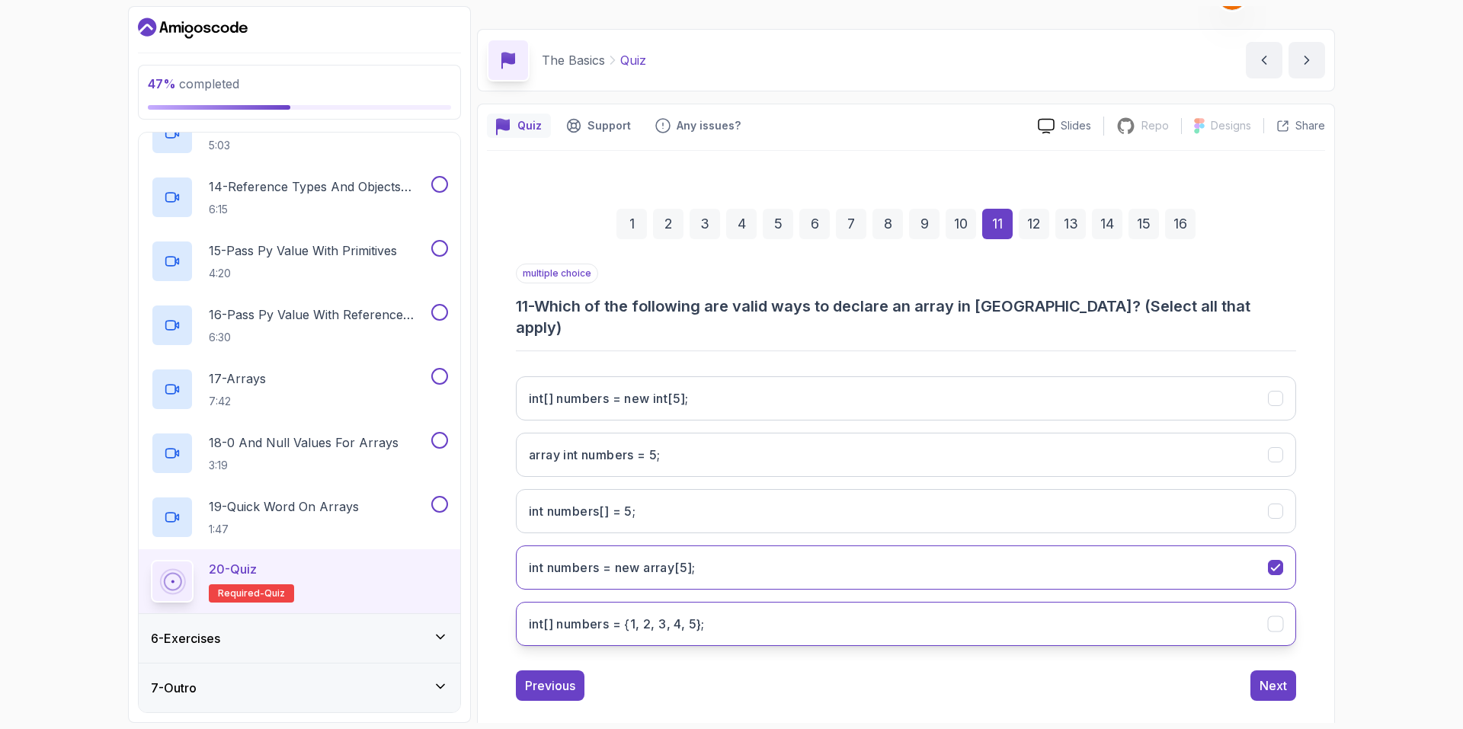
click at [633, 613] on 5};"] "int[] numbers = {1, 2, 3, 4, 5};" at bounding box center [906, 624] width 780 height 44
click at [1041, 498] on 5;"] "int numbers[] = 5;" at bounding box center [906, 511] width 780 height 44
click at [898, 377] on int;"] "int[] numbers = new int[5];" at bounding box center [906, 398] width 780 height 44
click at [855, 497] on 5;"] "int numbers[] = 5;" at bounding box center [906, 511] width 780 height 44
click at [1285, 677] on div "Next" at bounding box center [1272, 686] width 27 height 18
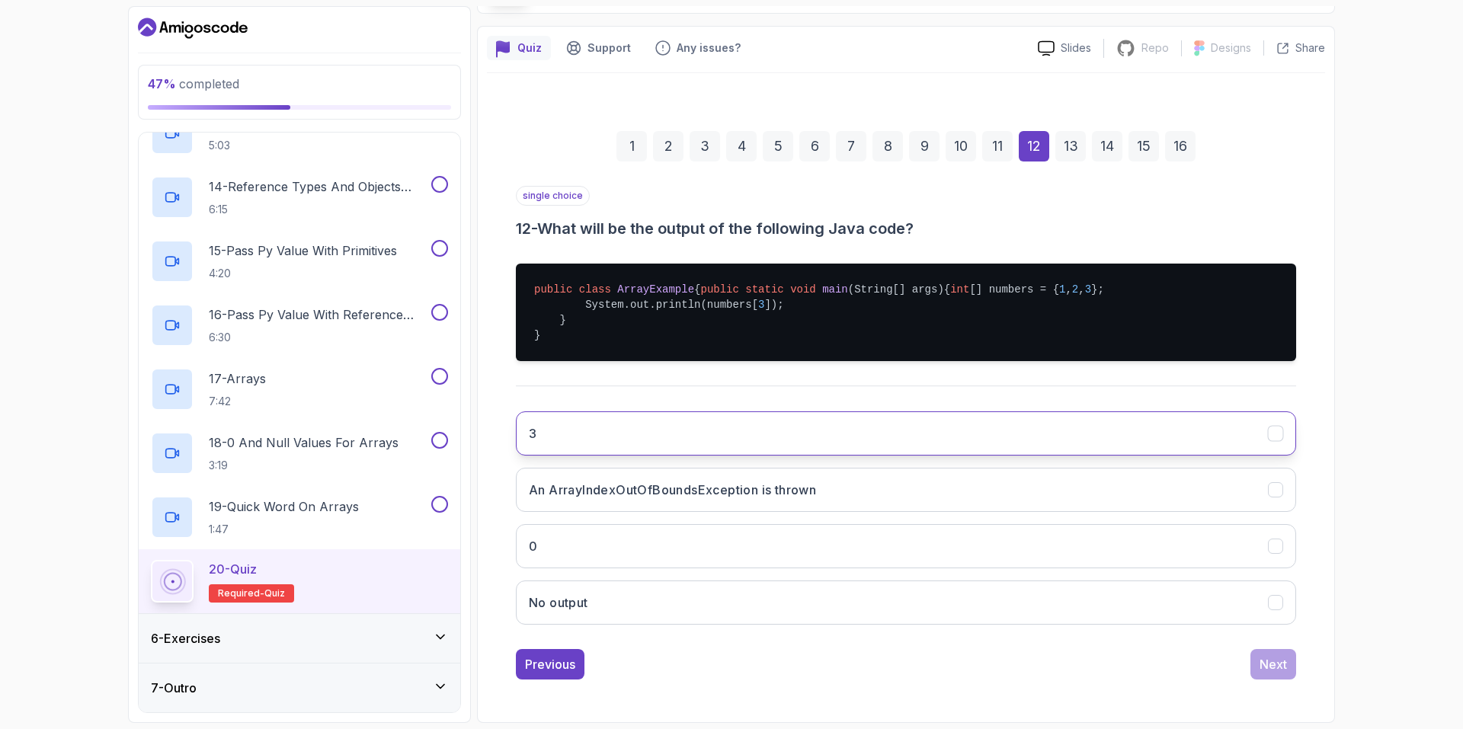
scroll to position [140, 0]
click at [681, 427] on button "3" at bounding box center [906, 433] width 780 height 44
click at [821, 591] on button "No output" at bounding box center [906, 603] width 780 height 44
click at [1007, 514] on div "3 An ArrayIndexOutOfBoundsException is thrown 0 No output" at bounding box center [906, 518] width 780 height 238
click at [992, 502] on button "An ArrayIndexOutOfBoundsException is thrown" at bounding box center [906, 490] width 780 height 44
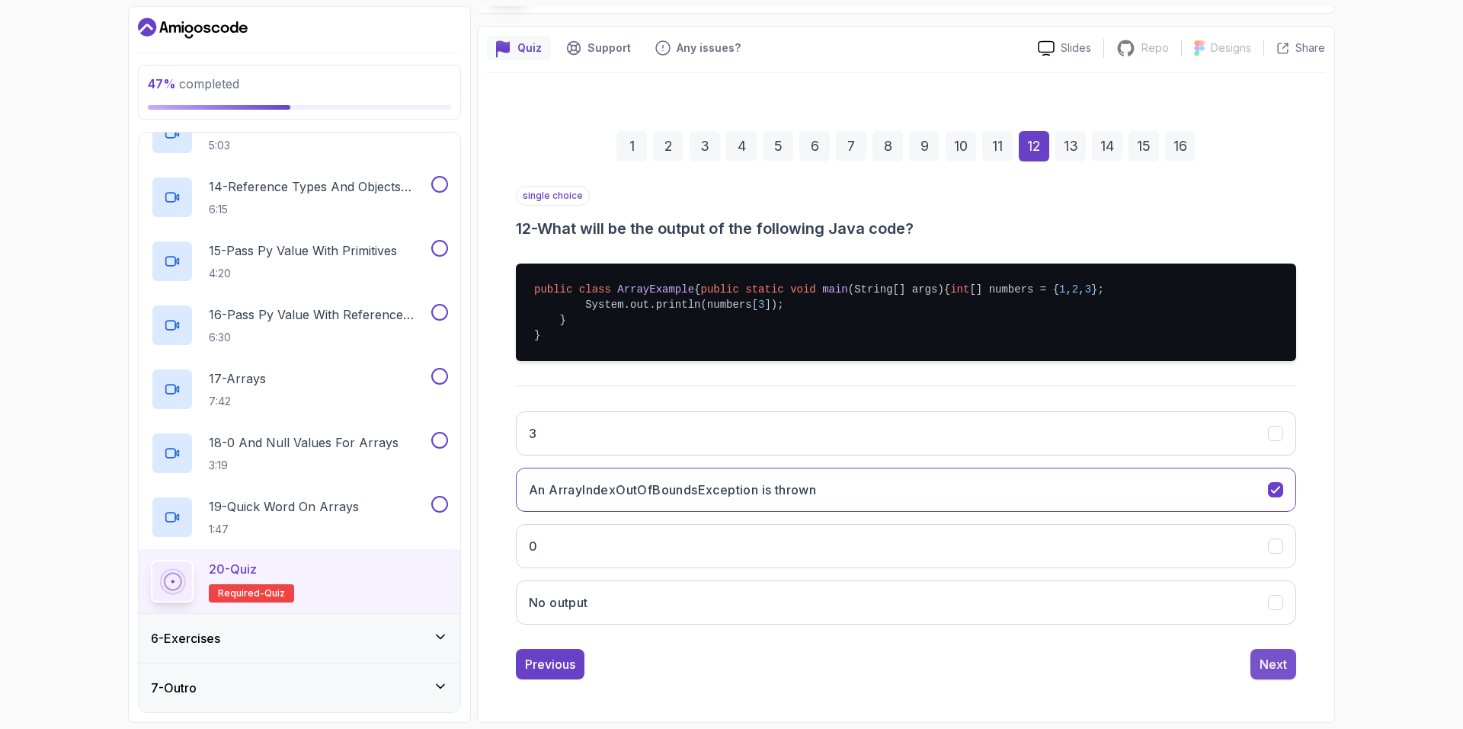
click at [1263, 674] on button "Next" at bounding box center [1273, 664] width 46 height 30
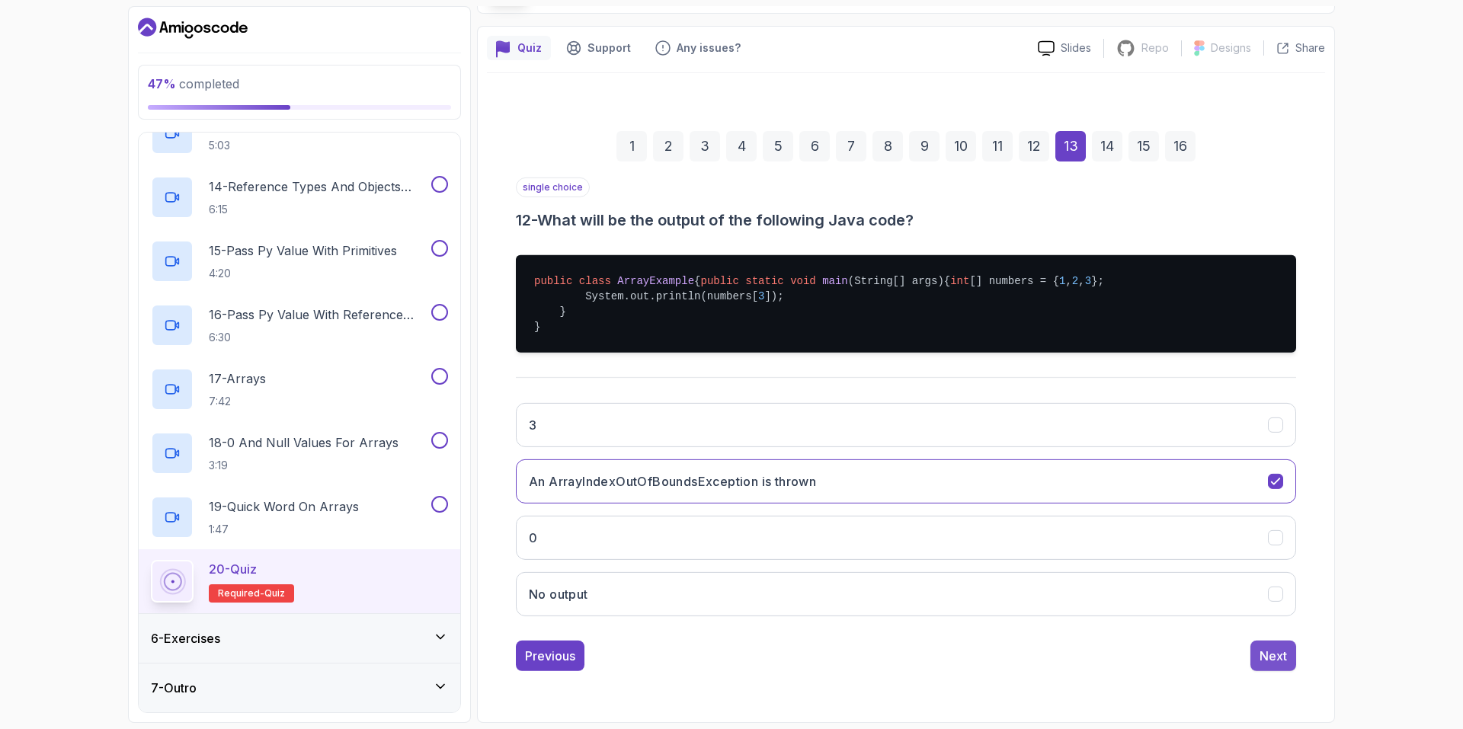
scroll to position [0, 0]
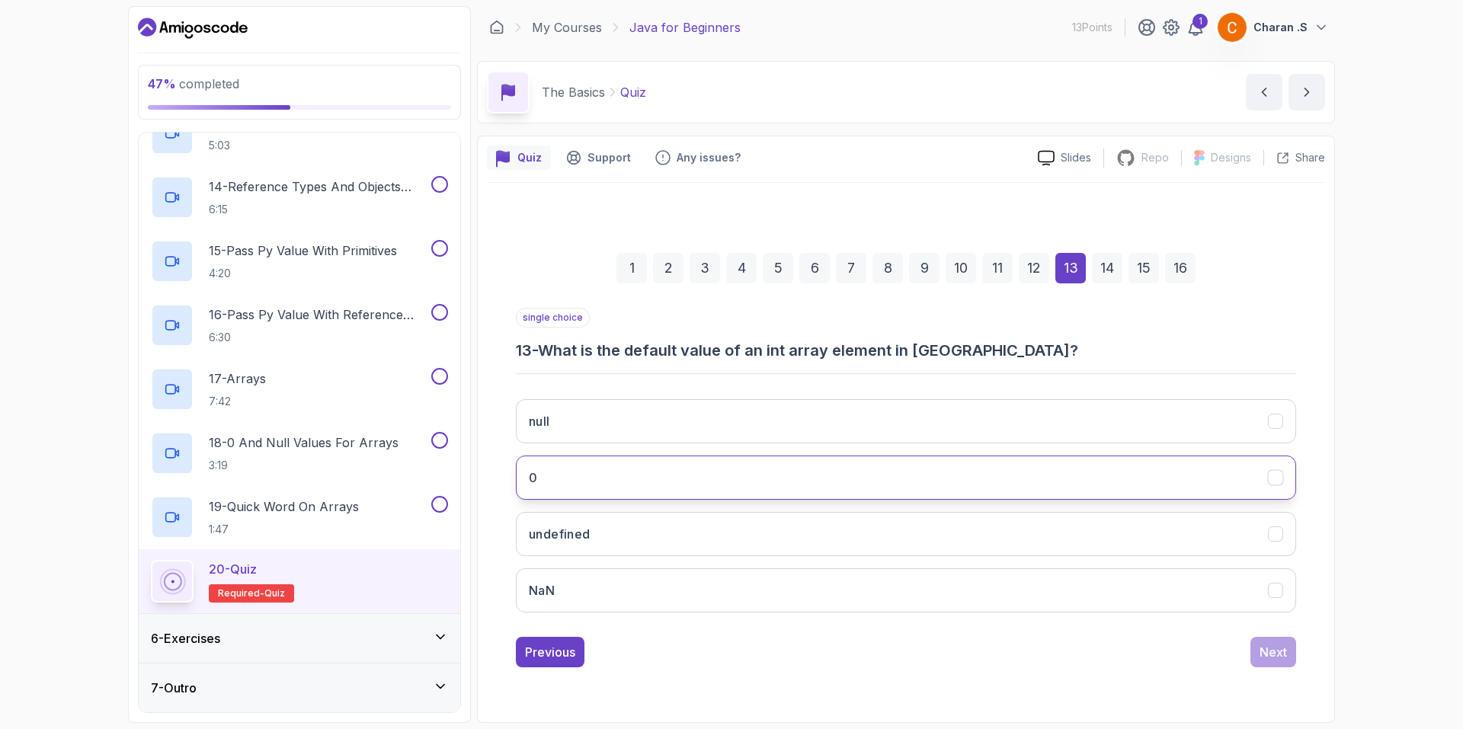
click at [679, 478] on button "0" at bounding box center [906, 478] width 780 height 44
click at [1263, 653] on div "Next" at bounding box center [1272, 652] width 27 height 18
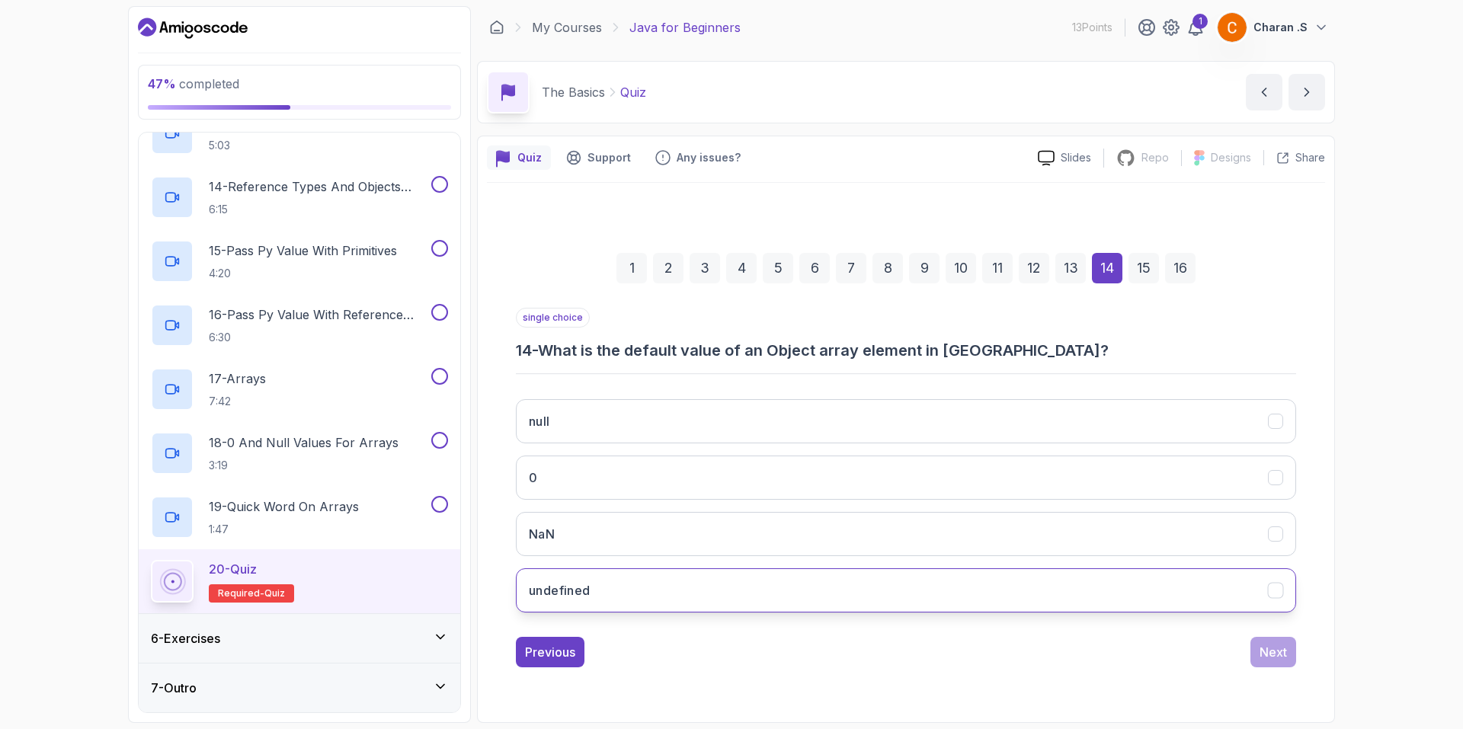
drag, startPoint x: 752, startPoint y: 435, endPoint x: 757, endPoint y: 587, distance: 152.5
click at [757, 587] on div "null 0 NaN undefined" at bounding box center [906, 506] width 780 height 238
click at [757, 587] on button "undefined" at bounding box center [906, 590] width 780 height 44
click at [1276, 654] on div "Next" at bounding box center [1272, 652] width 27 height 18
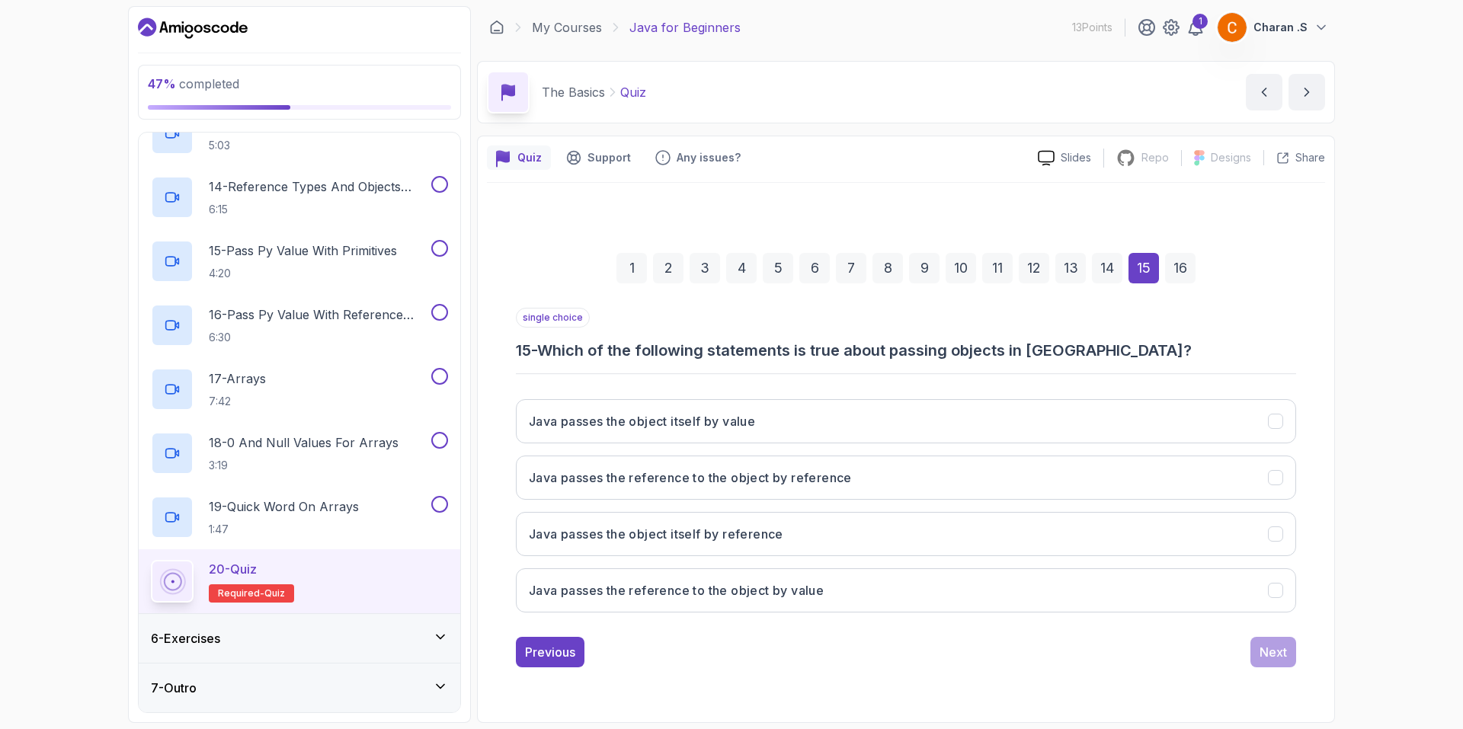
click at [866, 507] on div "Java passes the object itself by value Java passes the reference to the object …" at bounding box center [906, 506] width 780 height 238
click at [950, 504] on div "Java passes the object itself by value Java passes the reference to the object …" at bounding box center [906, 506] width 780 height 238
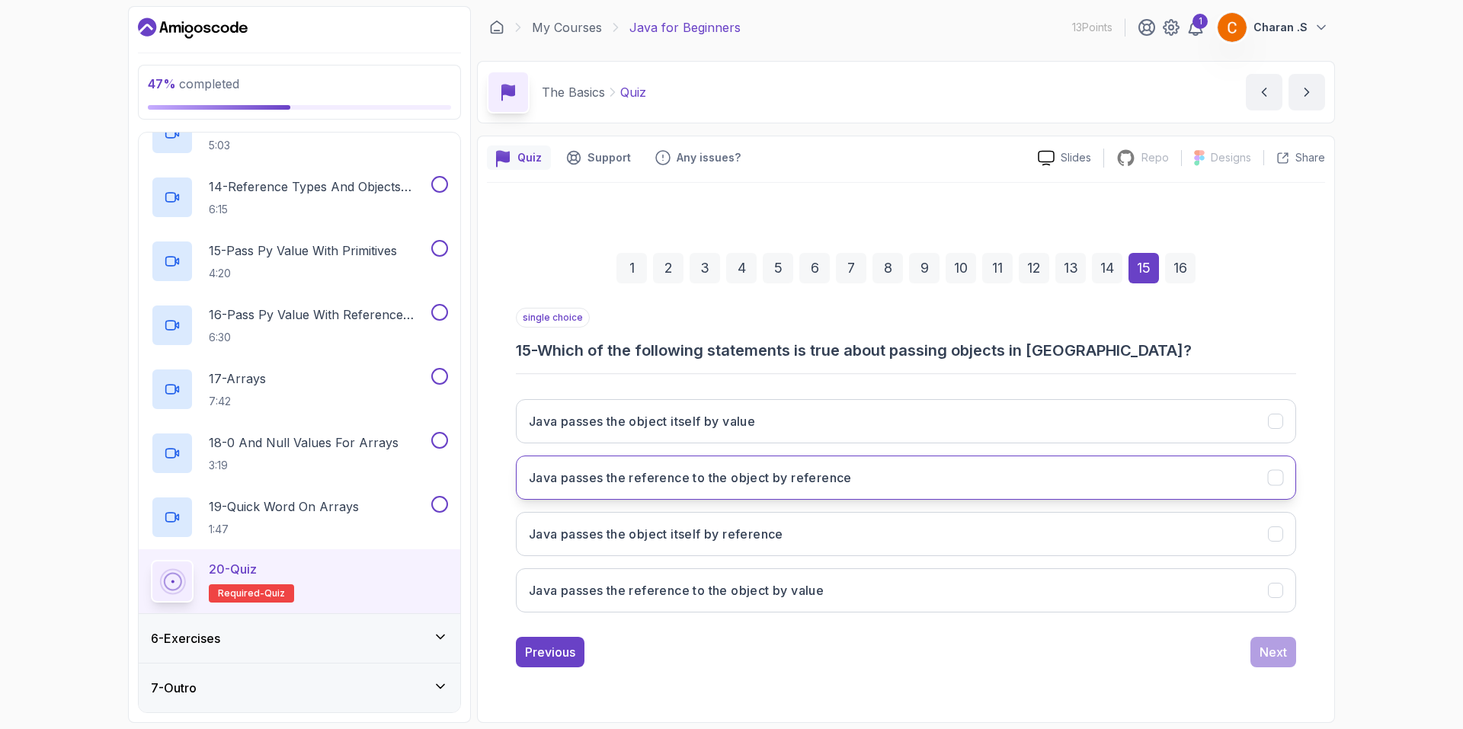
click at [943, 488] on button "Java passes the reference to the object by reference" at bounding box center [906, 478] width 780 height 44
click at [1257, 659] on button "Next" at bounding box center [1273, 652] width 46 height 30
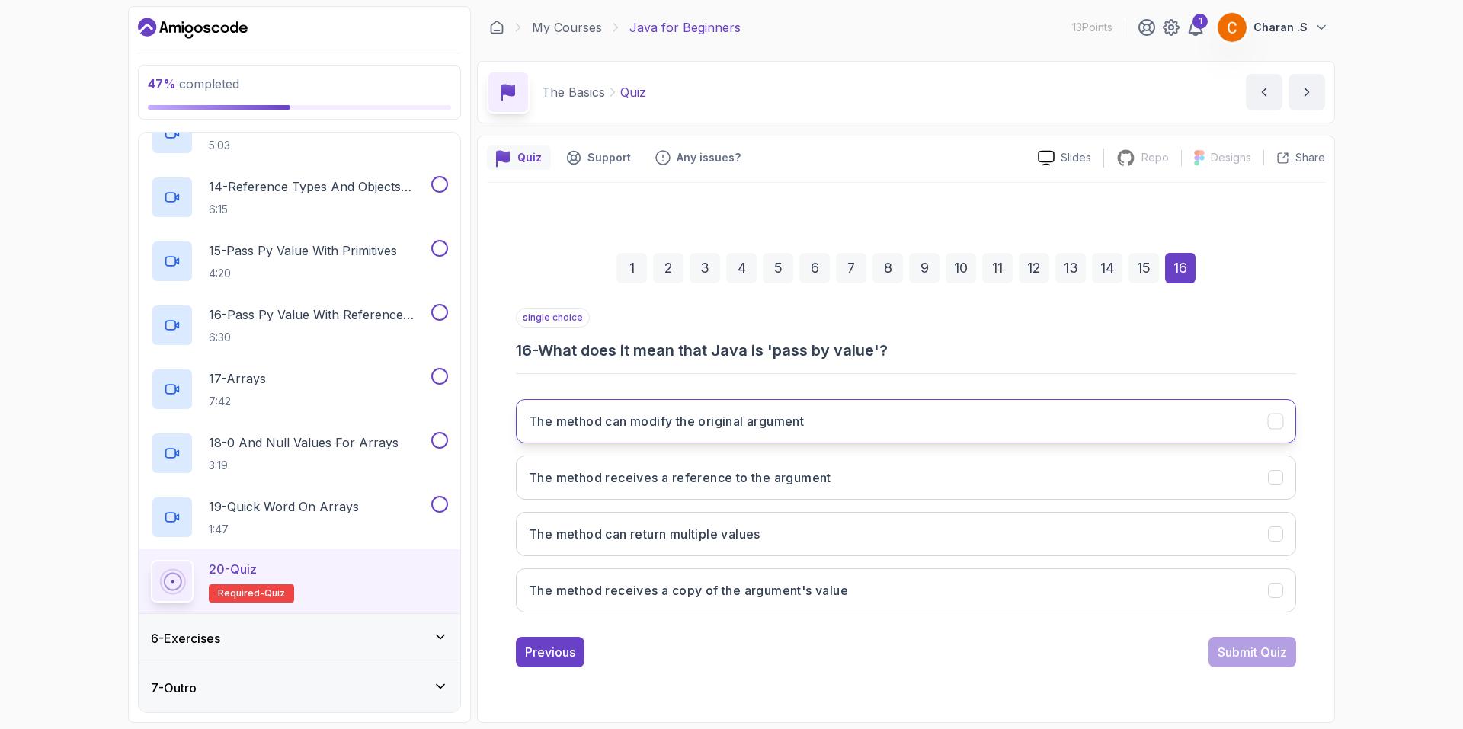
click at [949, 432] on button "The method can modify the original argument" at bounding box center [906, 421] width 780 height 44
click at [1219, 638] on button "Submit Quiz" at bounding box center [1252, 652] width 88 height 30
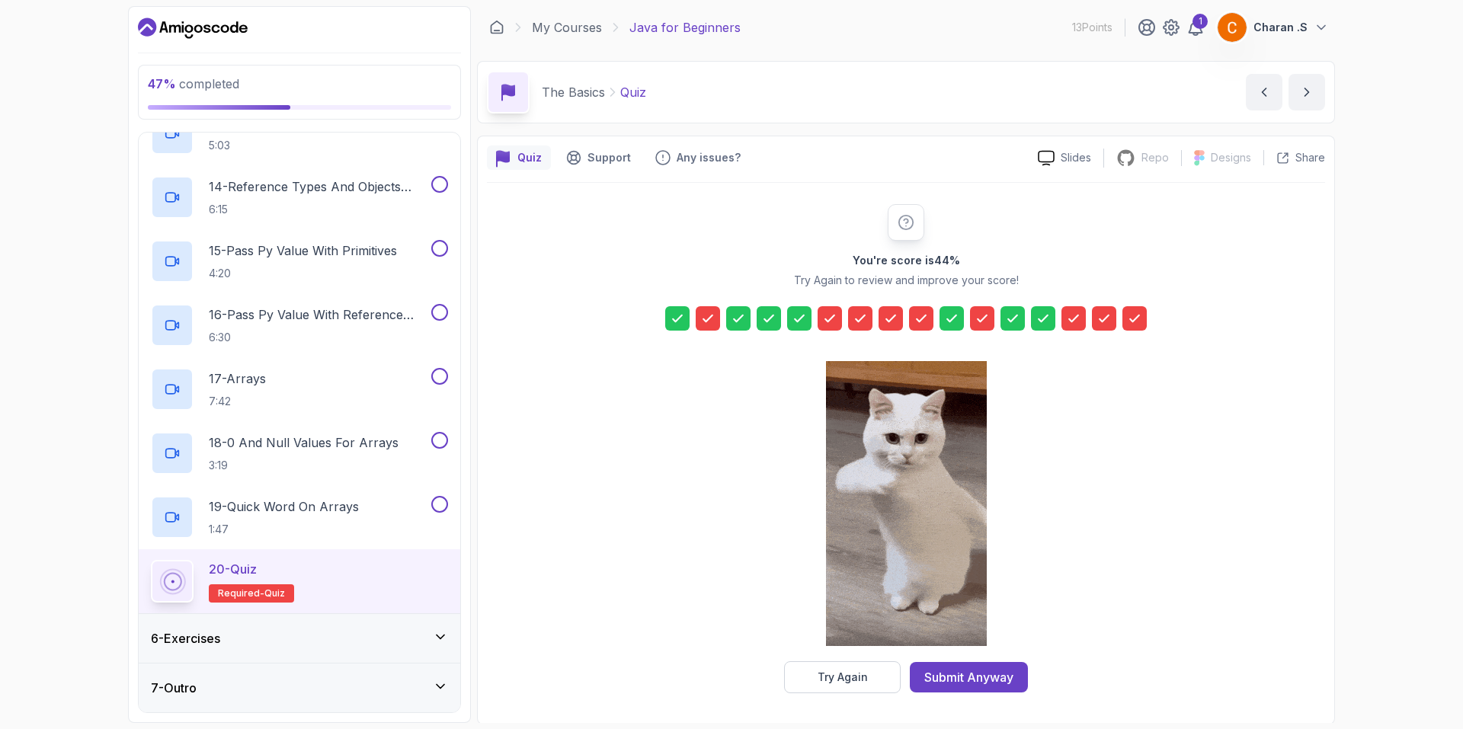
click at [856, 659] on div at bounding box center [906, 505] width 161 height 312
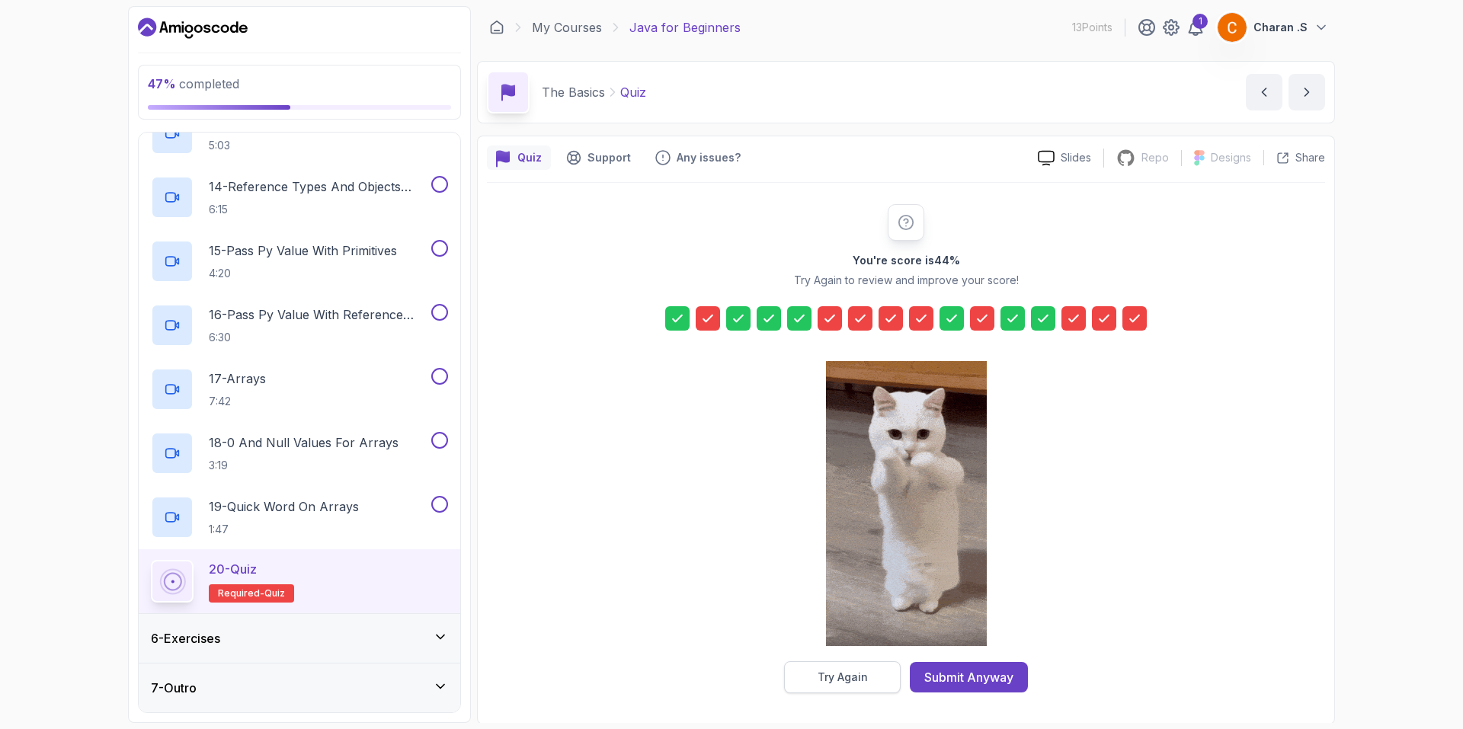
click at [853, 672] on div "Try Again" at bounding box center [843, 677] width 50 height 15
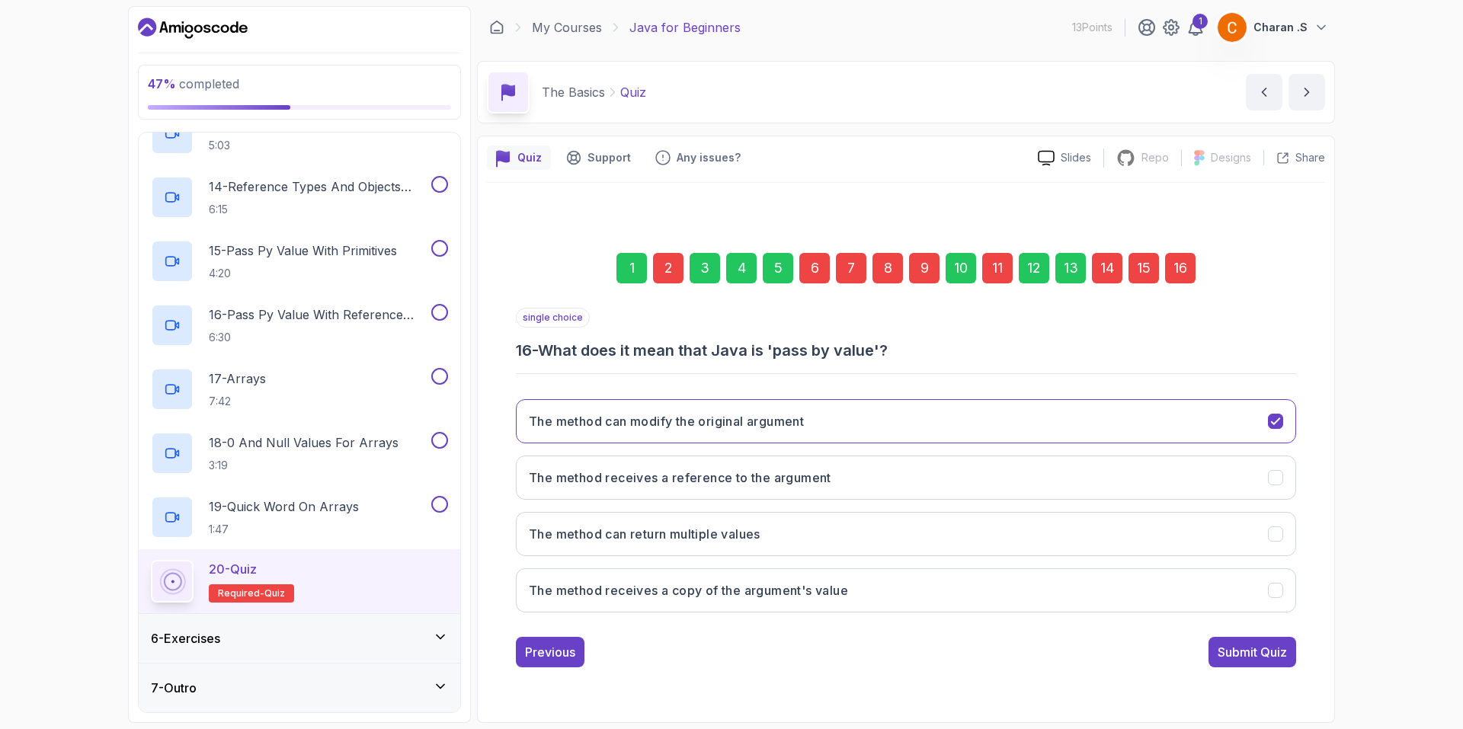
click at [569, 631] on div "single choice 16 - What does it mean that Java is 'pass by value'? The method c…" at bounding box center [906, 488] width 780 height 360
click at [565, 640] on button "Previous" at bounding box center [550, 652] width 69 height 30
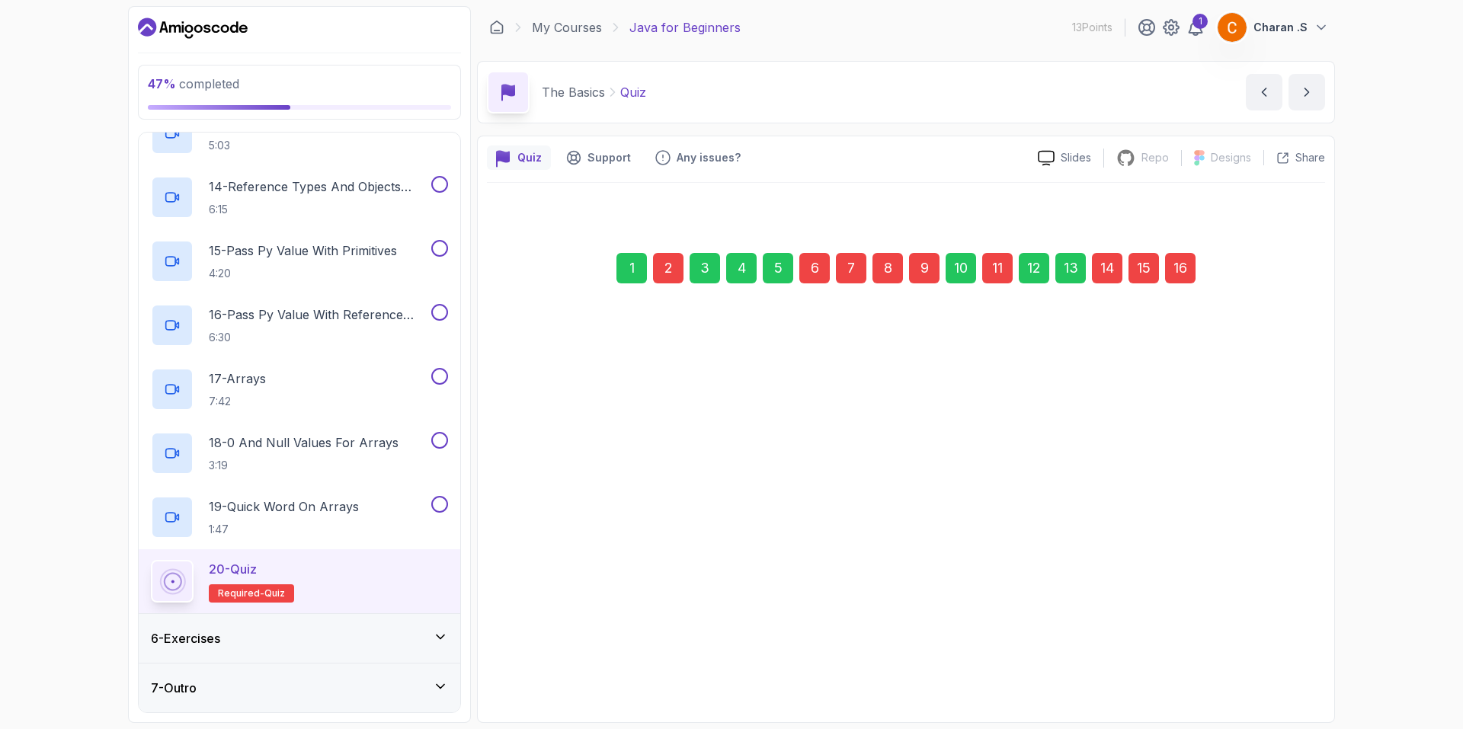
click at [565, 640] on div "Previous" at bounding box center [550, 644] width 50 height 18
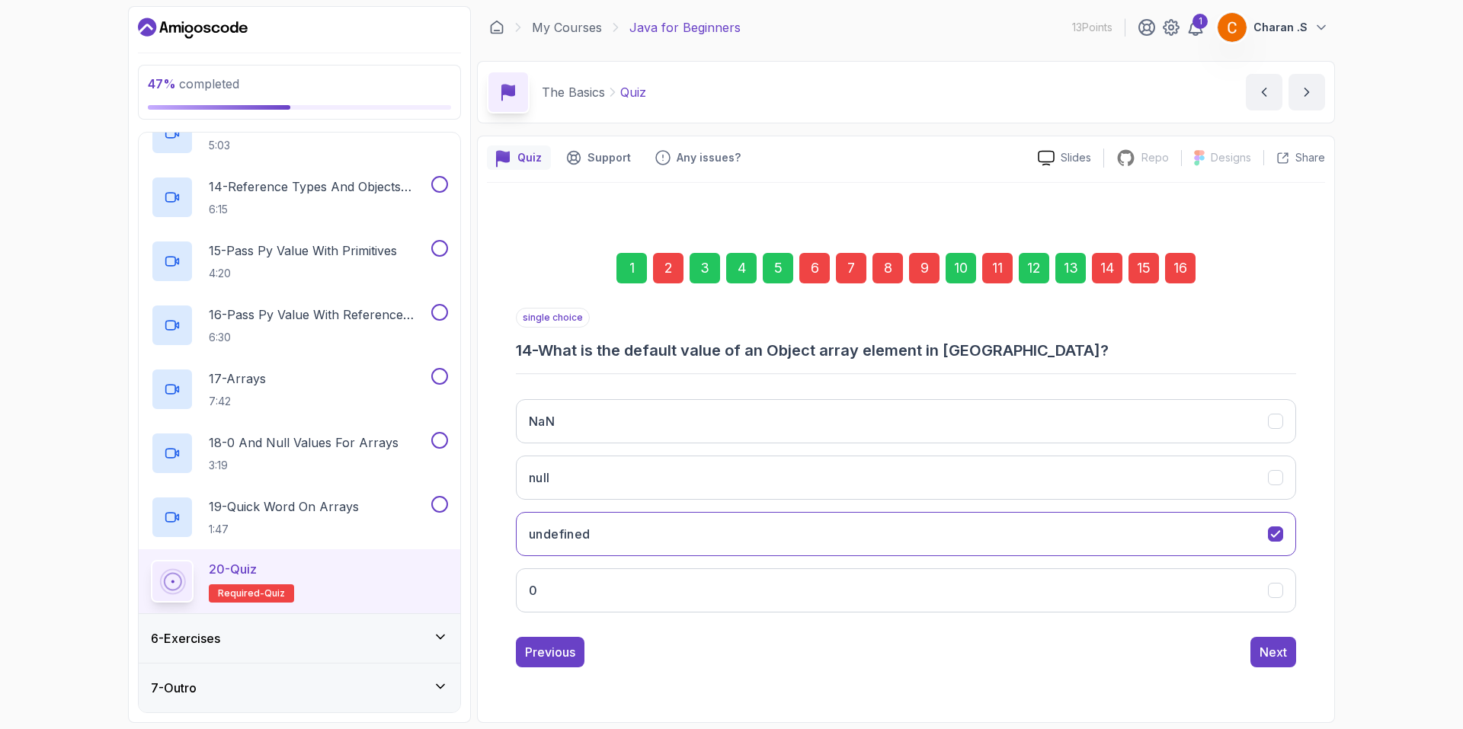
click at [565, 640] on button "Previous" at bounding box center [550, 652] width 69 height 30
click at [1287, 670] on div "1 2 3 4 5 6 7 8 9 10 11 12 13 14 15 16 single choice 13 - What is the default v…" at bounding box center [906, 447] width 838 height 463
click at [1280, 651] on div "Next" at bounding box center [1272, 652] width 27 height 18
click at [563, 637] on button "Previous" at bounding box center [550, 652] width 69 height 30
click at [559, 651] on div "Previous" at bounding box center [550, 652] width 50 height 18
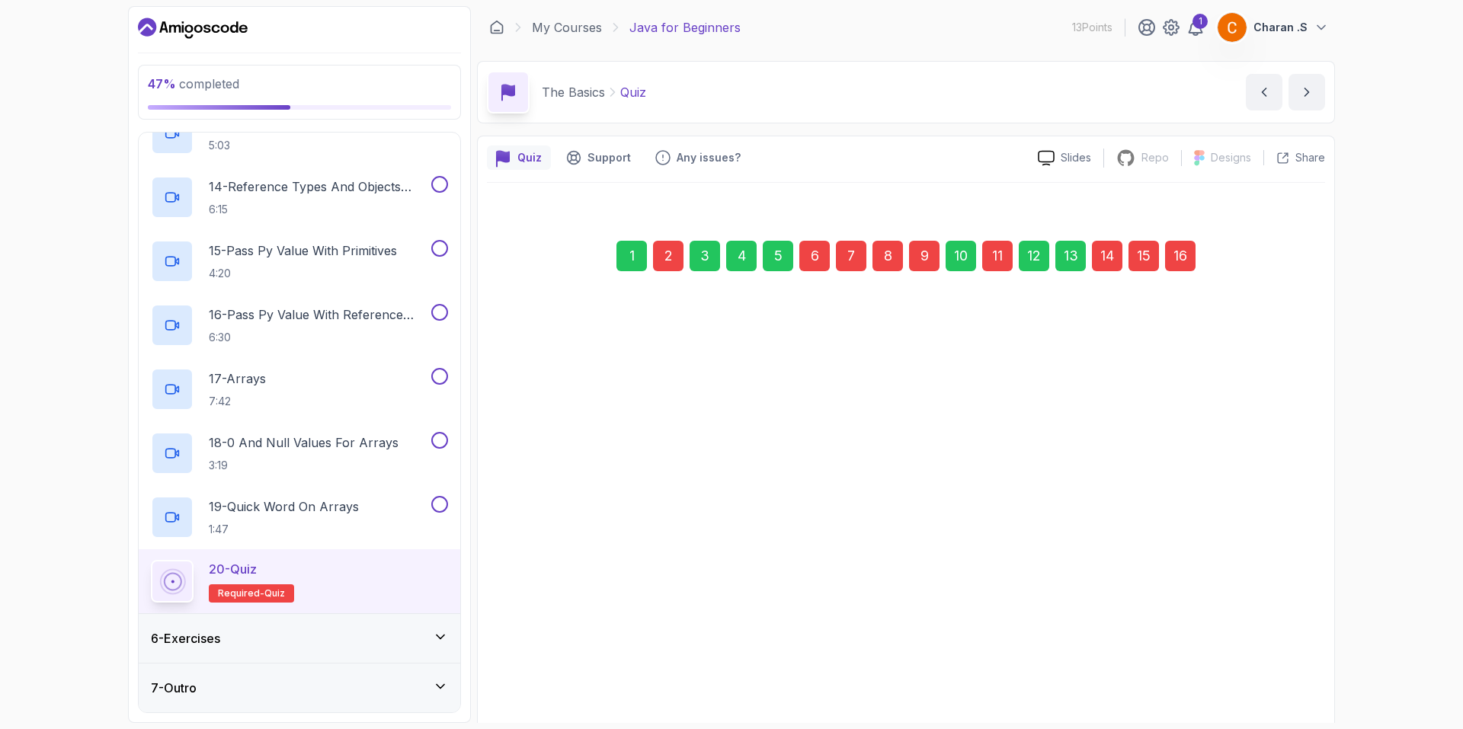
click at [559, 622] on button "3" at bounding box center [906, 600] width 780 height 44
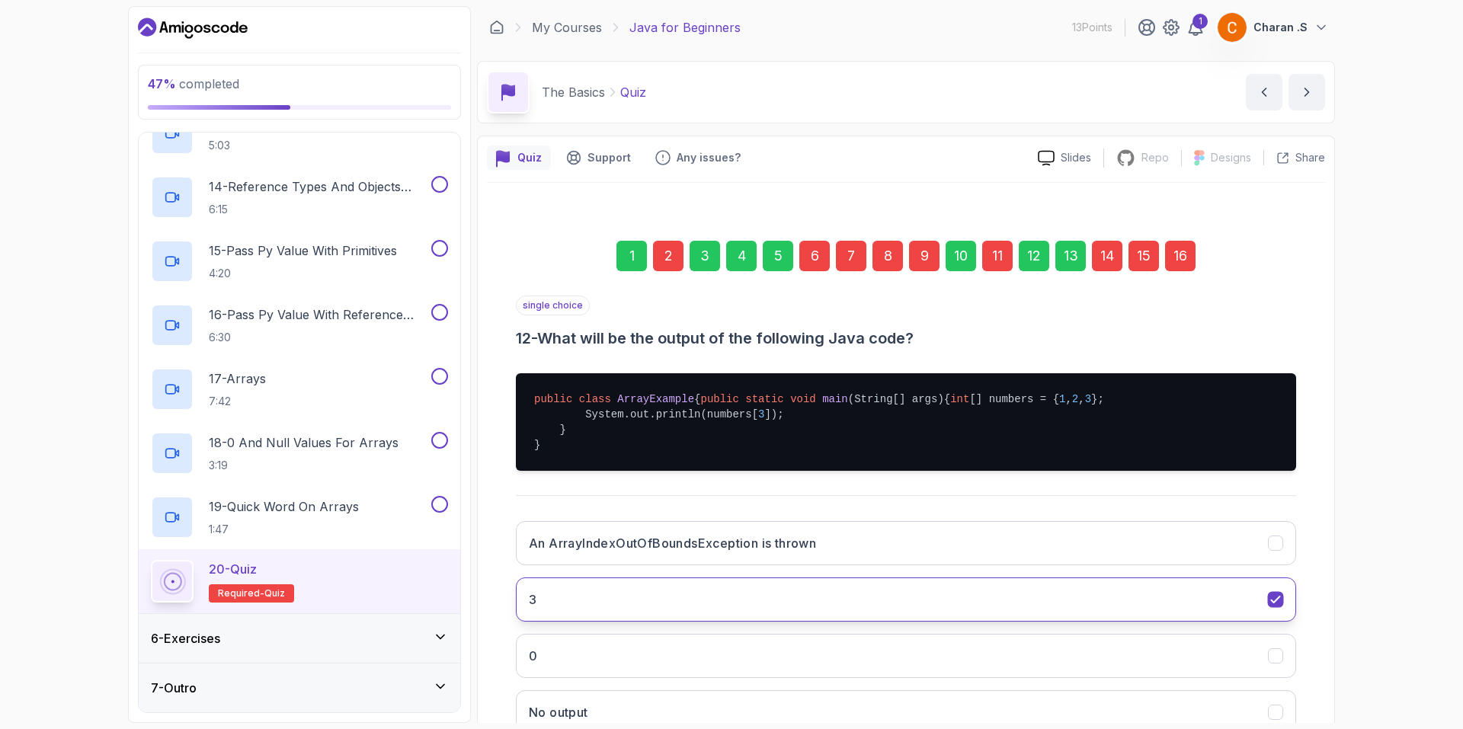
scroll to position [140, 0]
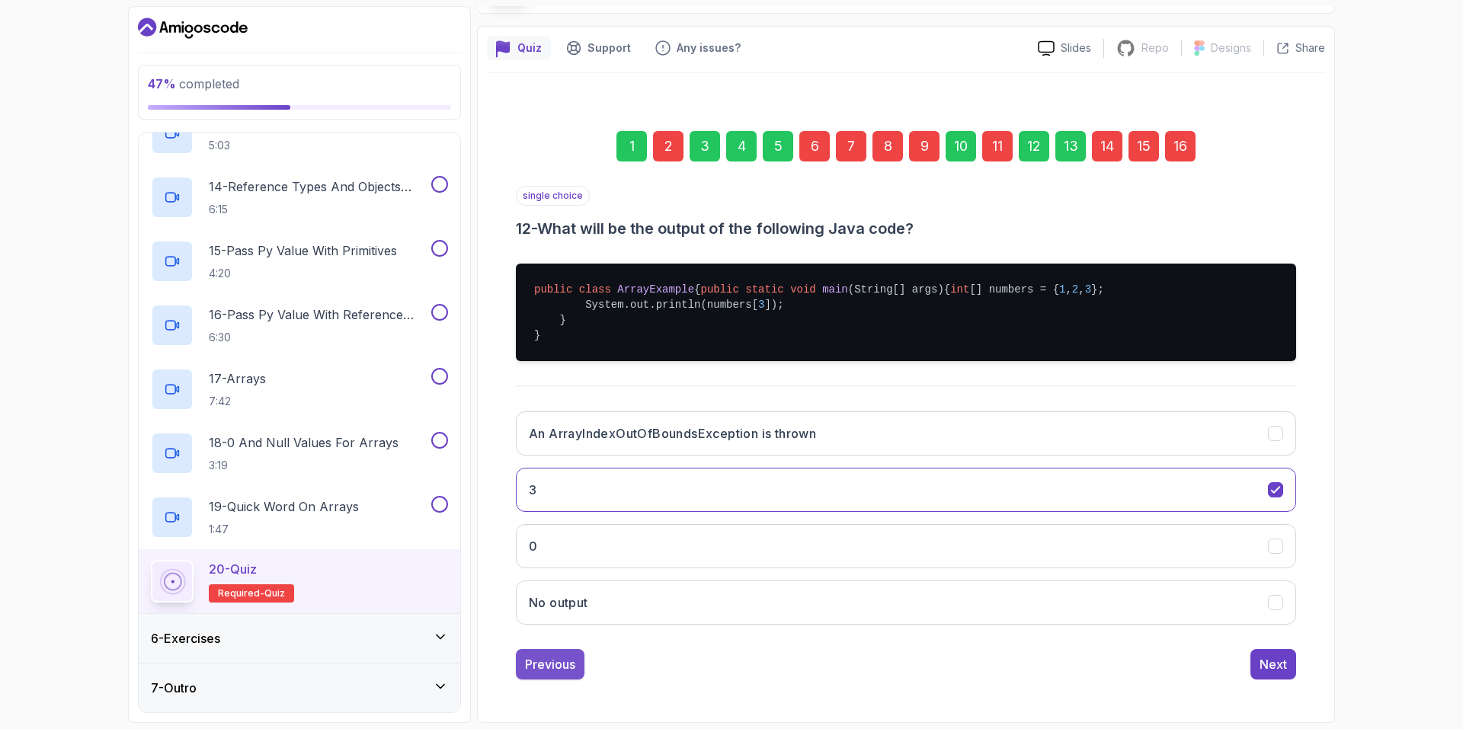
click at [555, 669] on div "Previous" at bounding box center [550, 664] width 50 height 18
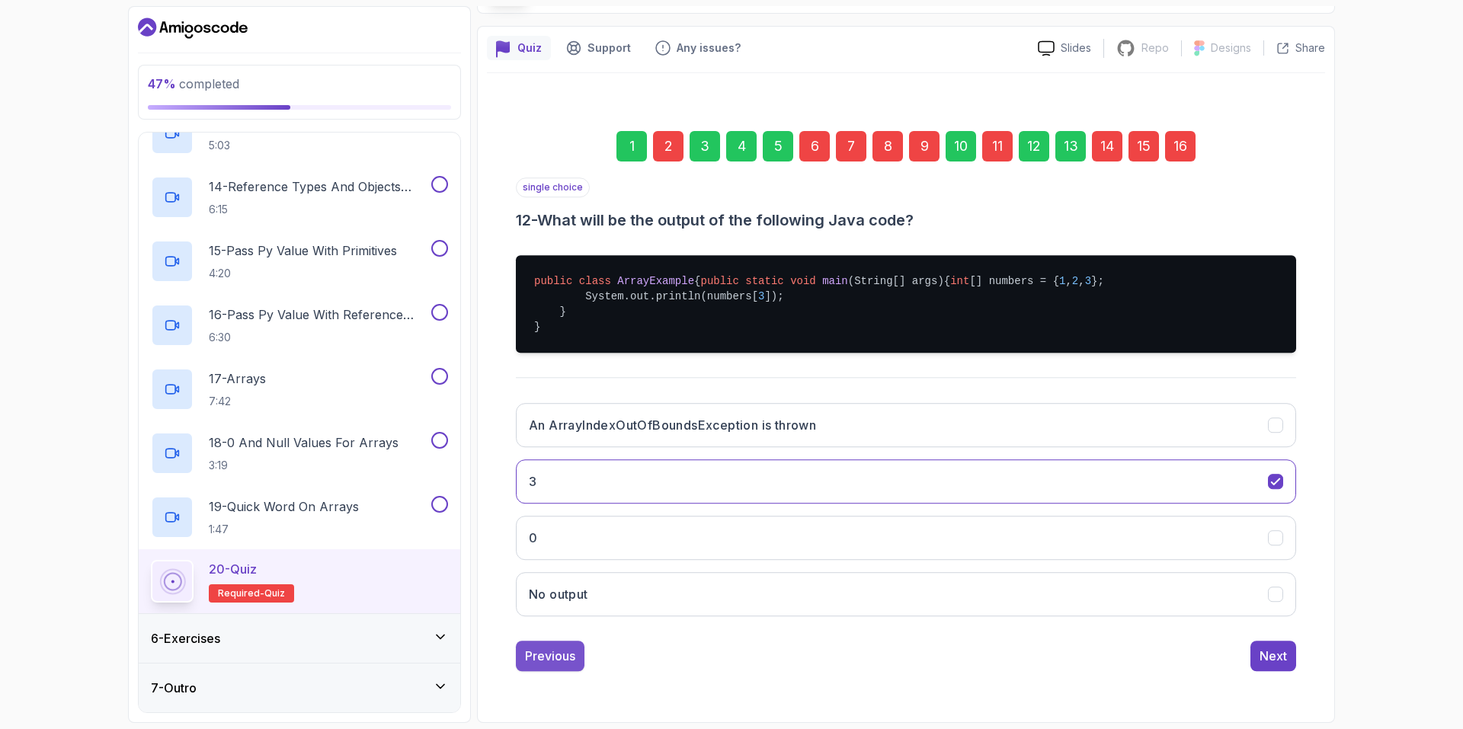
scroll to position [32, 0]
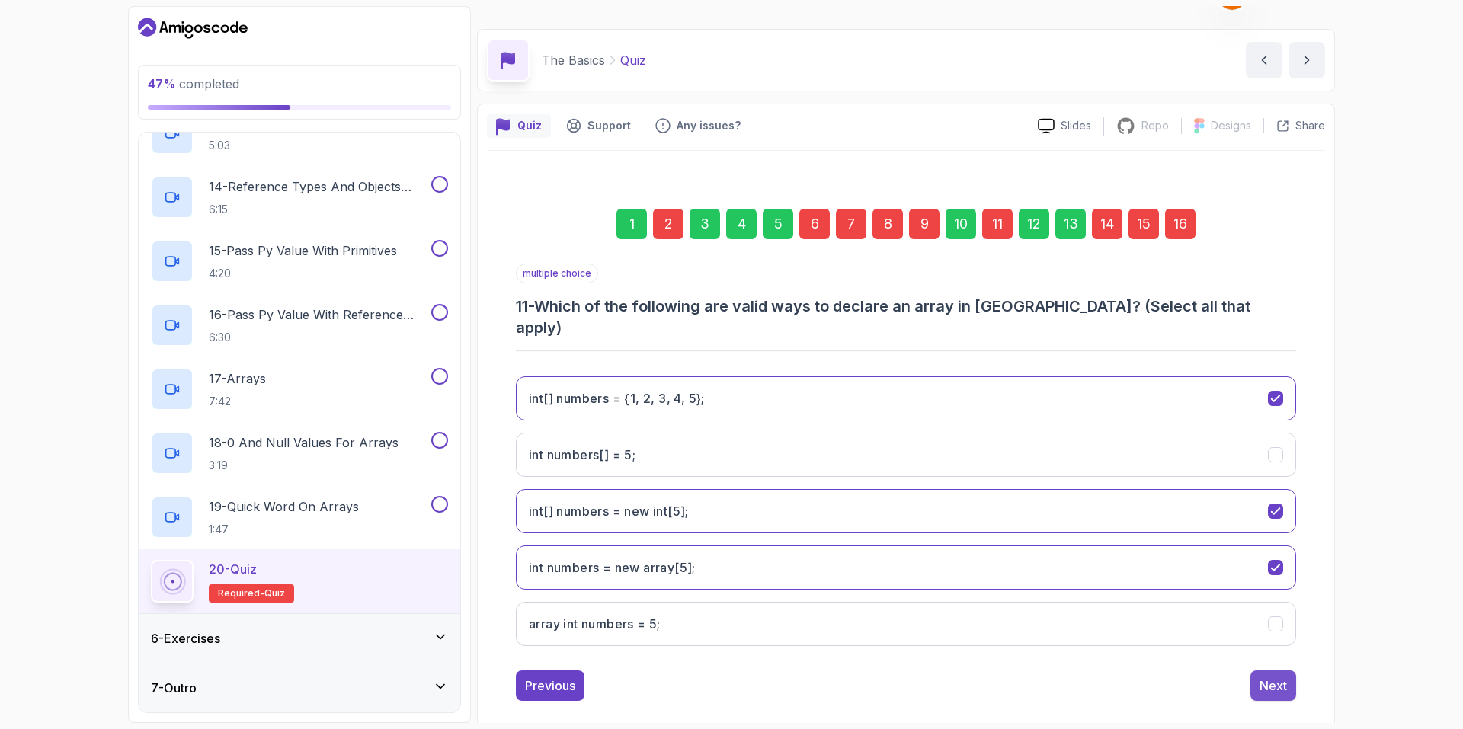
click at [1295, 654] on div "1 2 3 4 5 6 7 8 9 10 11 12 13 14 15 16 multiple choice 11 - Which of the follow…" at bounding box center [906, 442] width 838 height 541
click at [1285, 677] on div "Next" at bounding box center [1272, 686] width 27 height 18
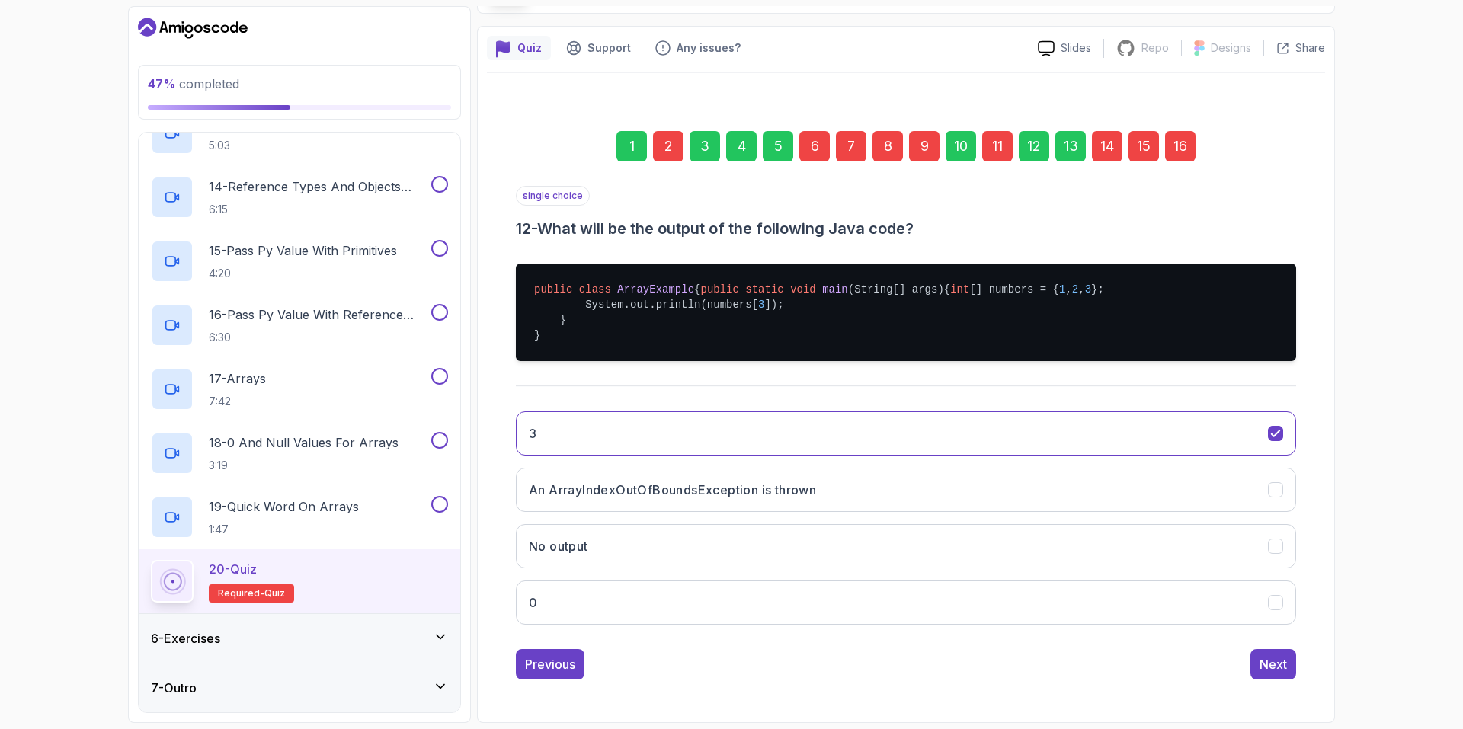
scroll to position [140, 0]
click at [699, 499] on button "An ArrayIndexOutOfBoundsException is thrown" at bounding box center [906, 490] width 780 height 44
click at [562, 662] on div "Previous" at bounding box center [550, 664] width 50 height 18
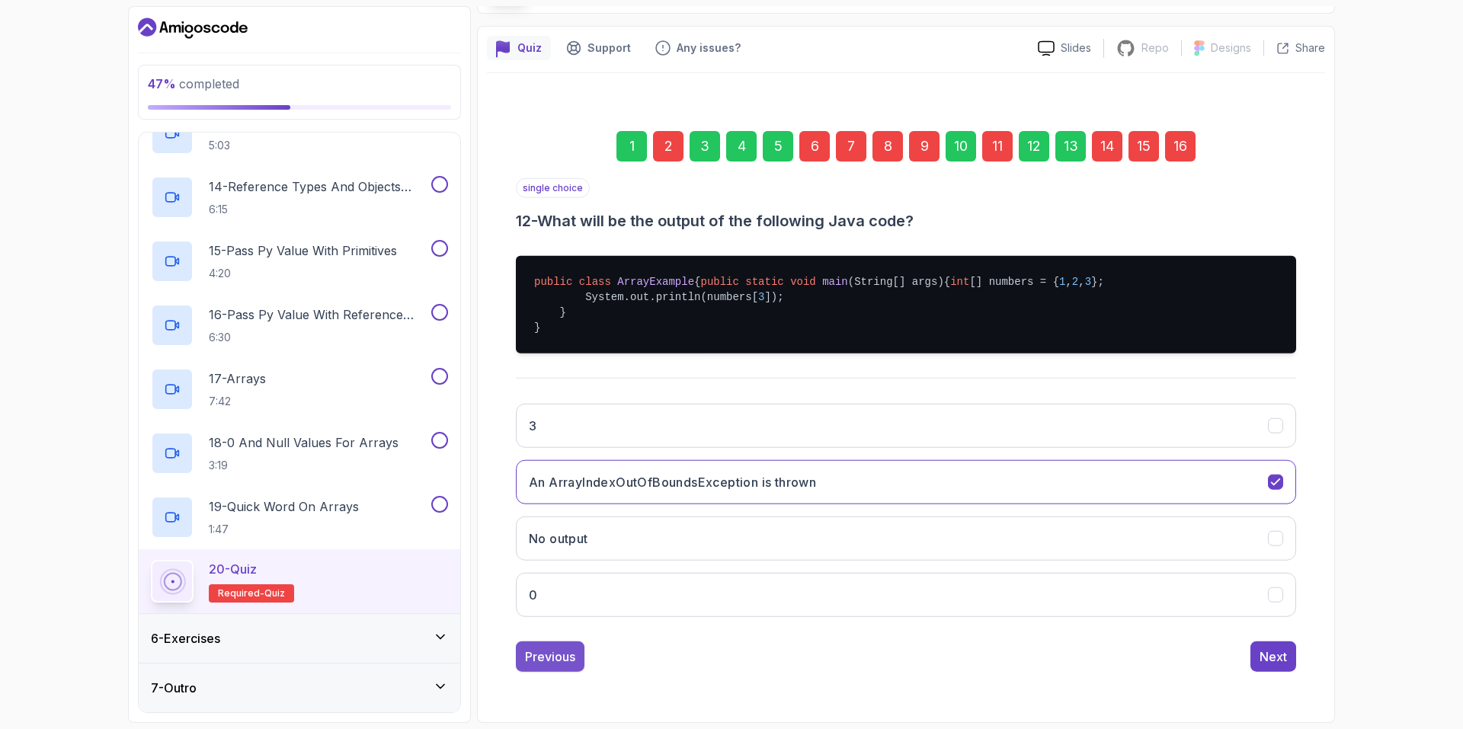
scroll to position [32, 0]
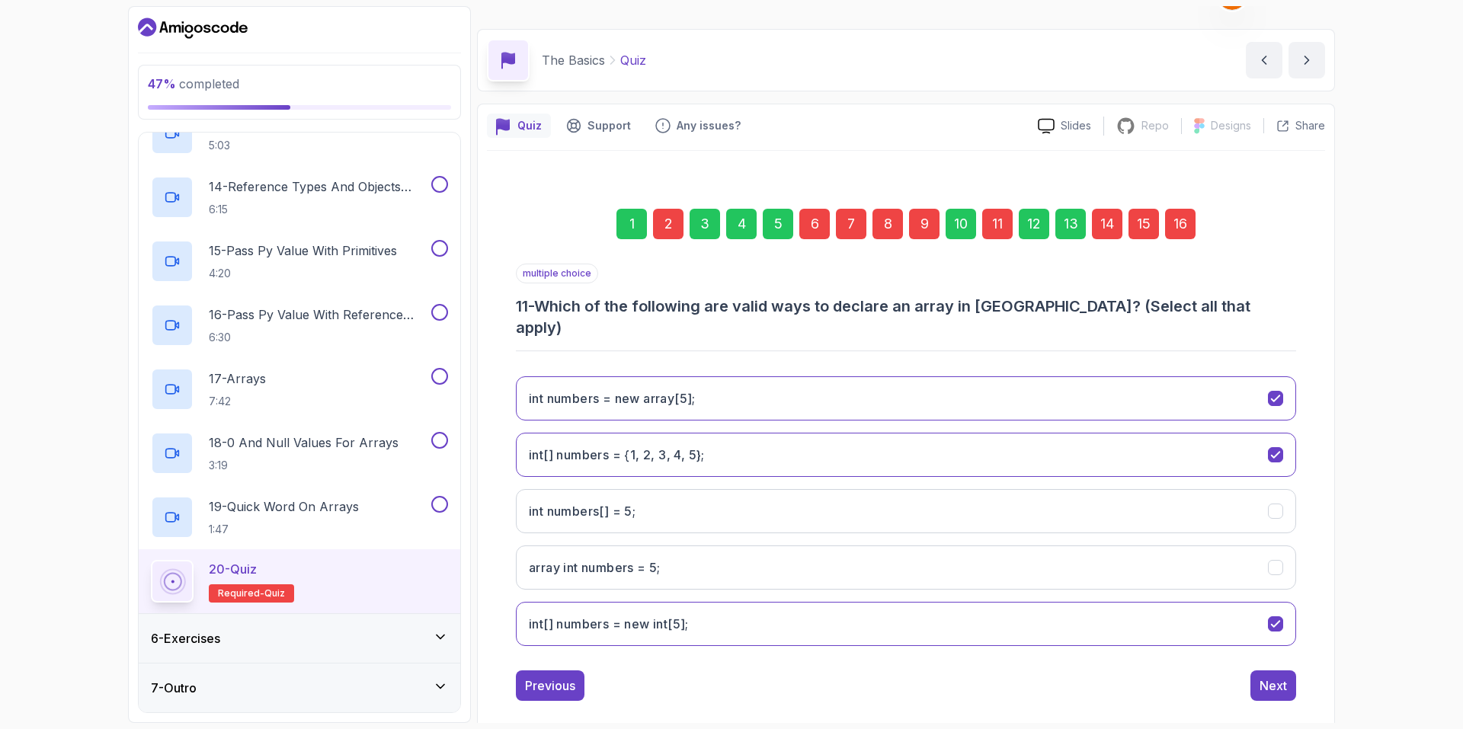
click at [384, 634] on div "6 - Exercises" at bounding box center [299, 638] width 297 height 18
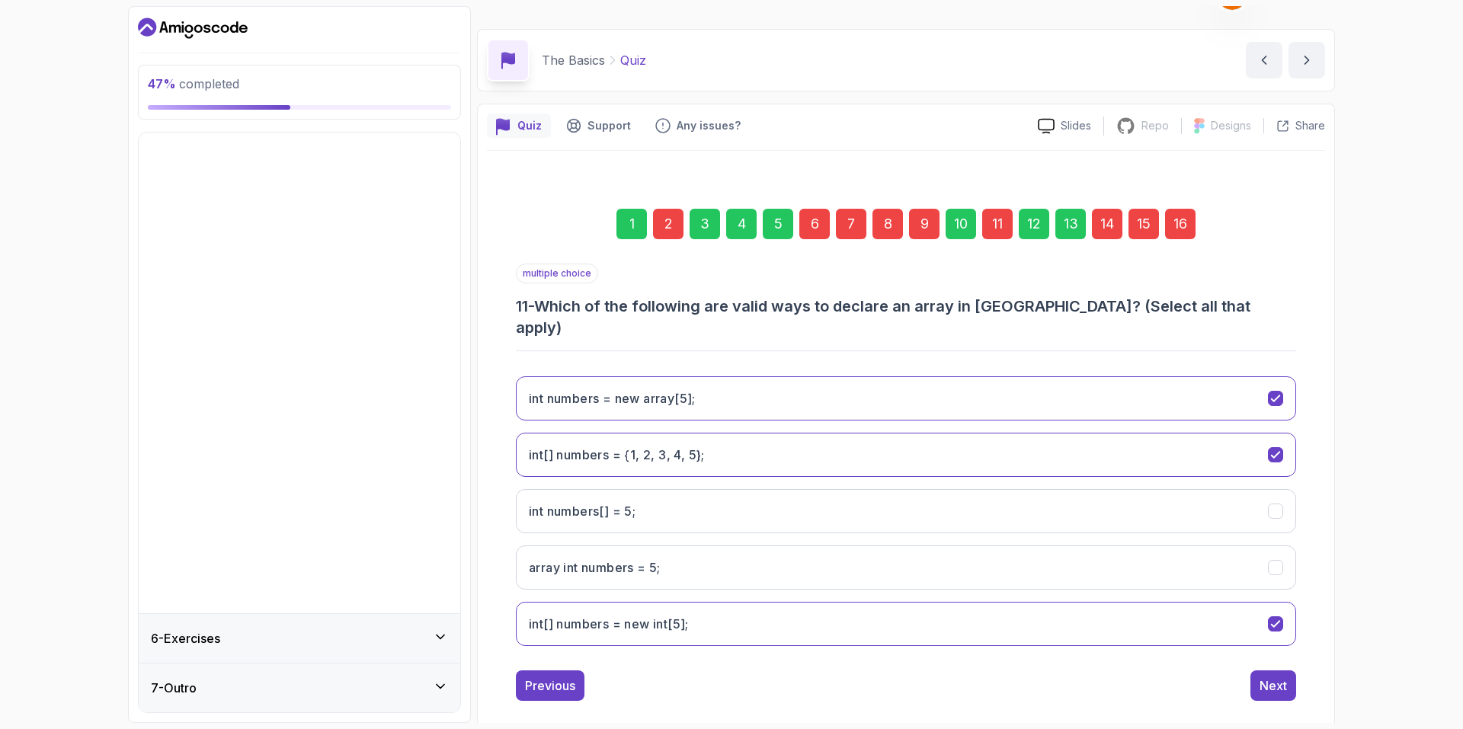
scroll to position [0, 0]
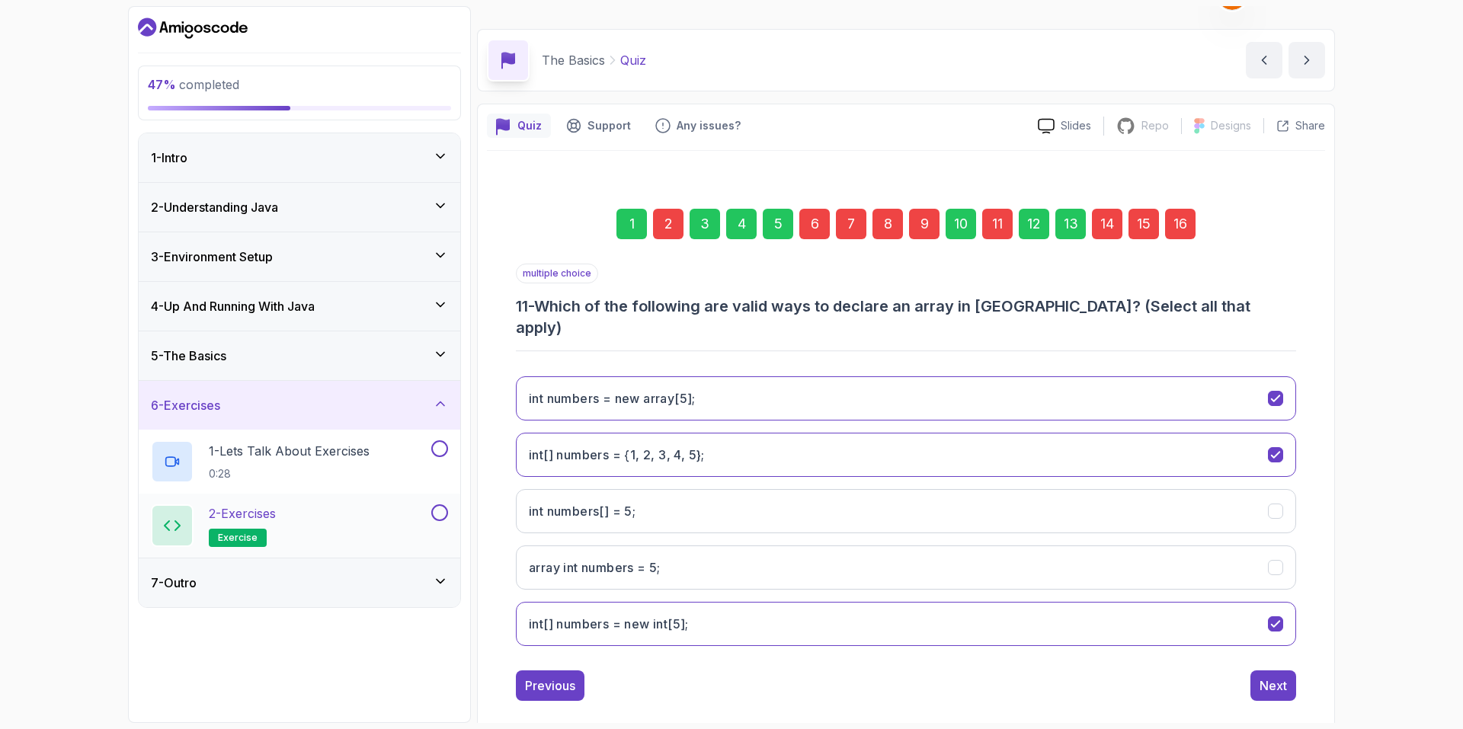
click at [319, 538] on div "2 - Exercises exercise" at bounding box center [289, 525] width 277 height 43
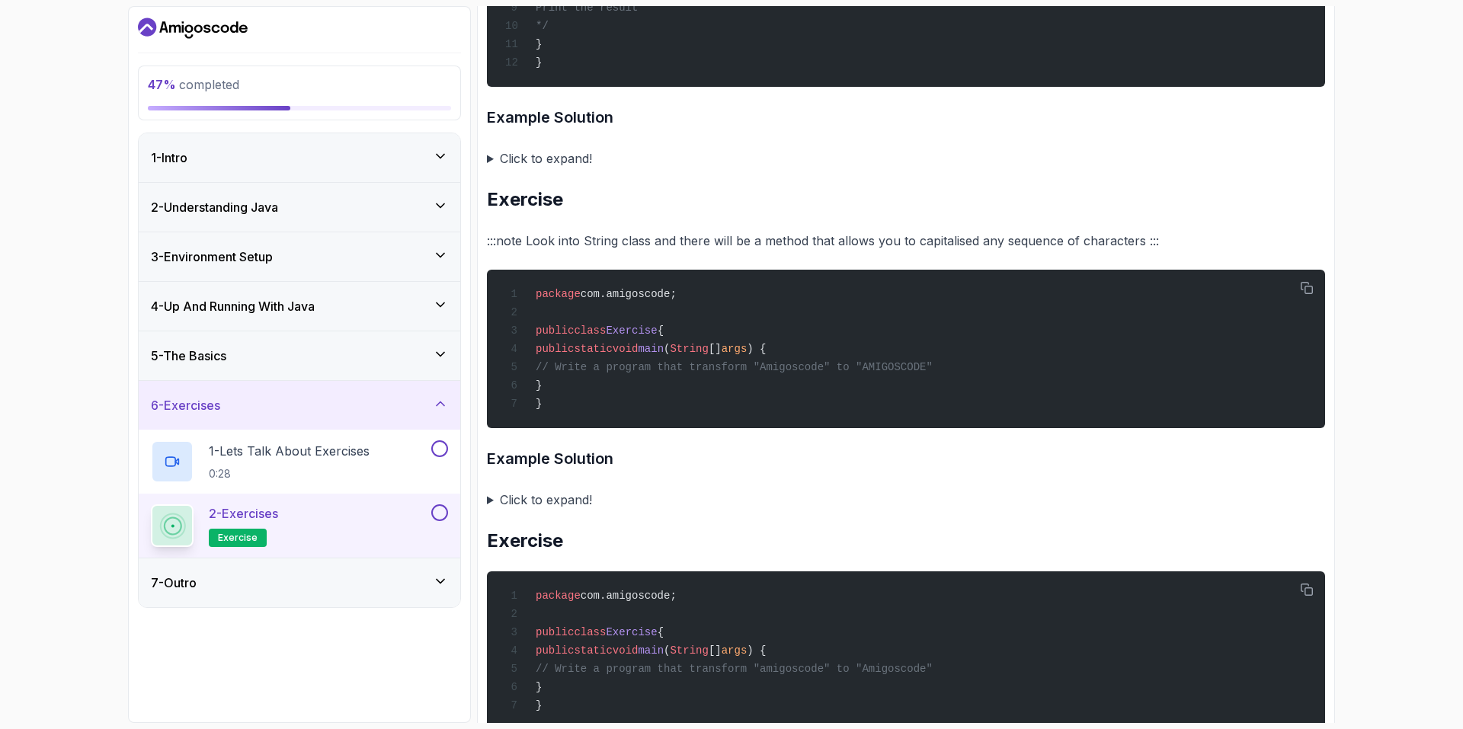
scroll to position [1676, 0]
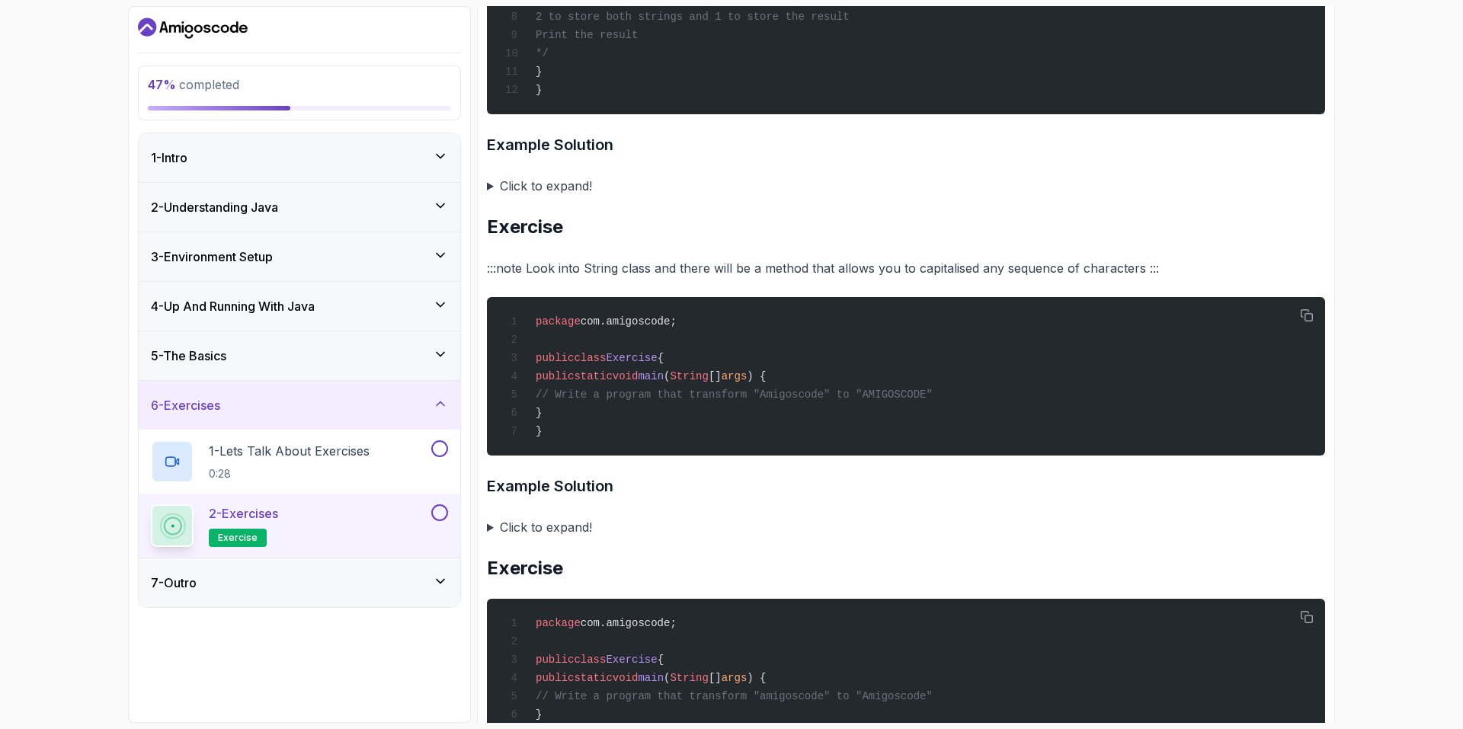
click at [446, 590] on div "7 - Outro" at bounding box center [299, 583] width 297 height 18
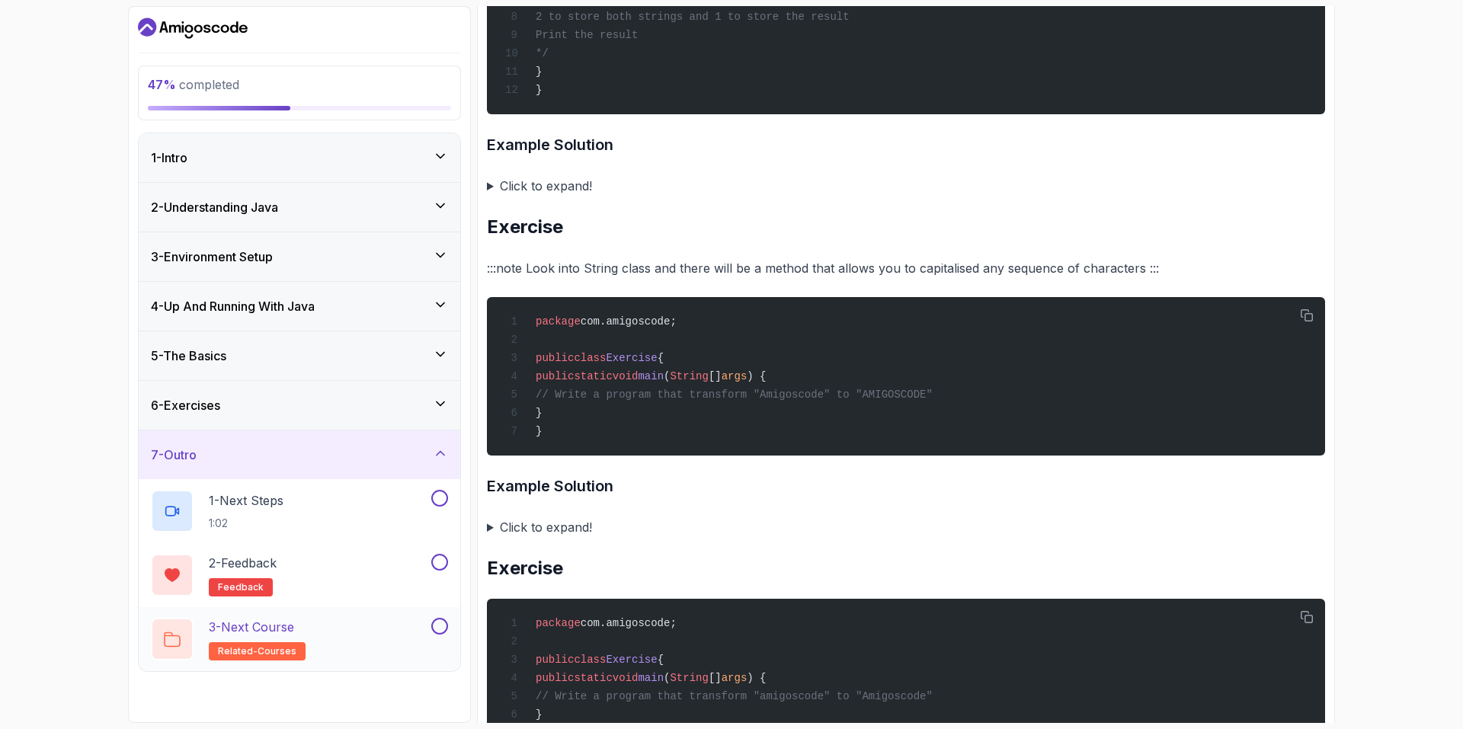
click at [338, 616] on div "3 - Next Course related-courses" at bounding box center [300, 639] width 322 height 64
click at [275, 632] on p "3 - Next Course" at bounding box center [251, 627] width 85 height 18
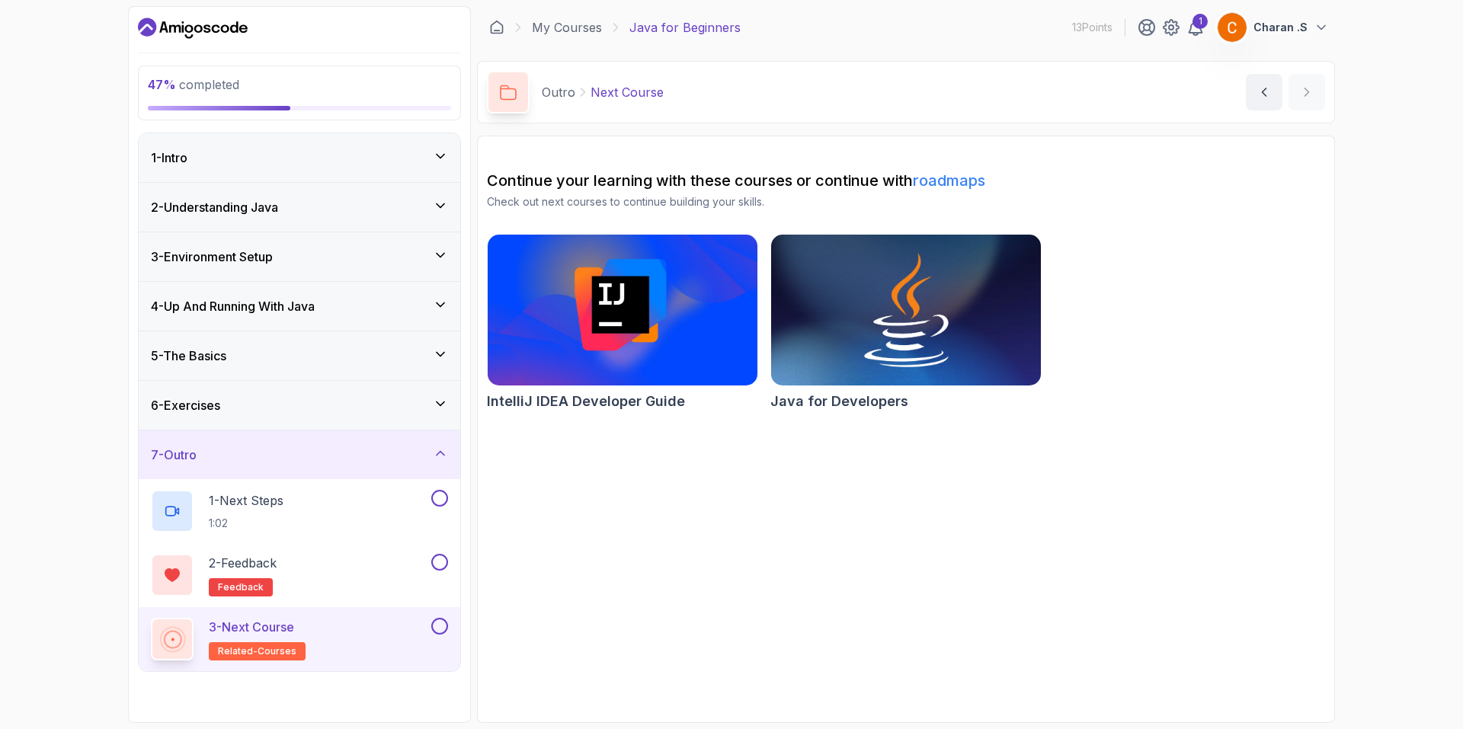
click at [824, 375] on img at bounding box center [905, 310] width 283 height 158
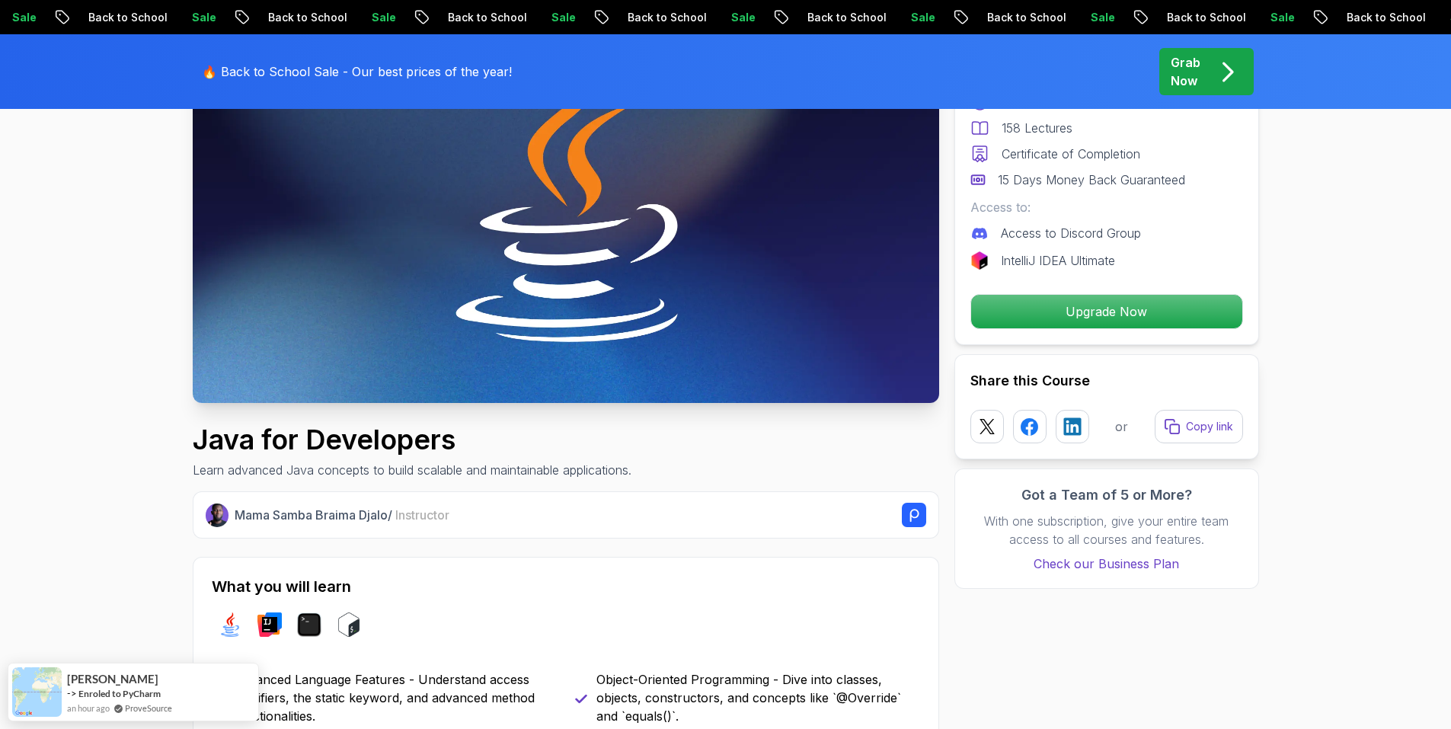
scroll to position [76, 0]
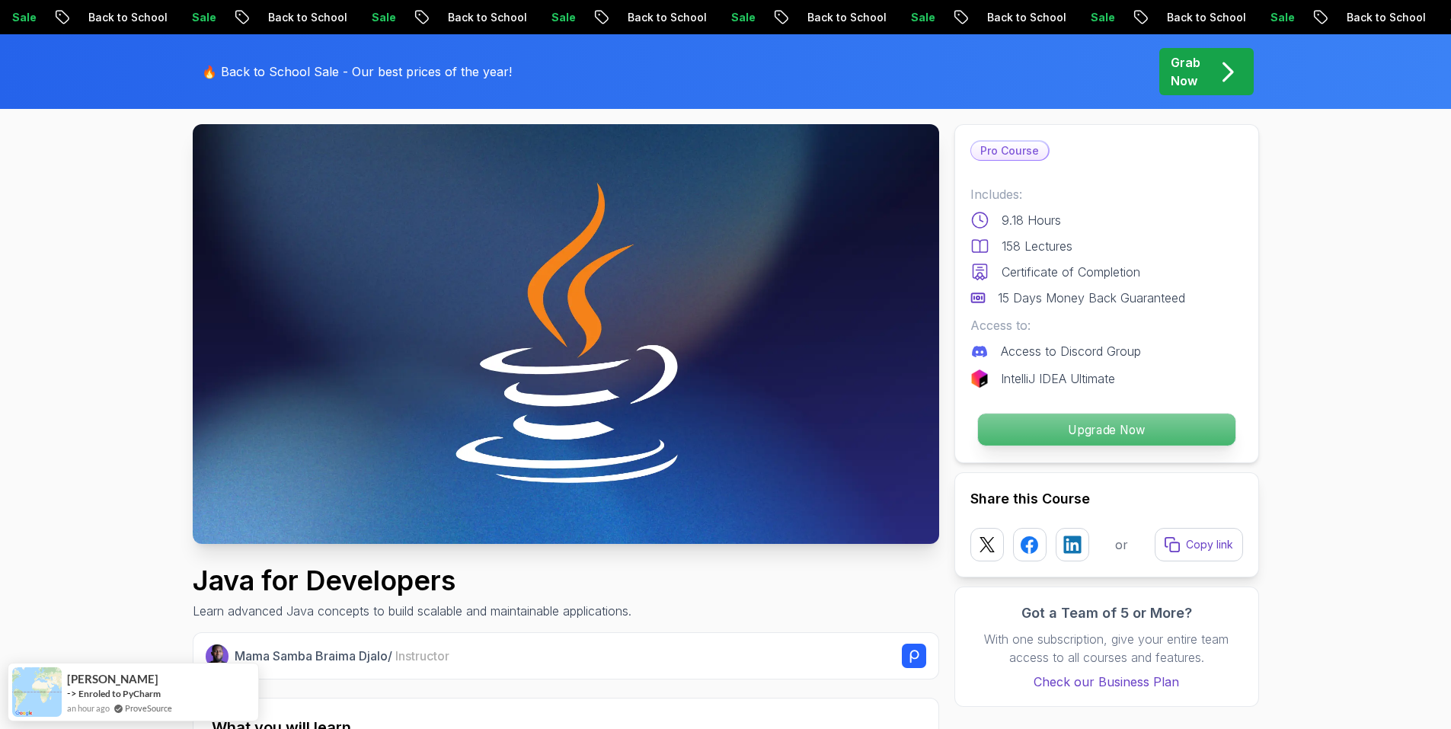
click at [1093, 434] on p "Upgrade Now" at bounding box center [1107, 430] width 258 height 32
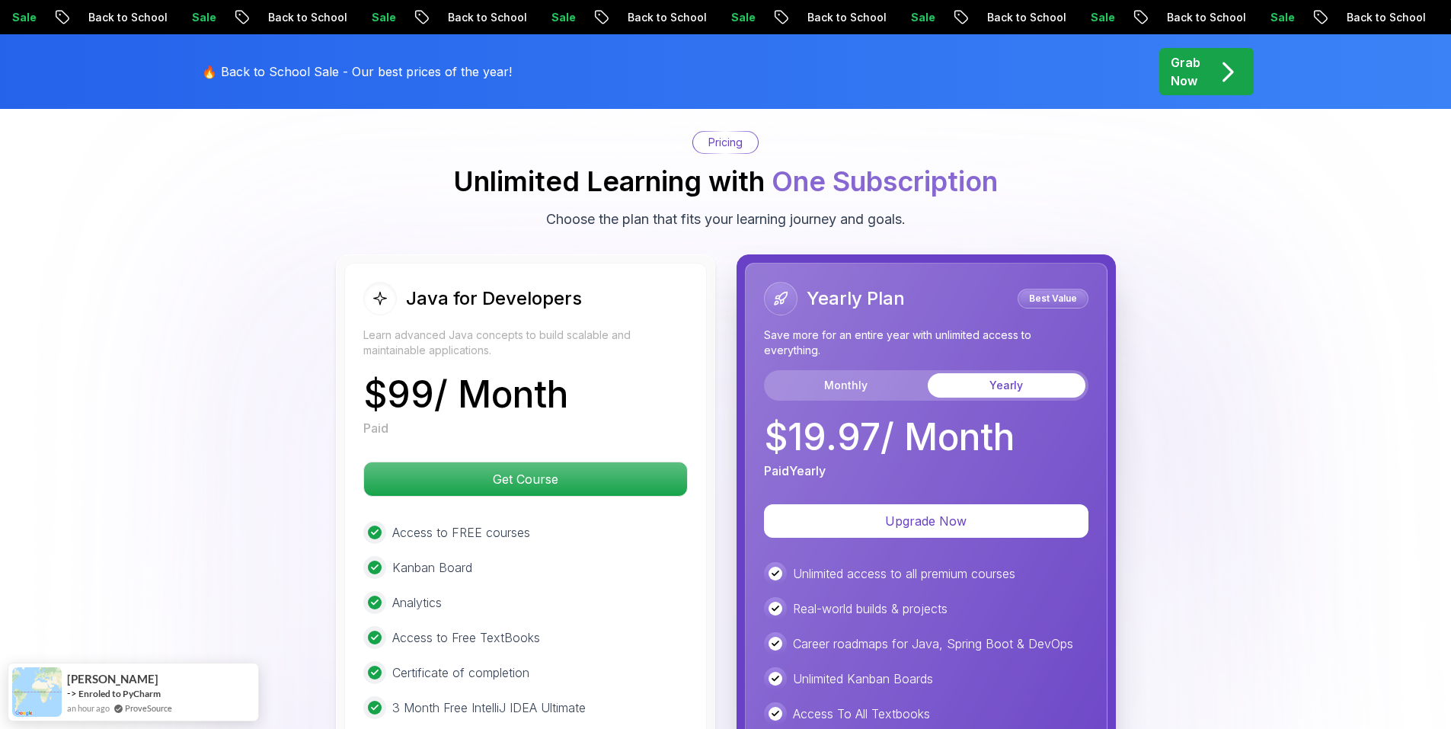
scroll to position [3655, 0]
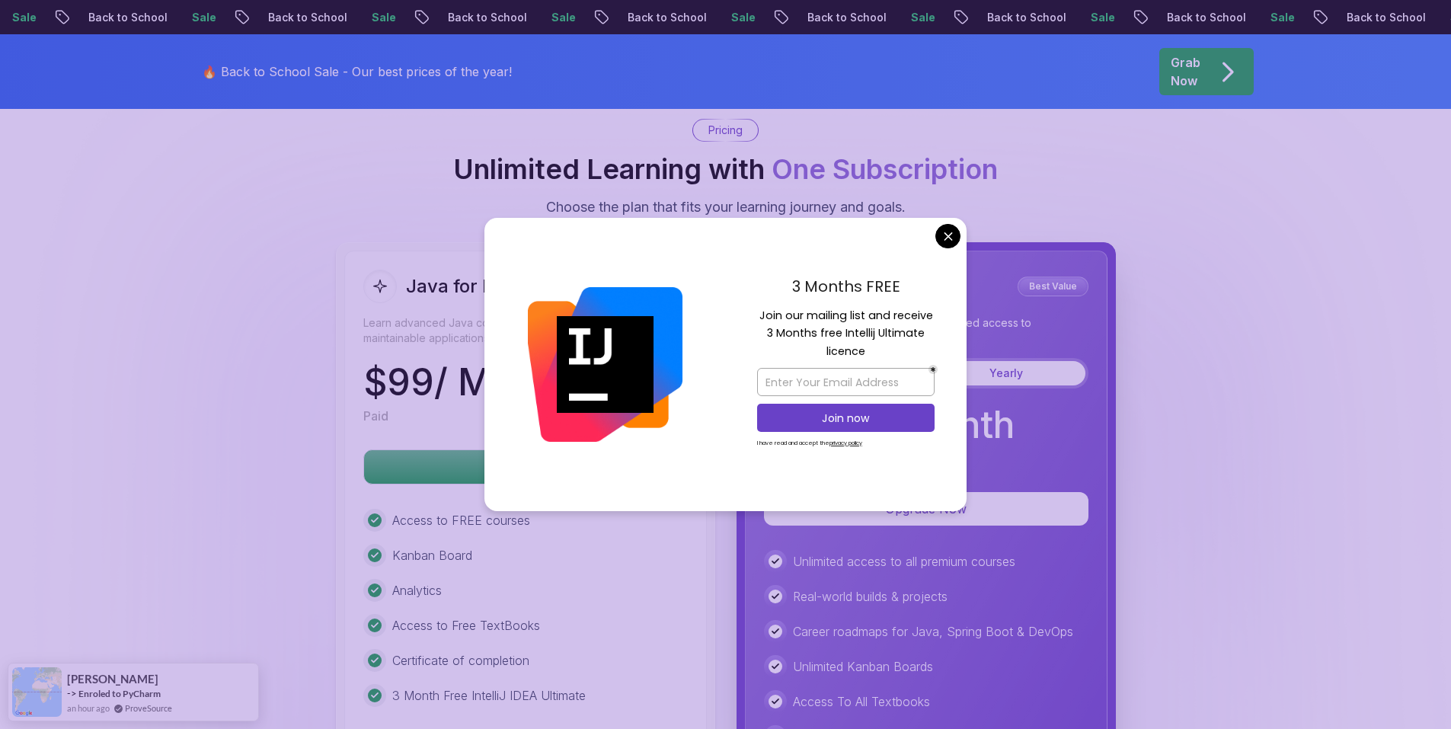
click at [944, 244] on body "Sale Back to School Sale Back to School Sale Back to School Sale Back to School…" at bounding box center [725, 268] width 1451 height 7846
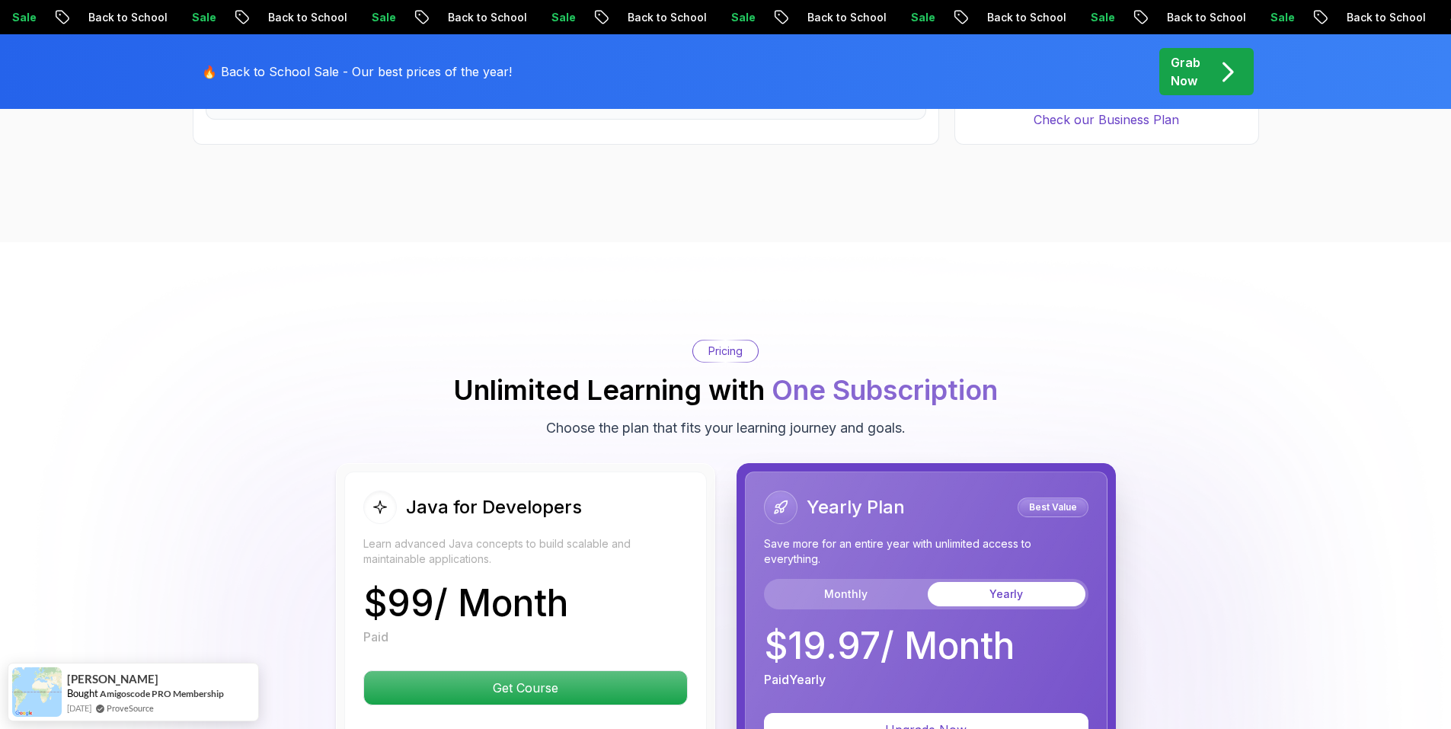
scroll to position [3426, 0]
